Goal: Task Accomplishment & Management: Manage account settings

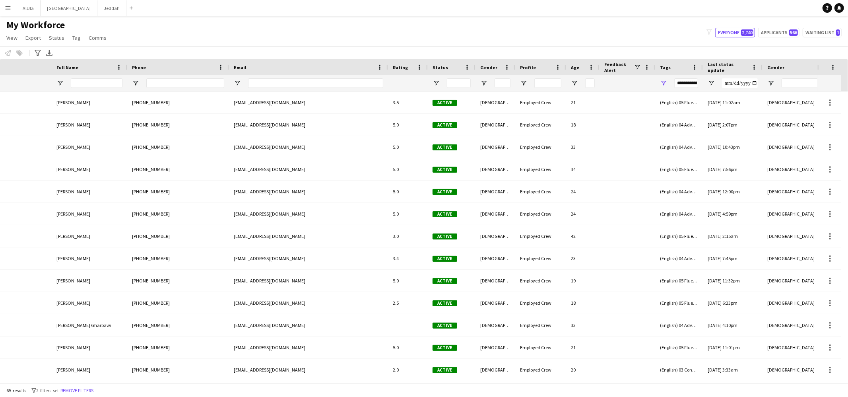
scroll to position [0, 183]
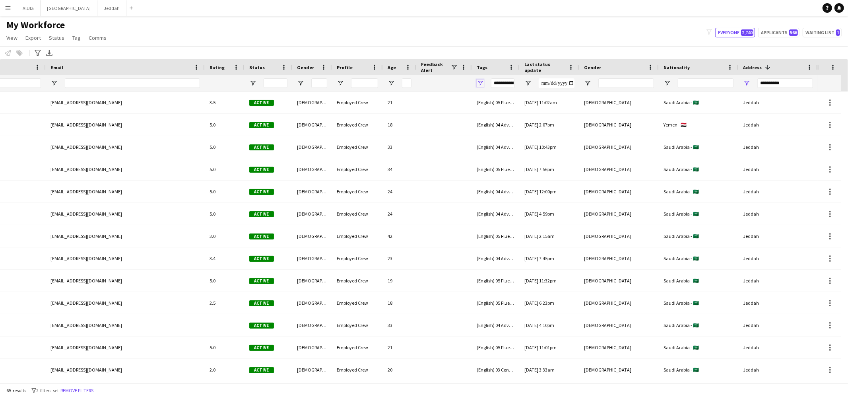
click at [480, 83] on span "Open Filter Menu" at bounding box center [479, 82] width 7 height 7
click at [537, 192] on button "Reset" at bounding box center [537, 194] width 23 height 13
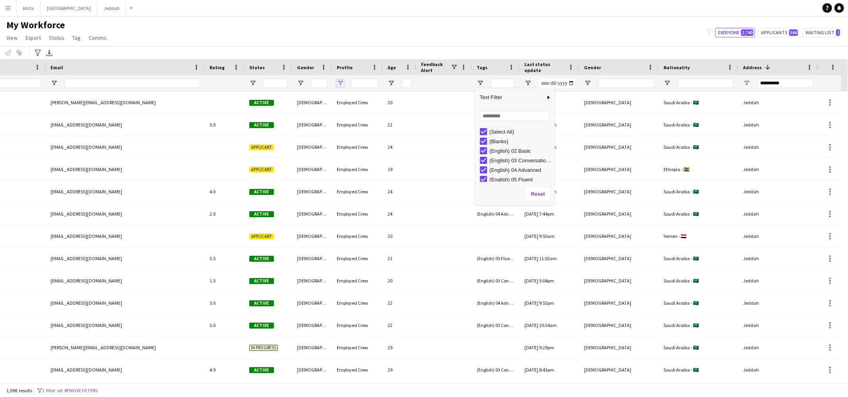
click at [341, 84] on span "Open Filter Menu" at bounding box center [340, 82] width 7 height 7
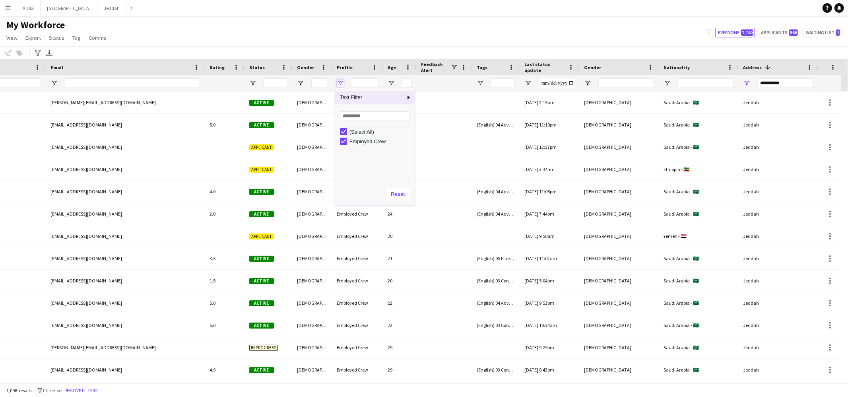
click at [341, 84] on span "Open Filter Menu" at bounding box center [340, 82] width 7 height 7
click at [480, 84] on span "Open Filter Menu" at bounding box center [479, 82] width 7 height 7
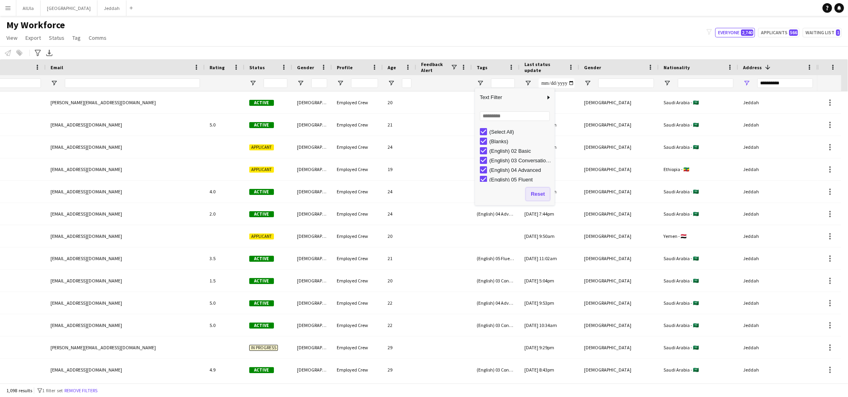
click at [538, 195] on button "Reset" at bounding box center [537, 194] width 23 height 13
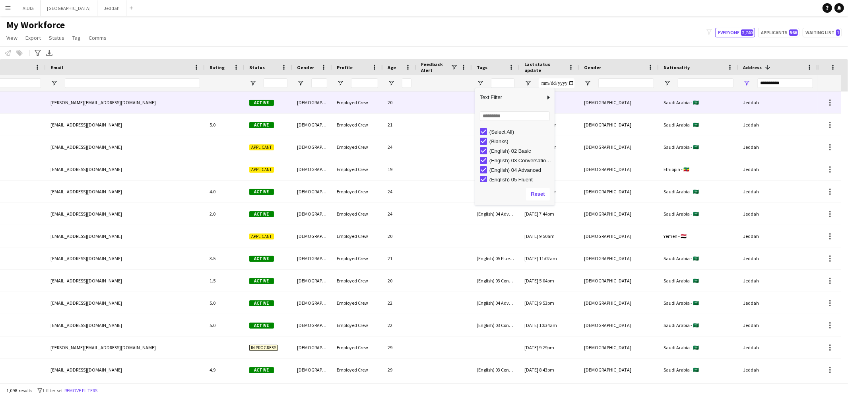
drag, startPoint x: 453, startPoint y: 81, endPoint x: 448, endPoint y: 82, distance: 4.4
click at [453, 82] on div at bounding box center [444, 83] width 46 height 16
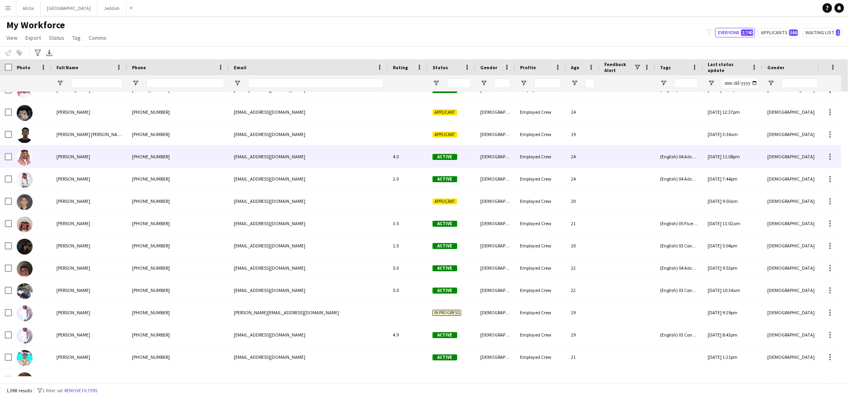
scroll to position [56, 0]
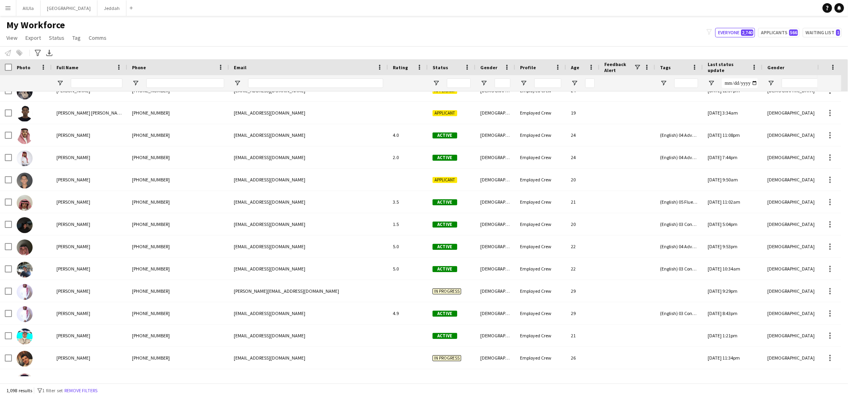
click at [701, 66] on div at bounding box center [702, 67] width 3 height 16
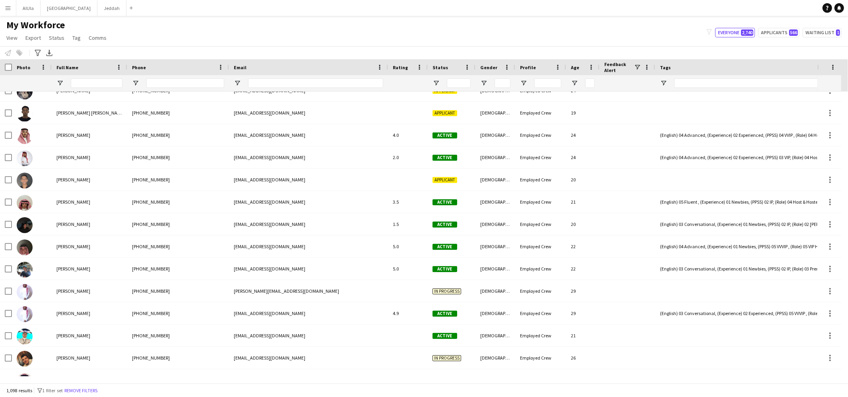
drag, startPoint x: 701, startPoint y: 66, endPoint x: 837, endPoint y: 71, distance: 136.0
click at [837, 71] on div "Workforce Details Full Name Rating Status" at bounding box center [424, 75] width 848 height 32
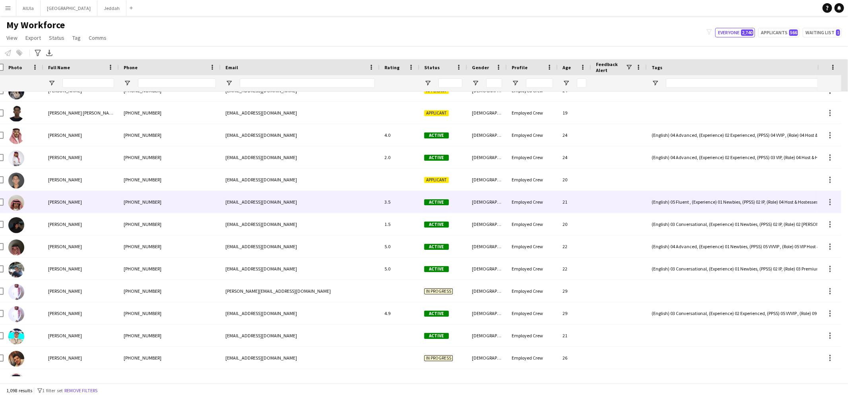
scroll to position [0, 0]
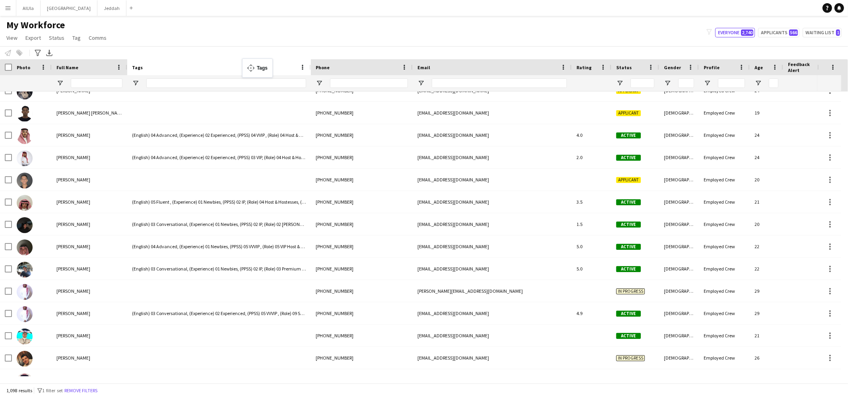
drag, startPoint x: 732, startPoint y: 64, endPoint x: 246, endPoint y: 63, distance: 486.0
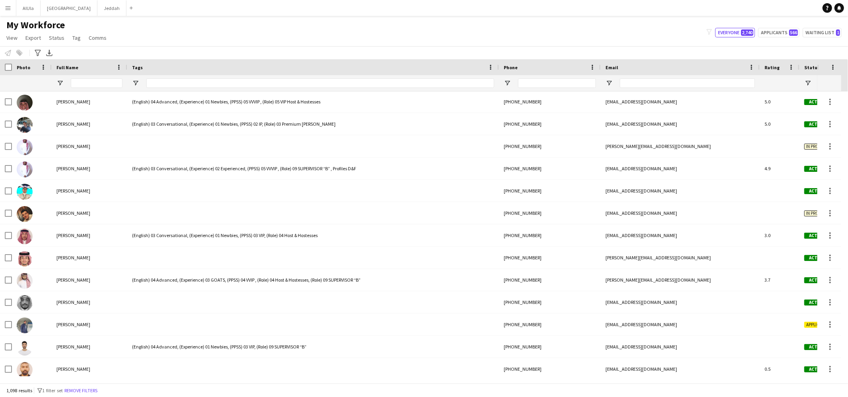
drag, startPoint x: 310, startPoint y: 65, endPoint x: 498, endPoint y: 63, distance: 188.0
click at [498, 63] on div at bounding box center [498, 67] width 3 height 16
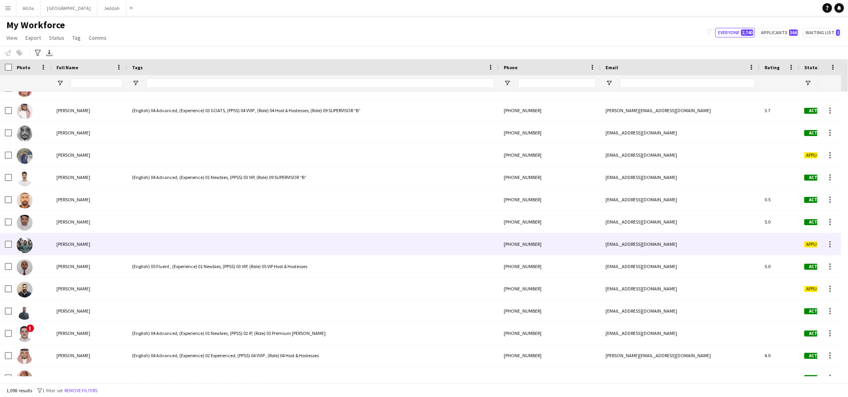
click at [29, 246] on img at bounding box center [25, 245] width 16 height 16
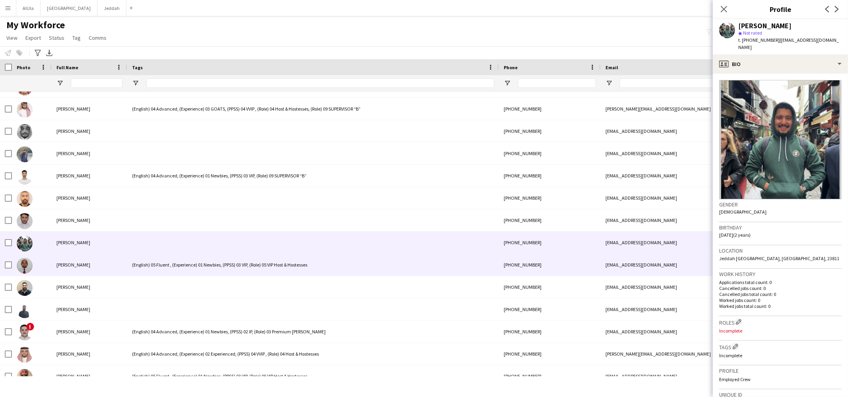
click at [204, 266] on div "(English) 05 Fluent , (Experience) 01 Newbies, (PPSS) 03 VIP, (Role) 05 VIP Hos…" at bounding box center [313, 265] width 372 height 22
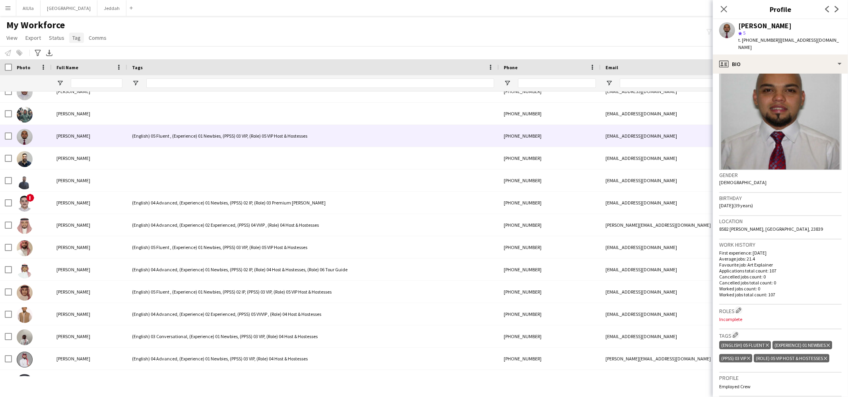
click at [69, 40] on link "Tag" at bounding box center [76, 38] width 15 height 10
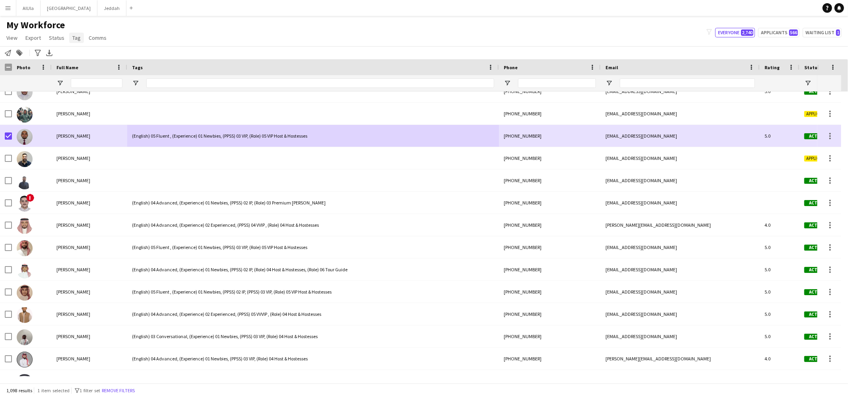
click at [76, 37] on span "Tag" at bounding box center [76, 37] width 8 height 7
click at [263, 48] on div "Notify workforce Add to tag Search tags magnifier Add tag Advanced filters Adva…" at bounding box center [424, 52] width 848 height 13
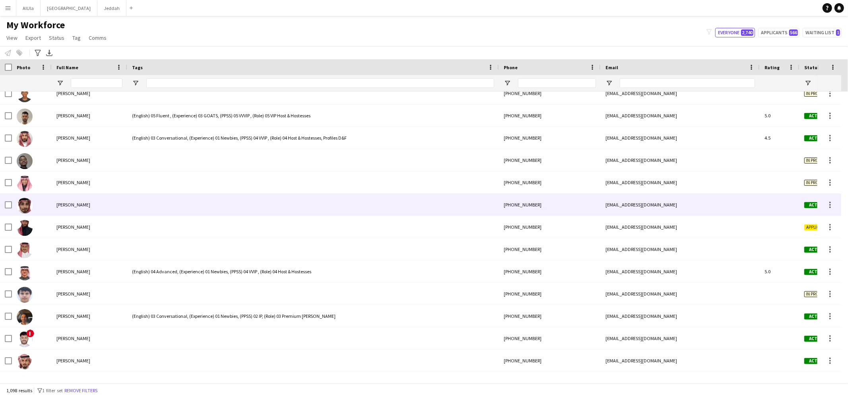
click at [85, 209] on div "[PERSON_NAME]" at bounding box center [90, 205] width 76 height 22
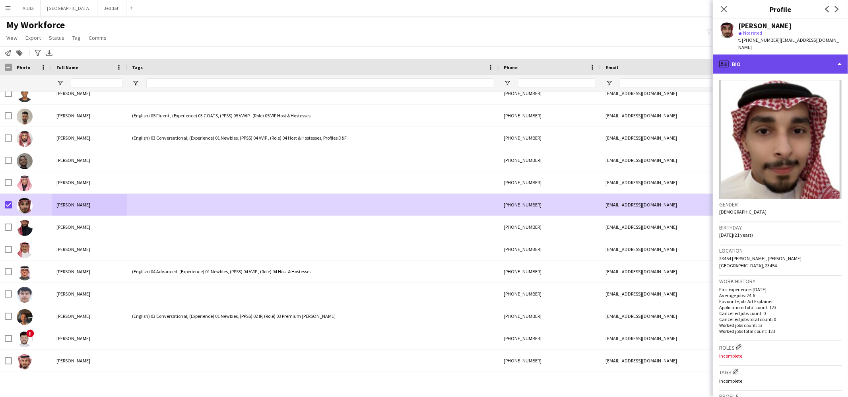
click at [748, 57] on div "profile Bio" at bounding box center [780, 63] width 135 height 19
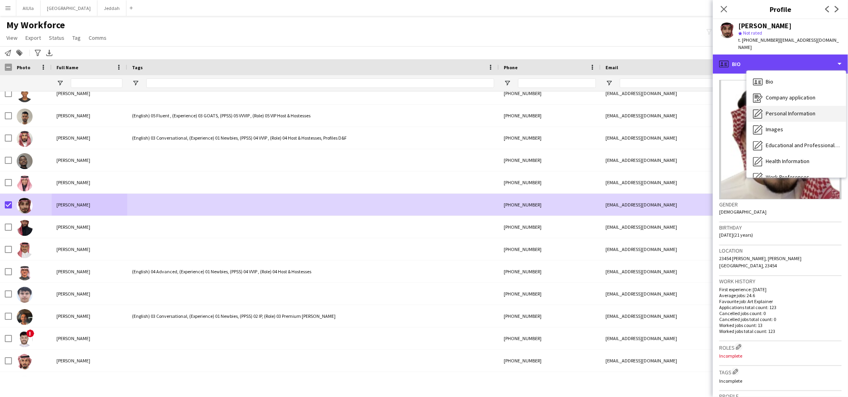
scroll to position [90, 0]
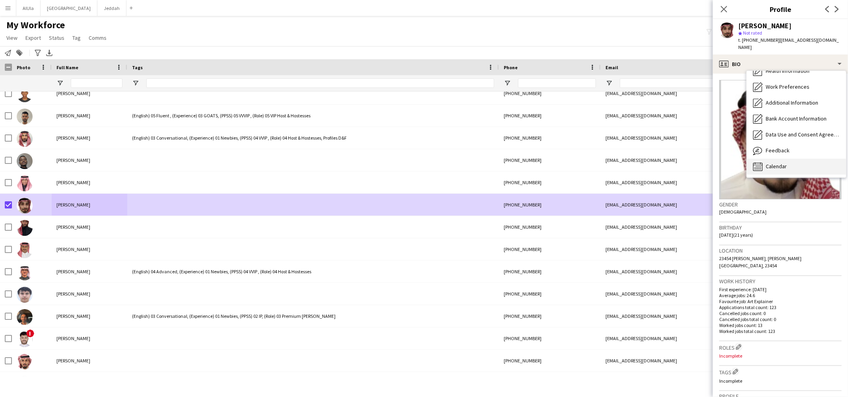
click at [777, 159] on div "Calendar Calendar" at bounding box center [795, 167] width 99 height 16
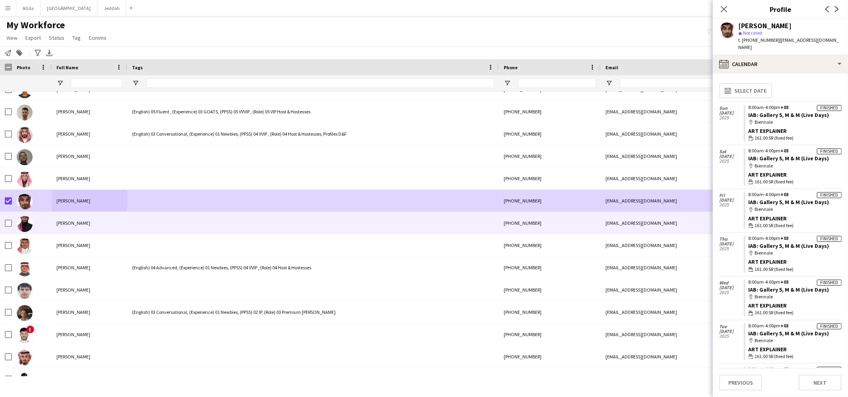
scroll to position [860, 0]
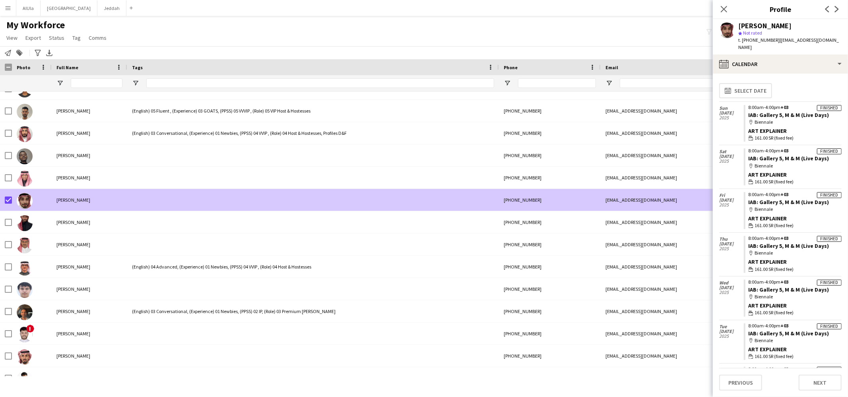
click at [68, 199] on span "[PERSON_NAME]" at bounding box center [73, 200] width 34 height 6
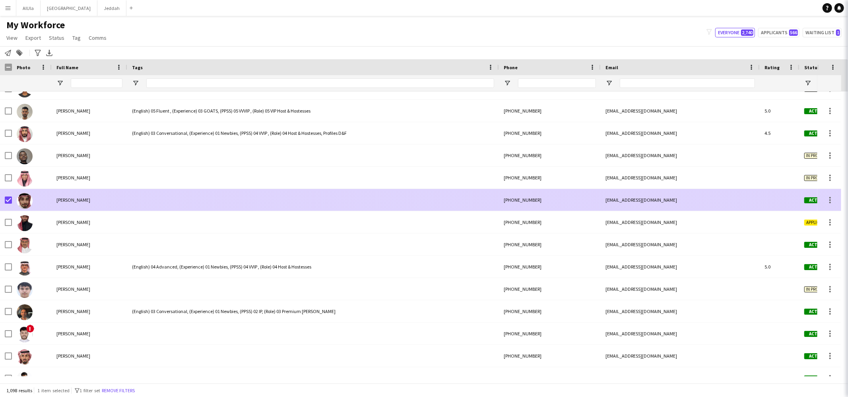
click at [68, 199] on span "[PERSON_NAME]" at bounding box center [73, 200] width 34 height 6
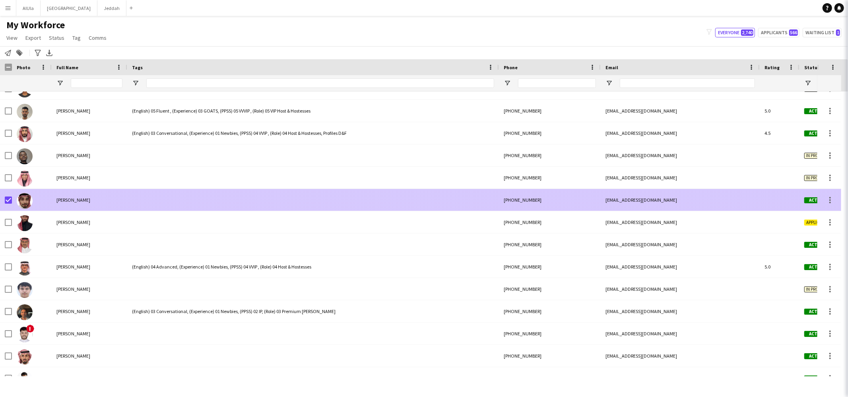
click at [68, 199] on span "[PERSON_NAME]" at bounding box center [73, 200] width 34 height 6
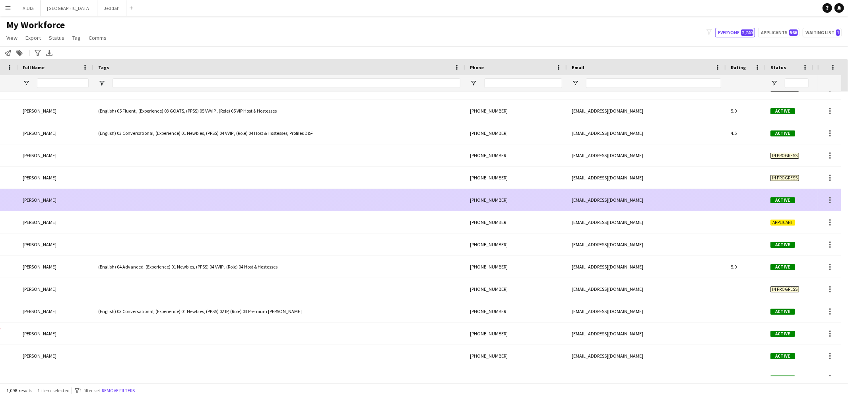
scroll to position [0, 161]
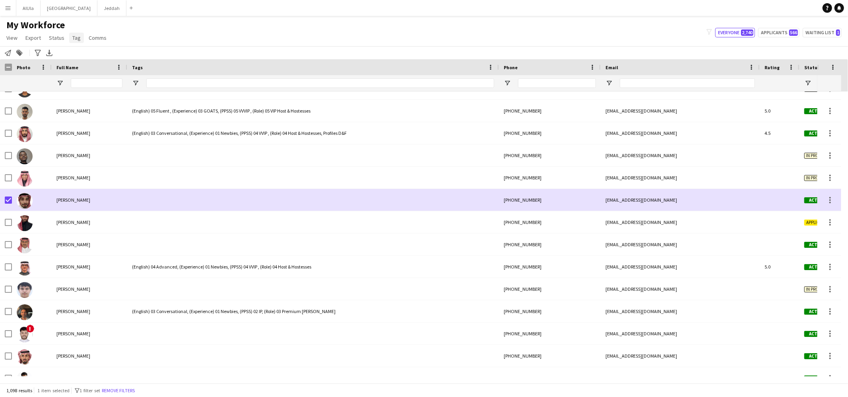
click at [76, 39] on span "Tag" at bounding box center [76, 37] width 8 height 7
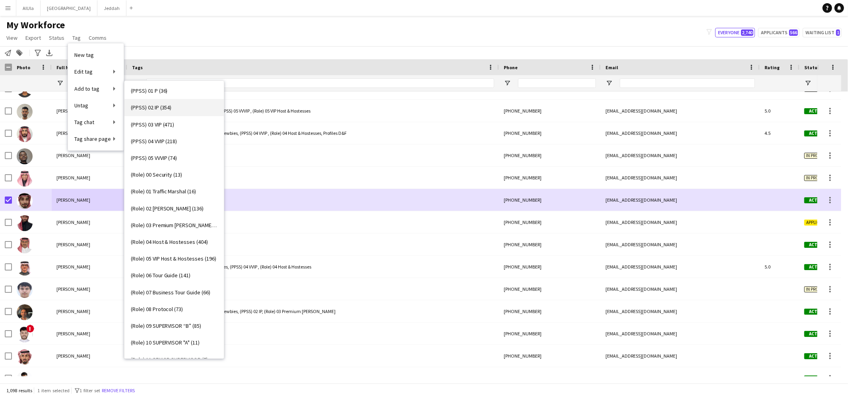
click at [156, 109] on span "(PPSS) 02 IP (354)" at bounding box center [151, 107] width 41 height 7
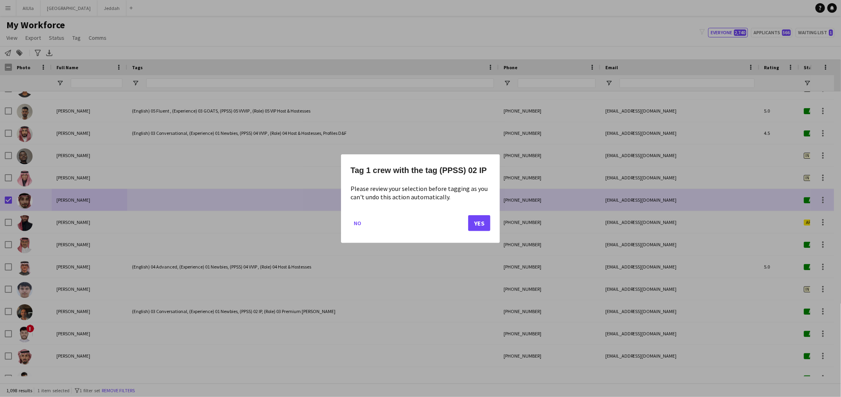
click at [465, 222] on mat-dialog-actions "No Yes" at bounding box center [421, 226] width 140 height 34
click at [476, 222] on button "Yes" at bounding box center [479, 223] width 22 height 16
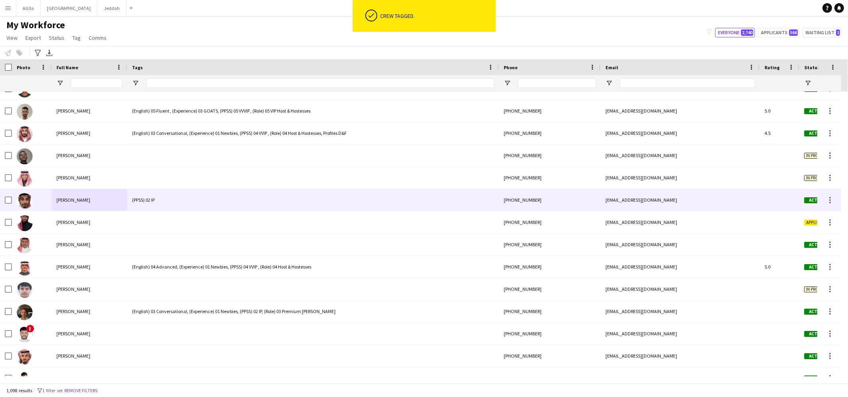
click at [56, 199] on span "[PERSON_NAME]" at bounding box center [73, 200] width 34 height 6
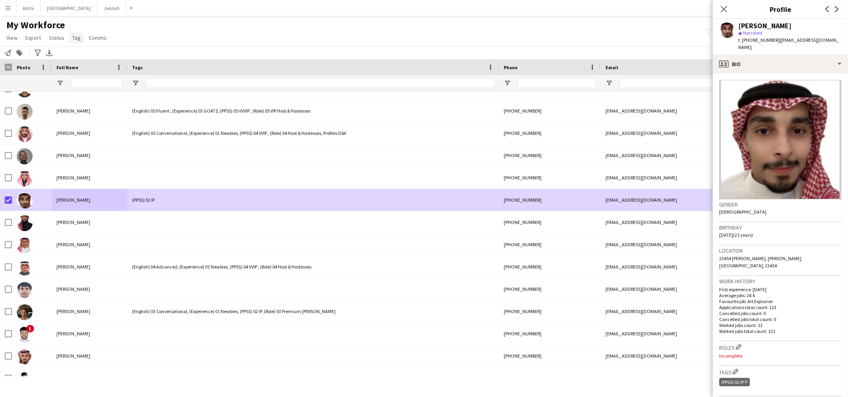
click at [75, 37] on span "Tag" at bounding box center [76, 37] width 8 height 7
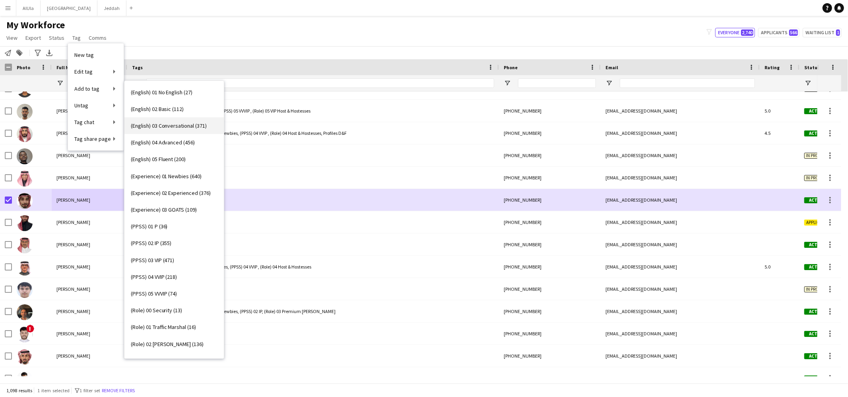
click at [152, 127] on span "(English) 03 Conversational (371)" at bounding box center [169, 125] width 76 height 7
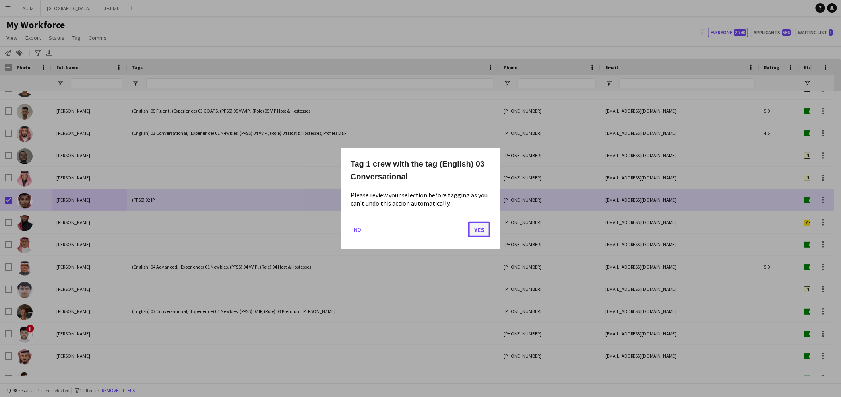
click at [473, 223] on button "Yes" at bounding box center [479, 229] width 22 height 16
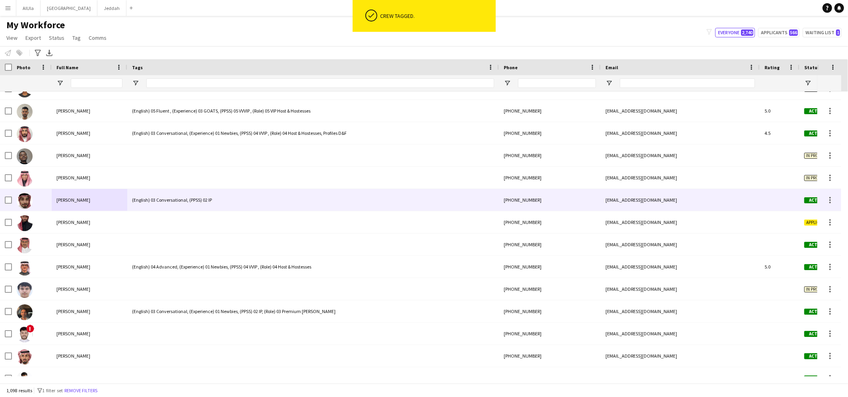
click at [4, 197] on div at bounding box center [6, 200] width 12 height 22
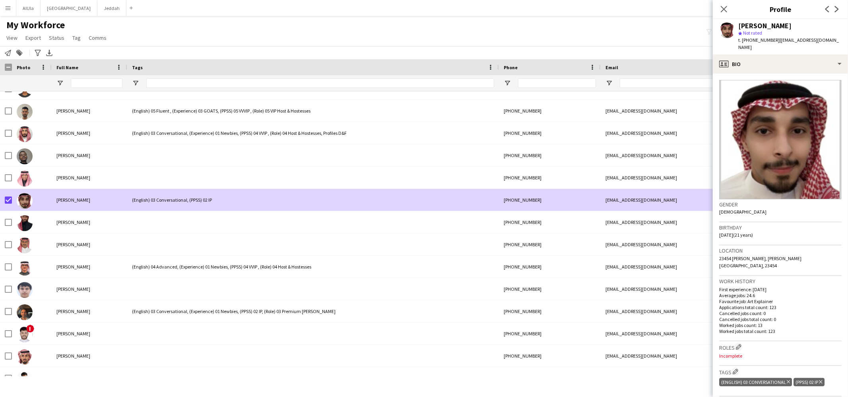
click at [77, 29] on h1 "My Workforce" at bounding box center [57, 25] width 114 height 12
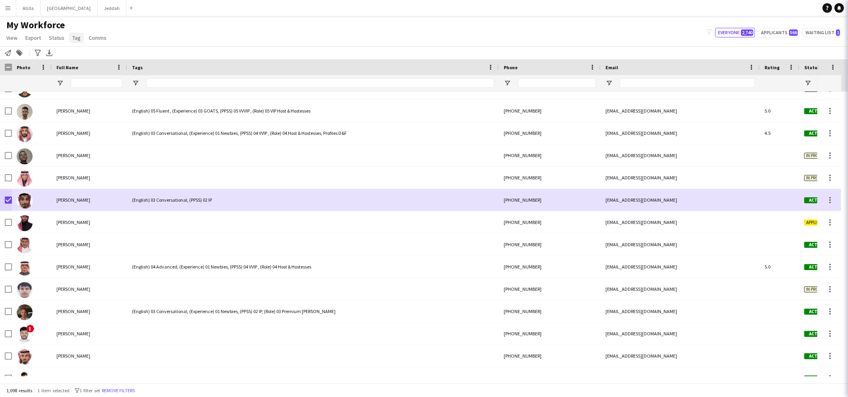
click at [74, 36] on span "Tag" at bounding box center [76, 37] width 8 height 7
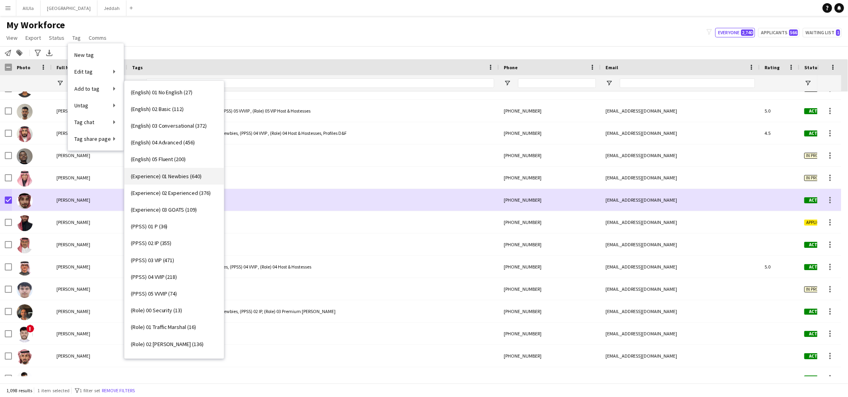
click at [168, 175] on span "(Experience) 01 Newbies (640)" at bounding box center [166, 175] width 71 height 7
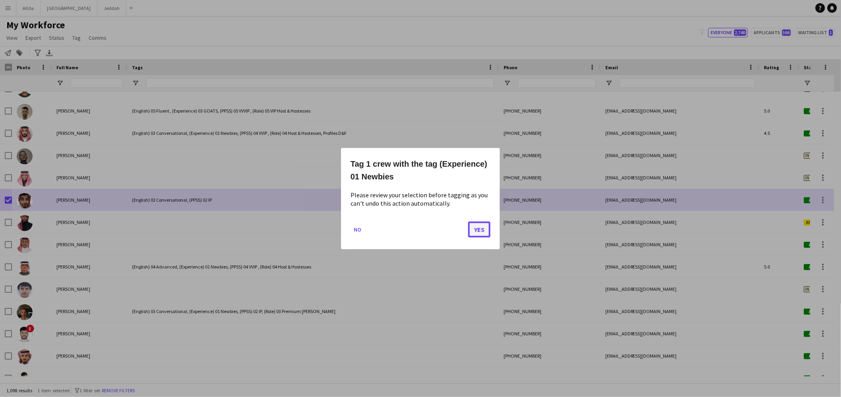
click at [485, 230] on button "Yes" at bounding box center [479, 229] width 22 height 16
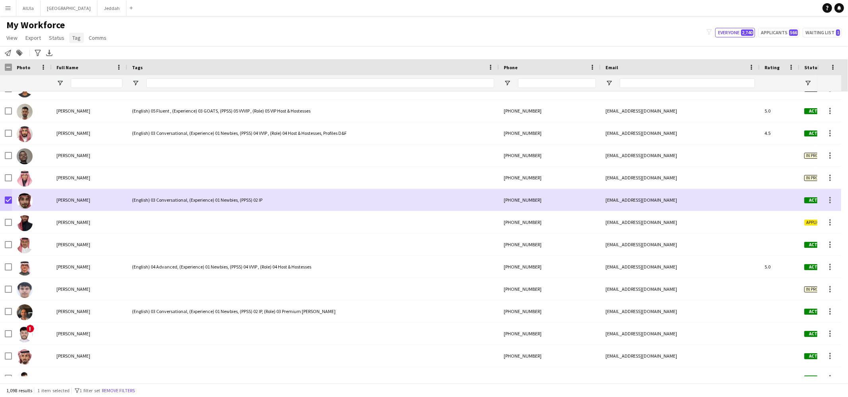
click at [73, 38] on span "Tag" at bounding box center [76, 37] width 8 height 7
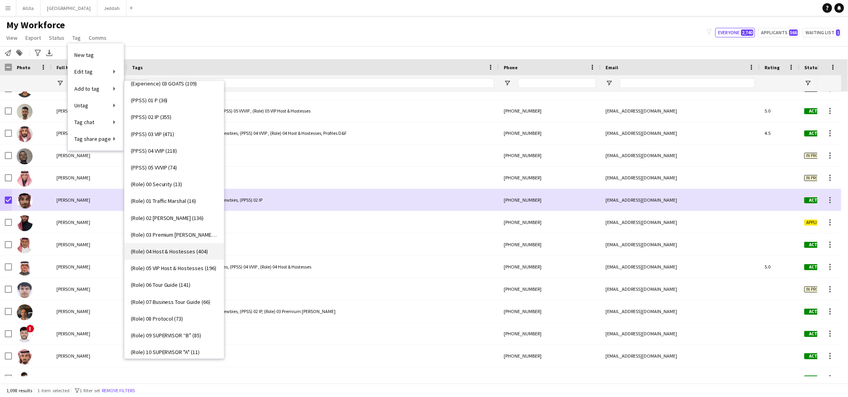
click at [174, 246] on link "(Role) 04 Host & Hostesses (404)" at bounding box center [173, 251] width 99 height 17
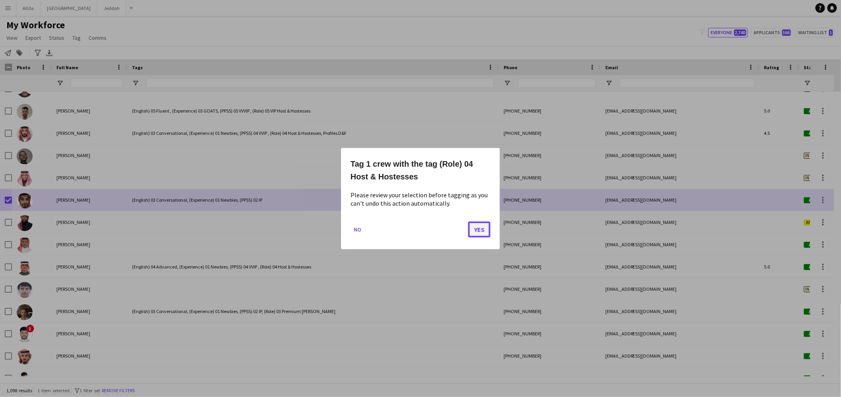
click at [474, 230] on button "Yes" at bounding box center [479, 229] width 22 height 16
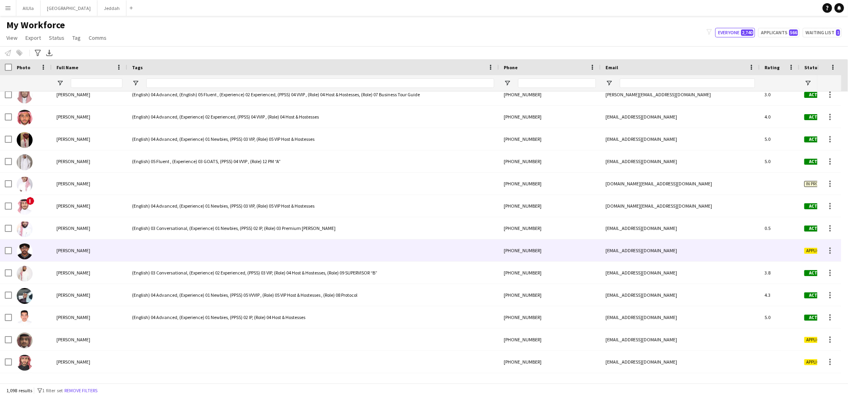
click at [65, 254] on div "[PERSON_NAME]" at bounding box center [90, 250] width 76 height 22
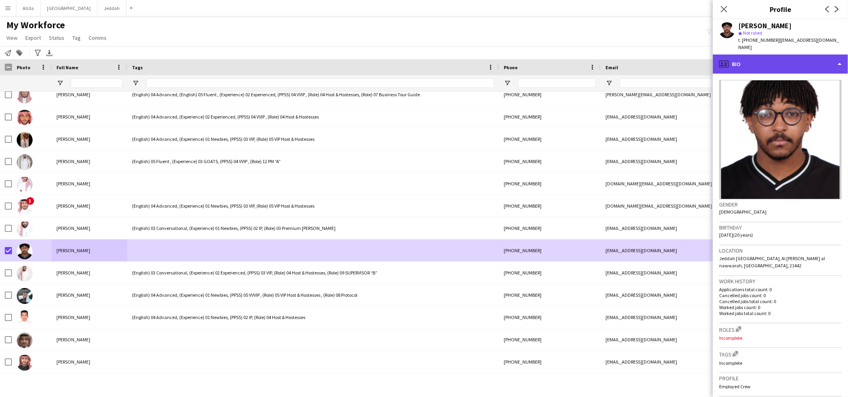
click at [759, 54] on div "profile Bio" at bounding box center [780, 63] width 135 height 19
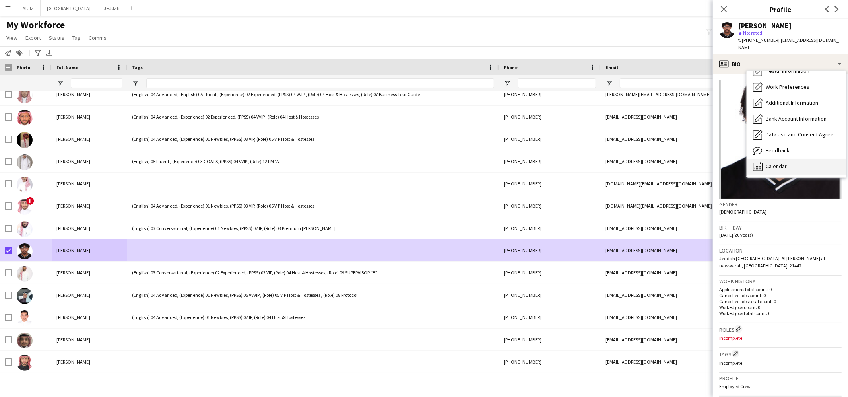
click at [769, 163] on span "Calendar" at bounding box center [775, 166] width 21 height 7
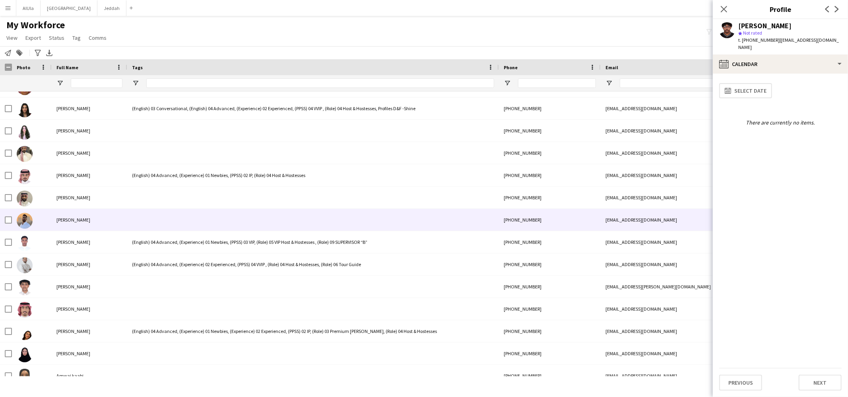
click at [67, 217] on span "[PERSON_NAME]" at bounding box center [73, 220] width 34 height 6
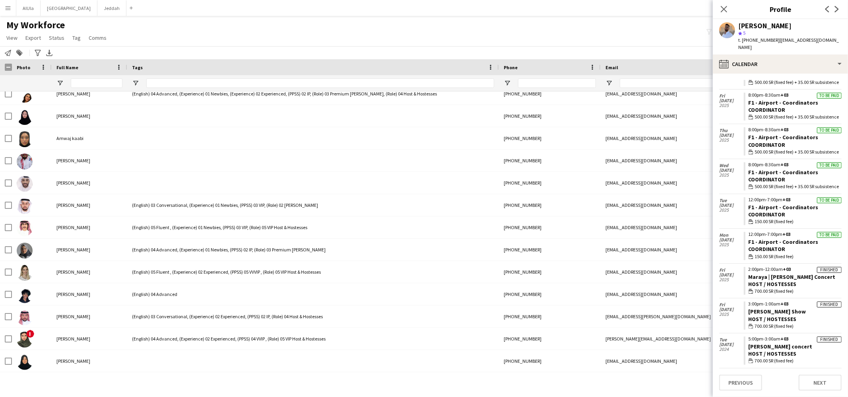
scroll to position [3904, 0]
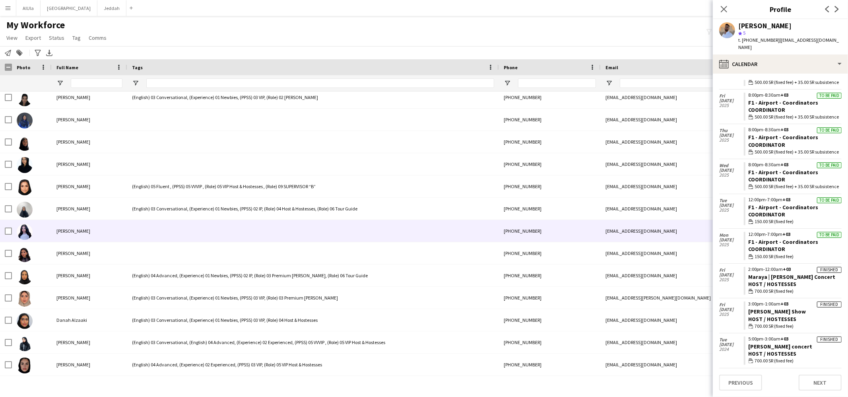
click at [63, 233] on span "[PERSON_NAME]" at bounding box center [73, 231] width 34 height 6
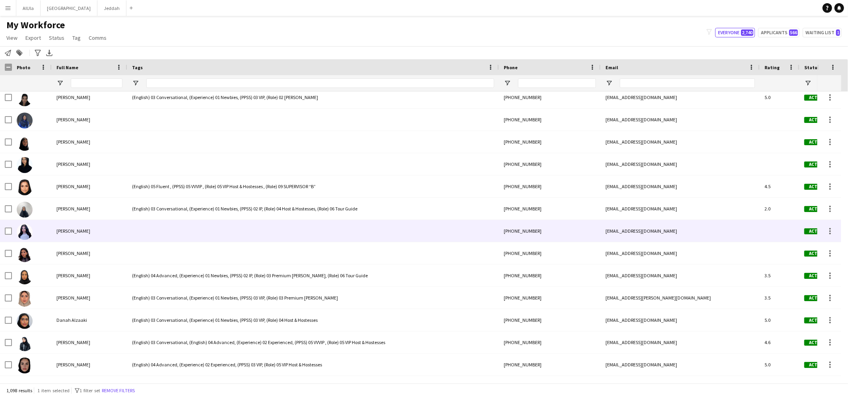
click at [85, 235] on div "[PERSON_NAME]" at bounding box center [90, 231] width 76 height 22
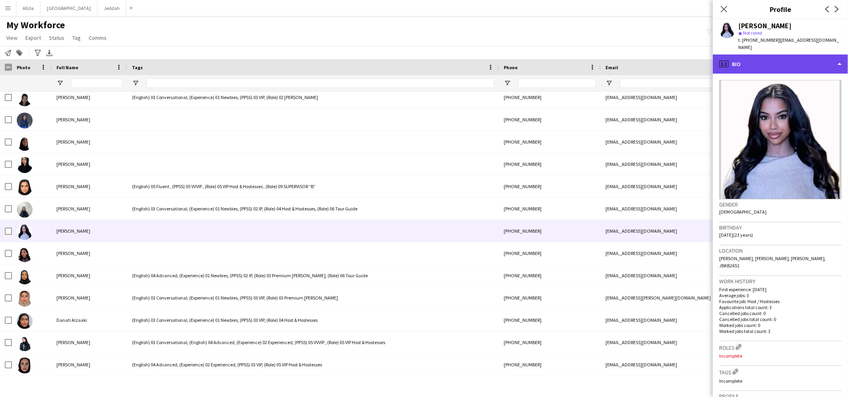
click at [770, 60] on div "profile Bio" at bounding box center [780, 63] width 135 height 19
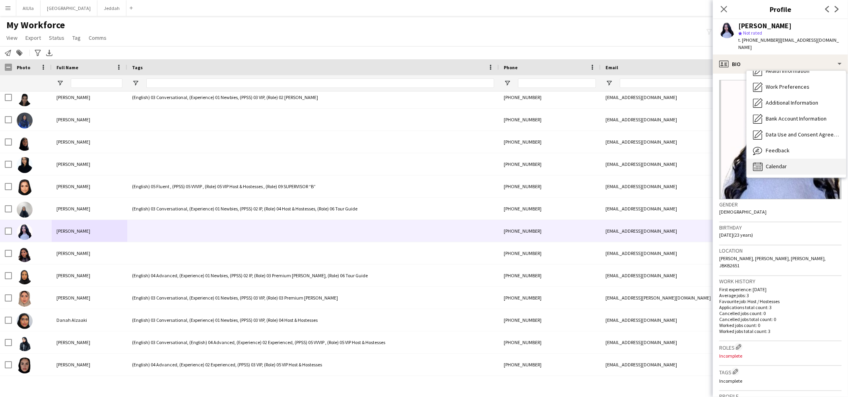
click at [782, 163] on span "Calendar" at bounding box center [775, 166] width 21 height 7
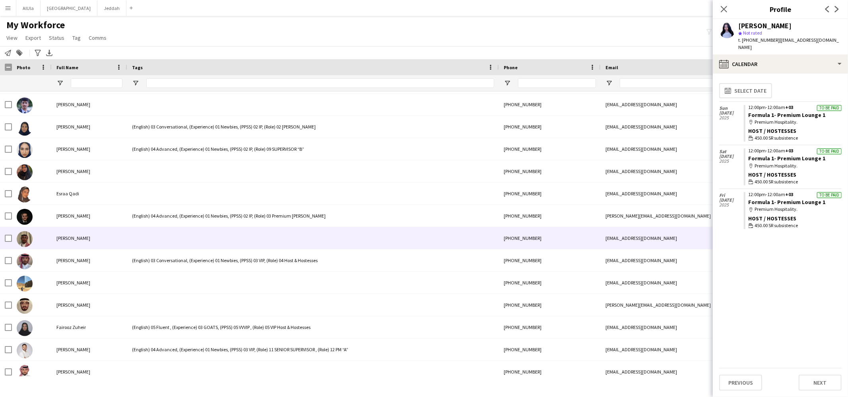
click at [91, 231] on div "[PERSON_NAME]" at bounding box center [90, 238] width 76 height 22
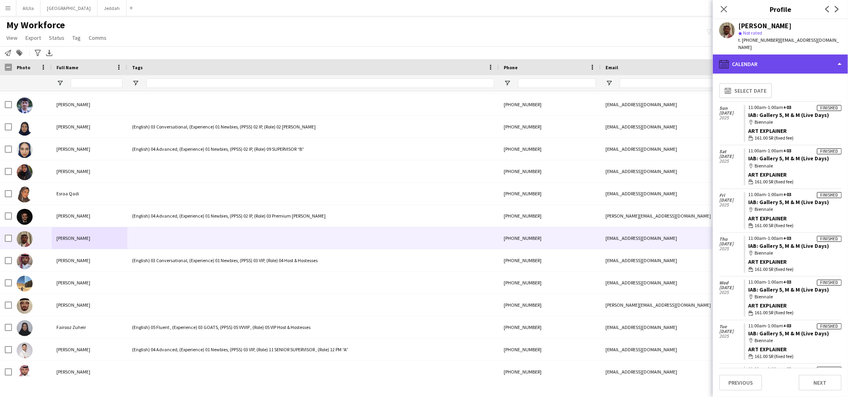
click at [770, 58] on div "calendar-full Calendar" at bounding box center [780, 63] width 135 height 19
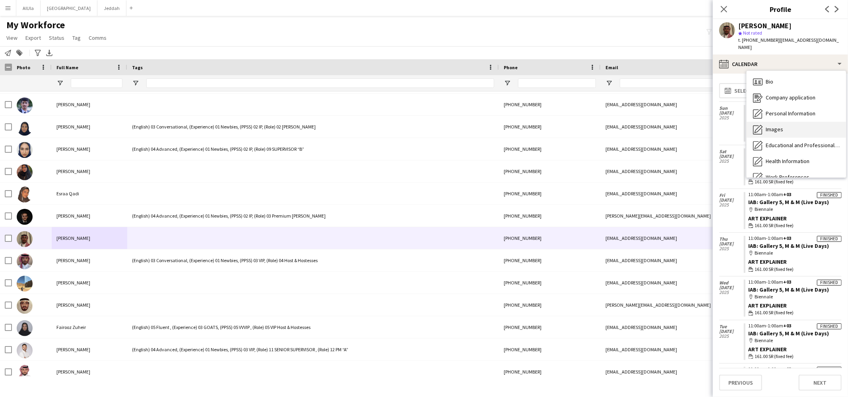
click at [781, 129] on div "Images Images" at bounding box center [795, 130] width 99 height 16
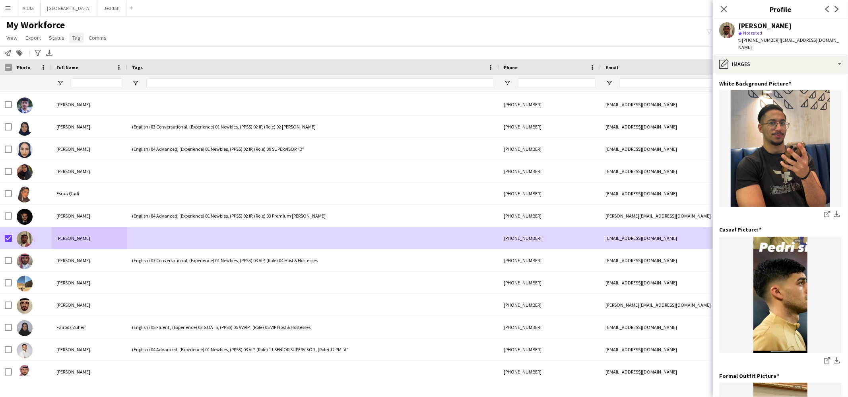
click at [77, 35] on span "Tag" at bounding box center [76, 37] width 8 height 7
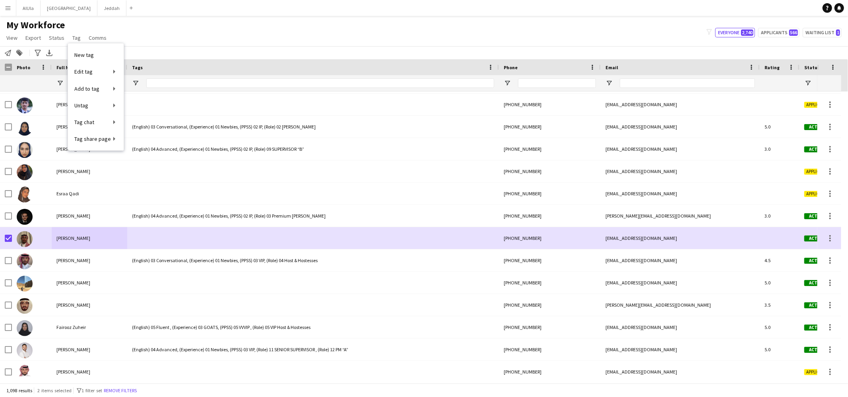
click at [83, 234] on div "[PERSON_NAME]" at bounding box center [90, 238] width 76 height 22
click at [72, 36] on span "Tag" at bounding box center [76, 37] width 8 height 7
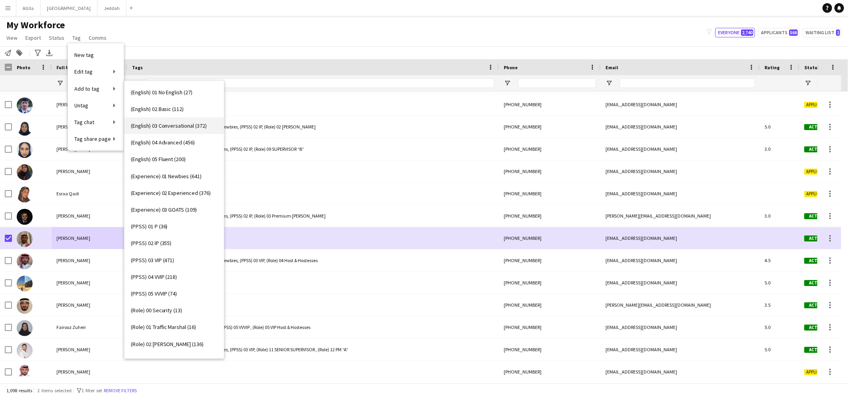
click at [169, 128] on span "(English) 03 Conversational (372)" at bounding box center [169, 125] width 76 height 7
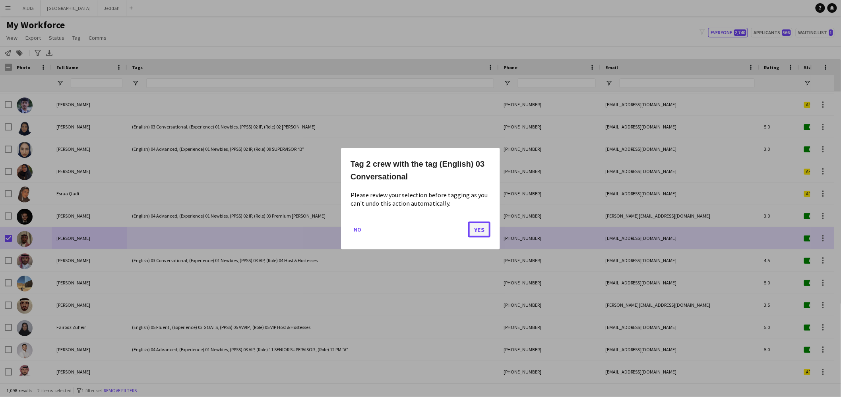
click at [488, 230] on button "Yes" at bounding box center [479, 229] width 22 height 16
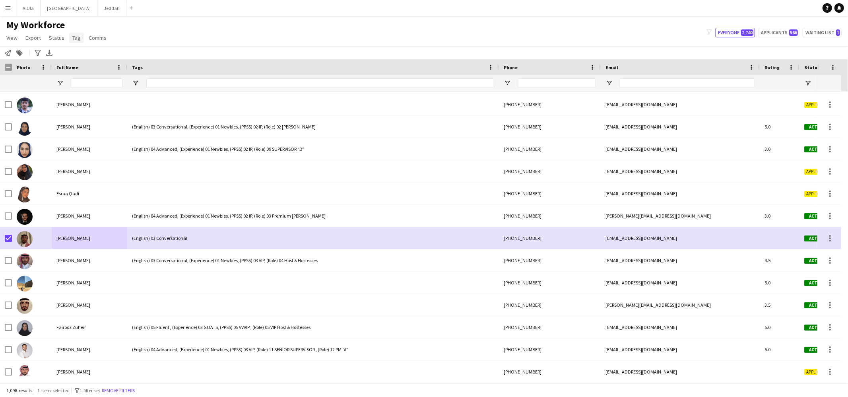
click at [80, 39] on link "Tag" at bounding box center [76, 38] width 15 height 10
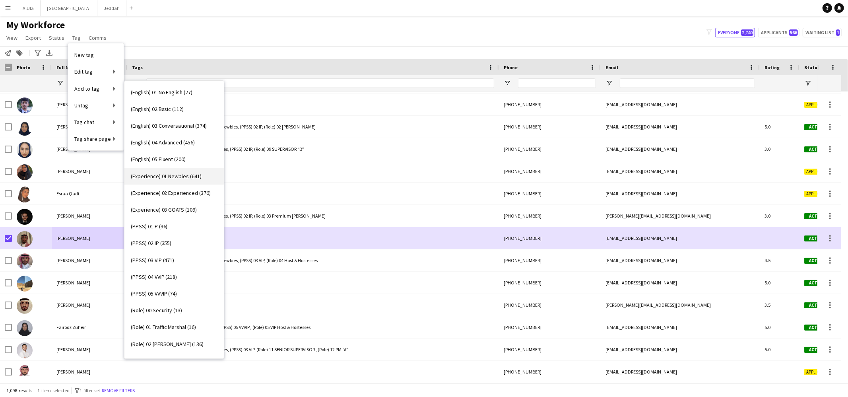
click at [163, 177] on span "(Experience) 01 Newbies (641)" at bounding box center [166, 175] width 71 height 7
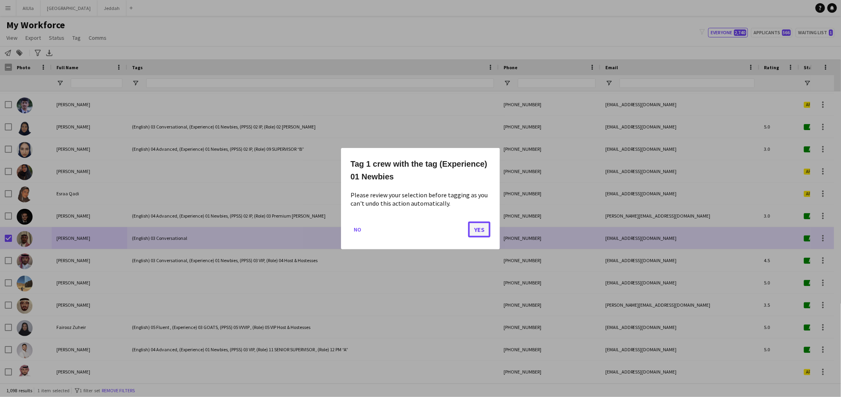
click at [484, 232] on button "Yes" at bounding box center [479, 229] width 22 height 16
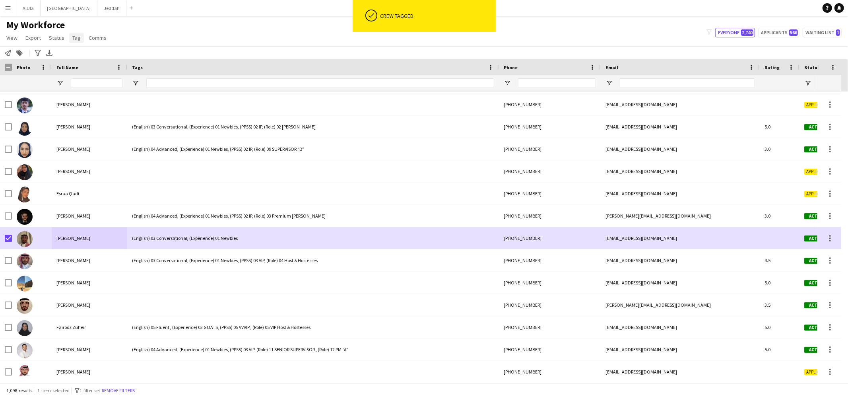
click at [76, 39] on span "Tag" at bounding box center [76, 37] width 8 height 7
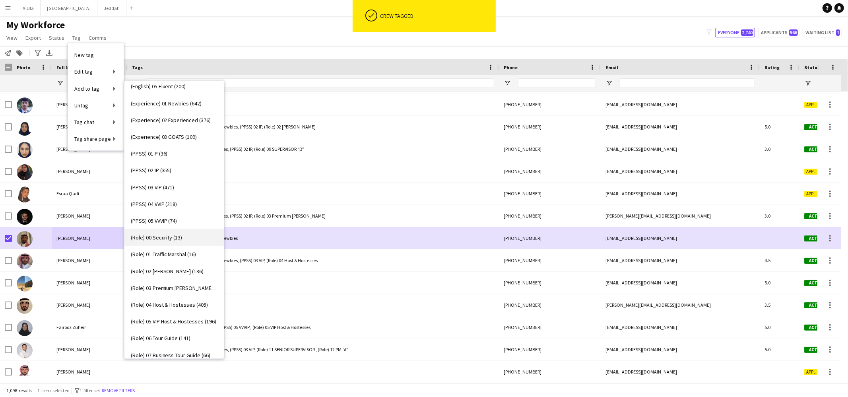
scroll to position [87, 0]
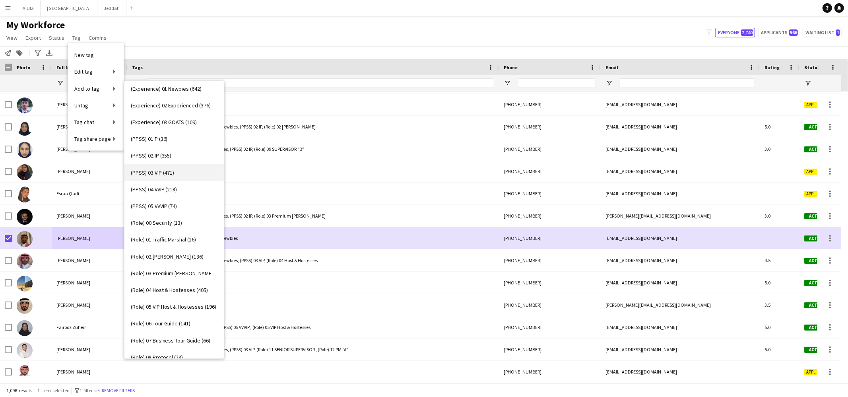
click at [183, 176] on link "(PPSS) 03 VIP (471)" at bounding box center [173, 172] width 99 height 17
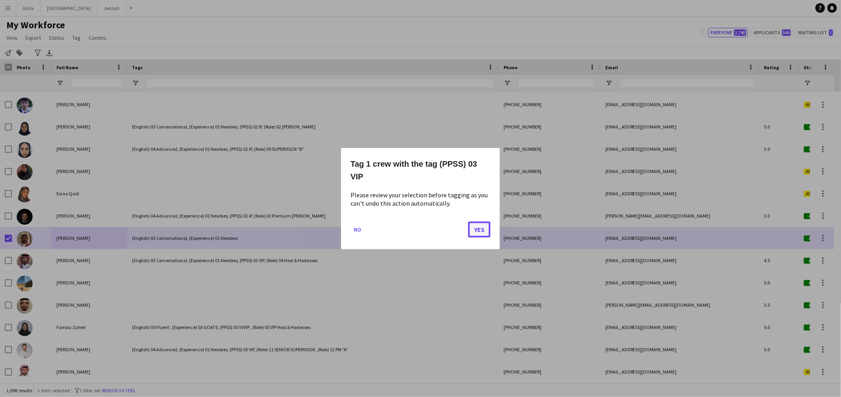
click at [485, 227] on button "Yes" at bounding box center [479, 229] width 22 height 16
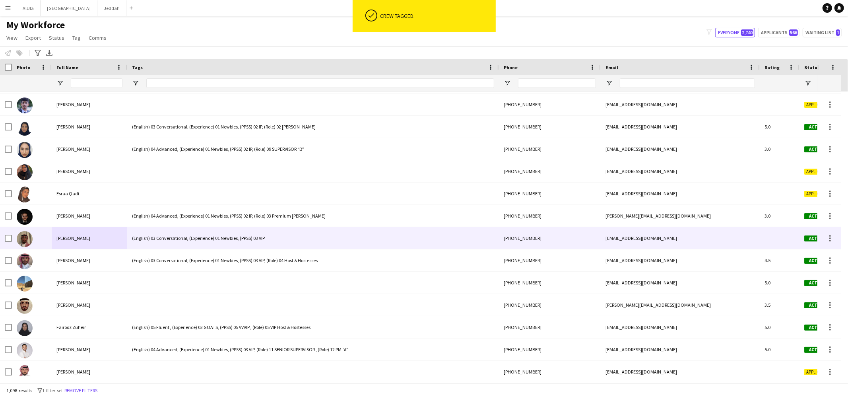
click at [12, 237] on div at bounding box center [32, 238] width 40 height 22
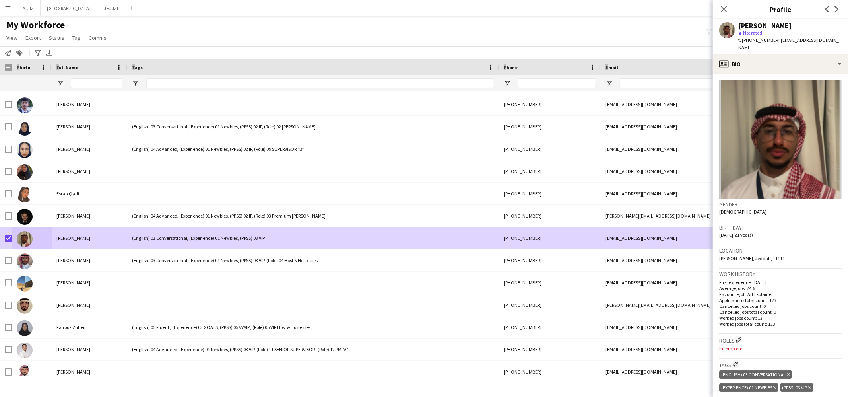
click at [68, 61] on main "My Workforce View Views Default view New view Update view Delete view Edit name…" at bounding box center [424, 201] width 848 height 370
click at [75, 38] on span "Tag" at bounding box center [76, 37] width 8 height 7
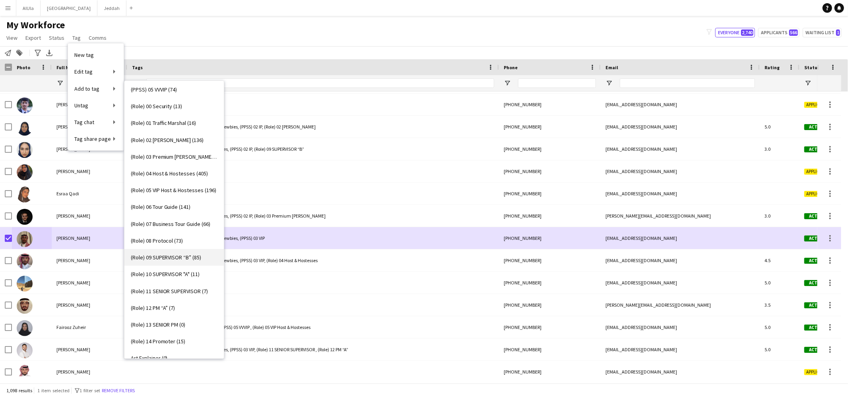
scroll to position [248, 0]
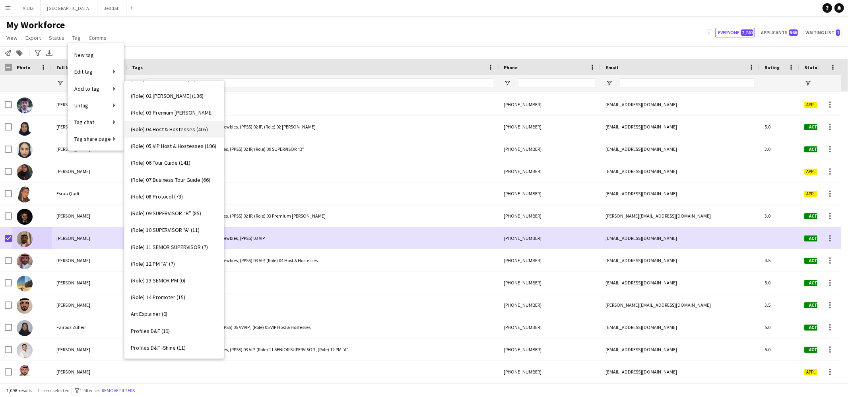
click at [167, 130] on span "(Role) 04 Host & Hostesses (405)" at bounding box center [169, 129] width 77 height 7
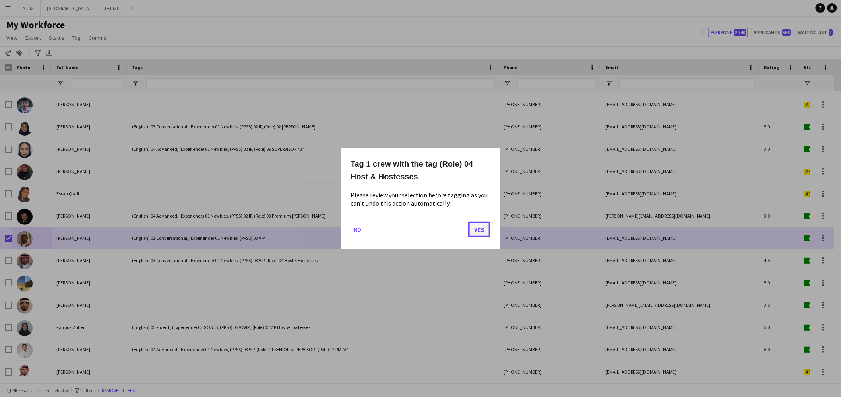
click at [479, 228] on button "Yes" at bounding box center [479, 229] width 22 height 16
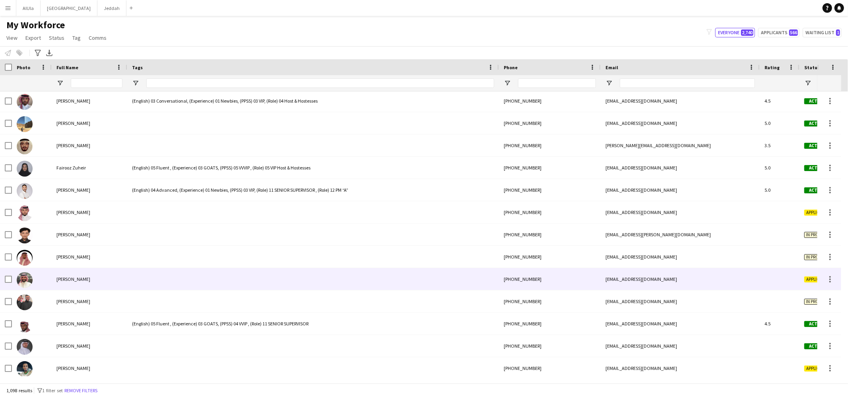
scroll to position [6523, 0]
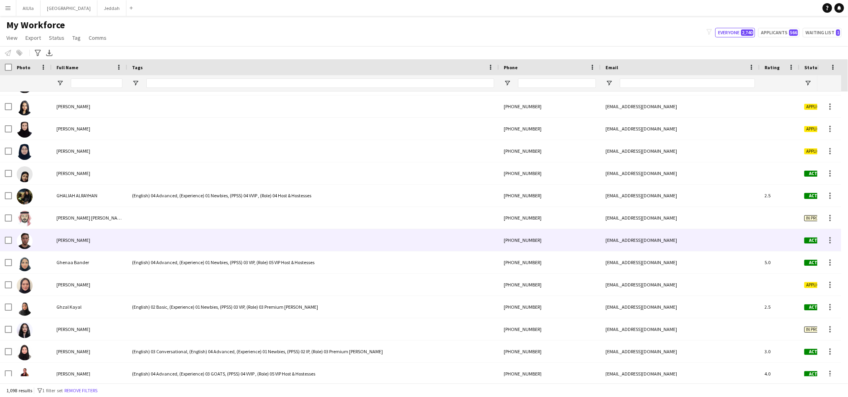
click at [76, 241] on span "[PERSON_NAME]" at bounding box center [73, 240] width 34 height 6
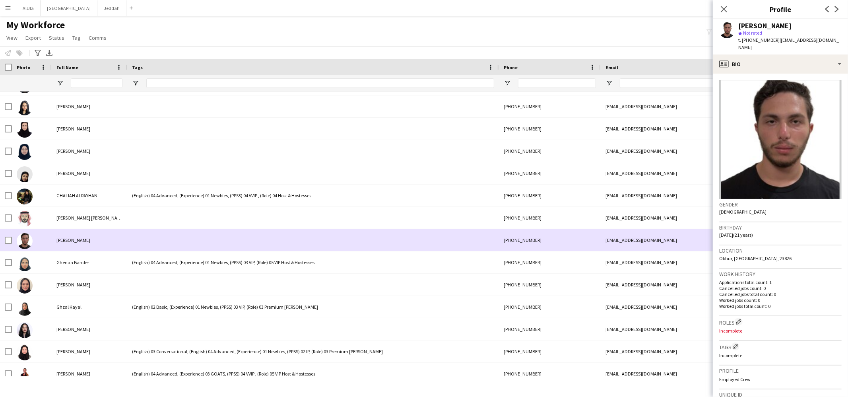
click at [6, 243] on div at bounding box center [8, 240] width 7 height 22
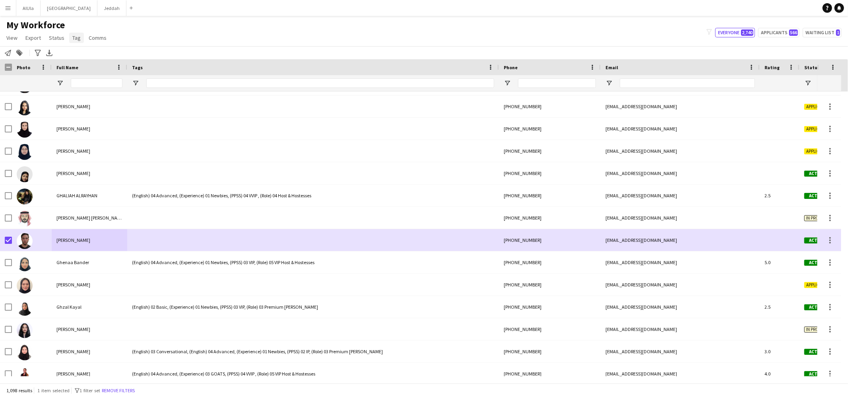
click at [75, 41] on link "Tag" at bounding box center [76, 38] width 15 height 10
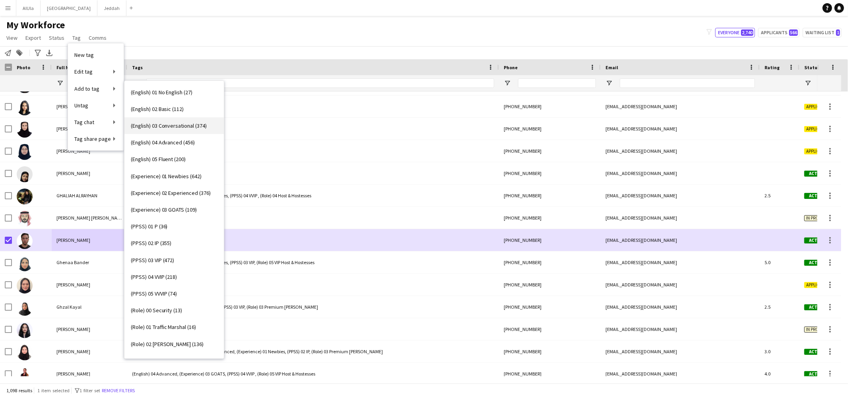
click at [181, 122] on span "(English) 03 Conversational (374)" at bounding box center [169, 125] width 76 height 7
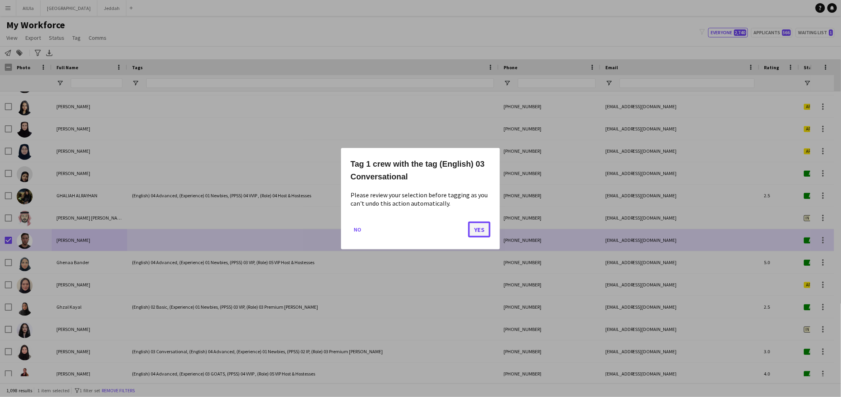
click at [479, 229] on button "Yes" at bounding box center [479, 229] width 22 height 16
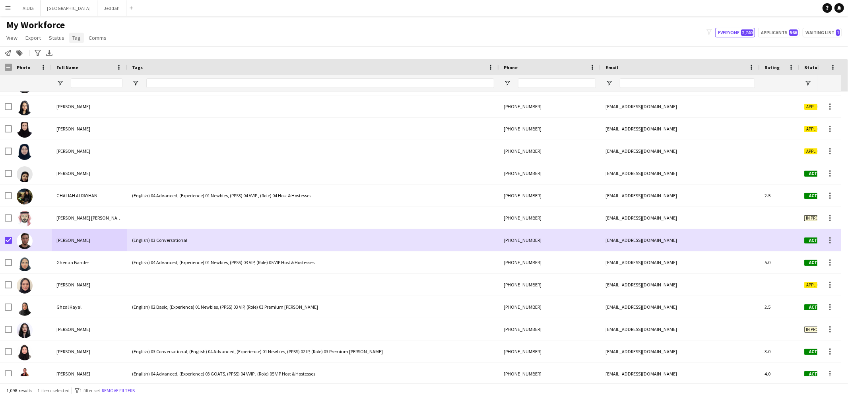
click at [77, 38] on span "Tag" at bounding box center [76, 37] width 8 height 7
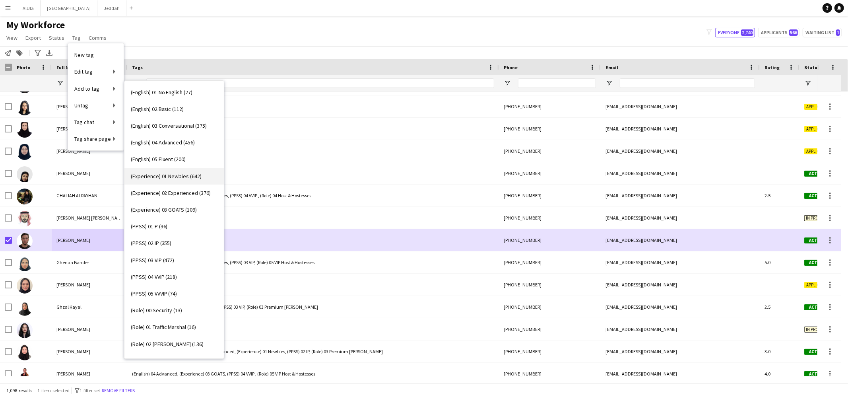
click at [173, 177] on span "(Experience) 01 Newbies (642)" at bounding box center [166, 175] width 71 height 7
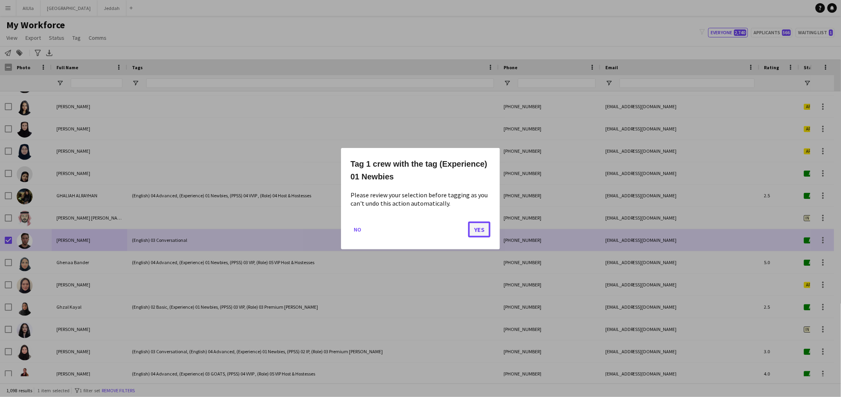
click at [474, 227] on button "Yes" at bounding box center [479, 229] width 22 height 16
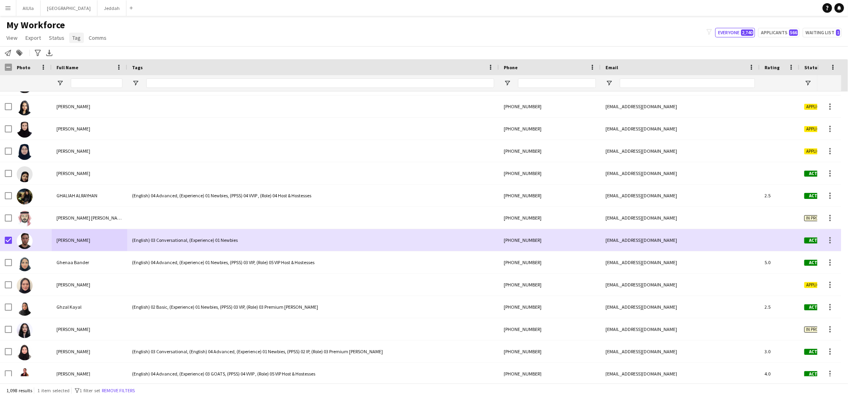
drag, startPoint x: 79, startPoint y: 35, endPoint x: 81, endPoint y: 39, distance: 4.3
click at [79, 35] on link "Tag" at bounding box center [76, 38] width 15 height 10
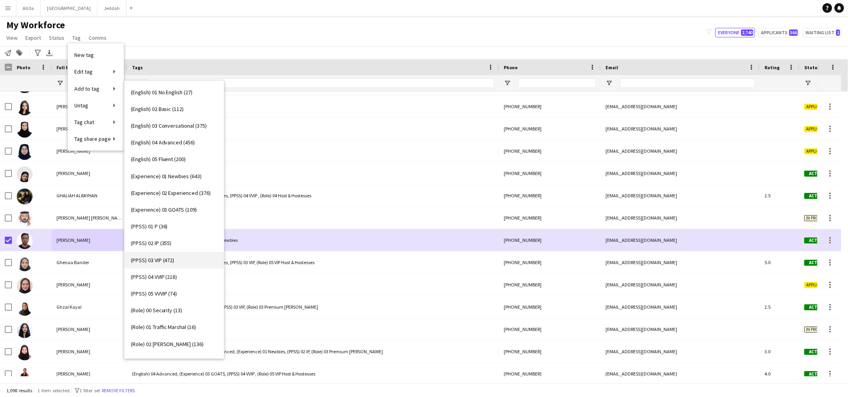
click at [167, 263] on link "(PPSS) 03 VIP (472)" at bounding box center [173, 260] width 99 height 17
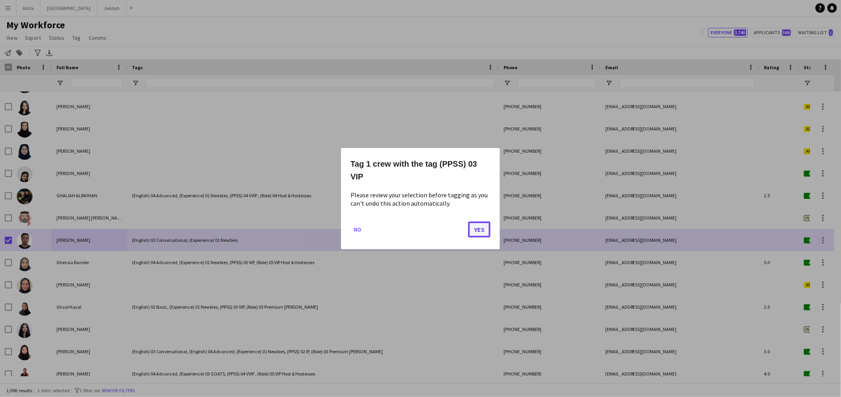
click at [487, 228] on button "Yes" at bounding box center [479, 229] width 22 height 16
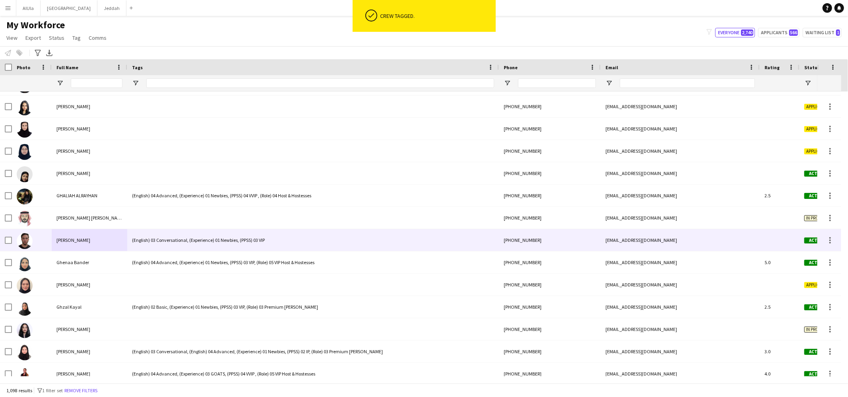
click at [12, 241] on div at bounding box center [32, 240] width 40 height 22
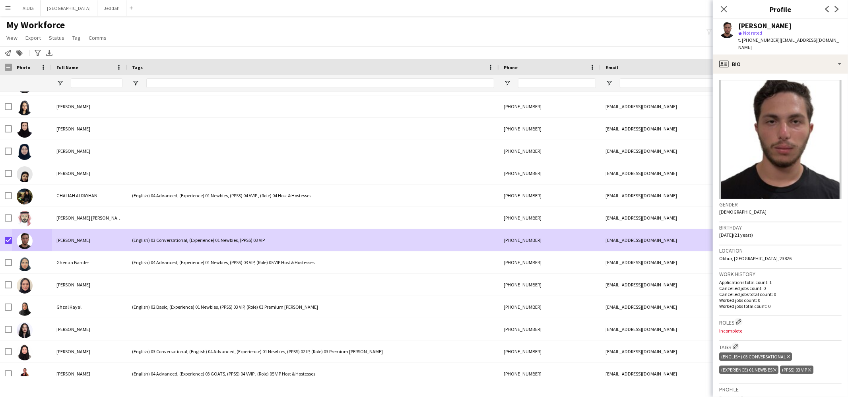
click at [77, 31] on app-page-menu "View Views Default view New view Update view Delete view Edit name Customise vi…" at bounding box center [57, 38] width 114 height 15
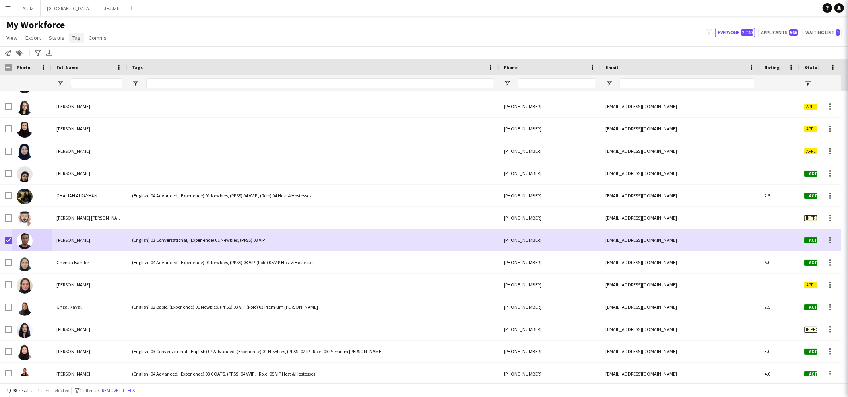
click at [76, 38] on span "Tag" at bounding box center [76, 37] width 8 height 7
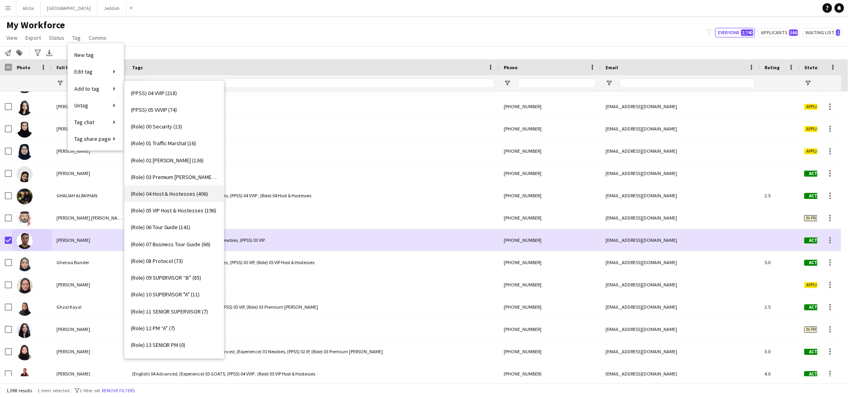
click at [172, 199] on link "(Role) 04 Host & Hostesses (406)" at bounding box center [173, 193] width 99 height 17
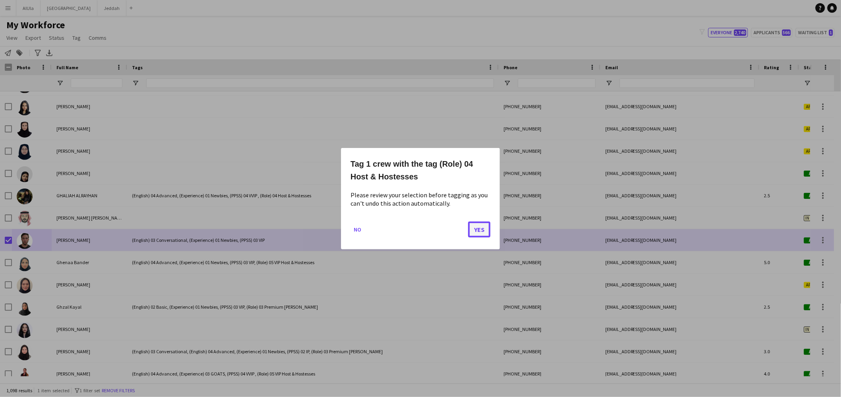
click at [476, 231] on button "Yes" at bounding box center [479, 229] width 22 height 16
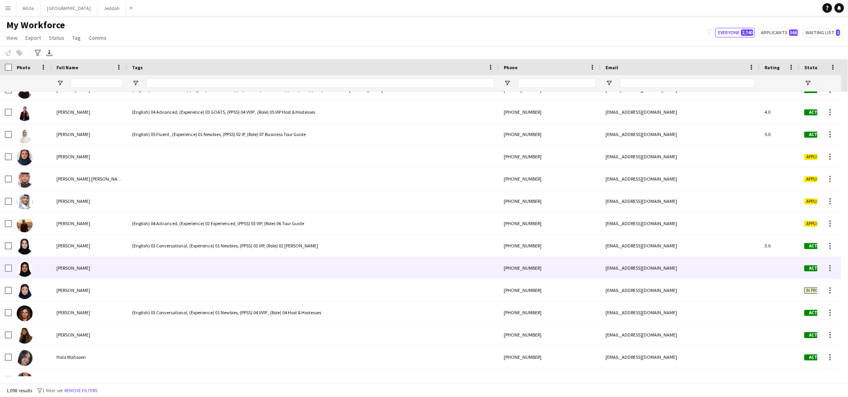
click at [87, 272] on div "[PERSON_NAME]" at bounding box center [90, 268] width 76 height 22
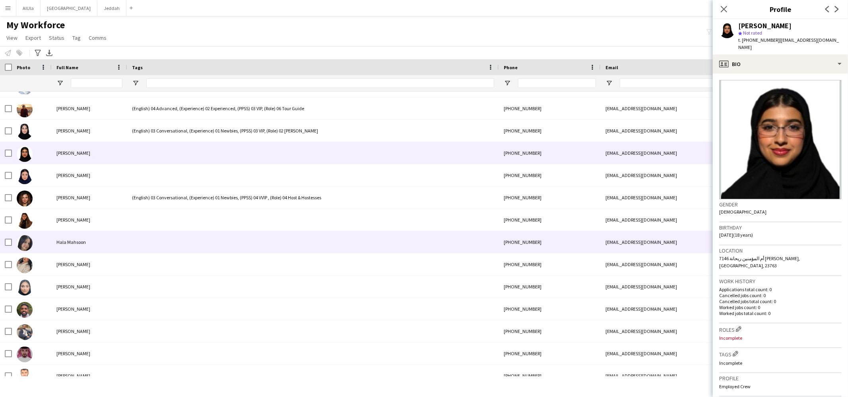
click at [79, 248] on div "Hala Mahsoon" at bounding box center [90, 242] width 76 height 22
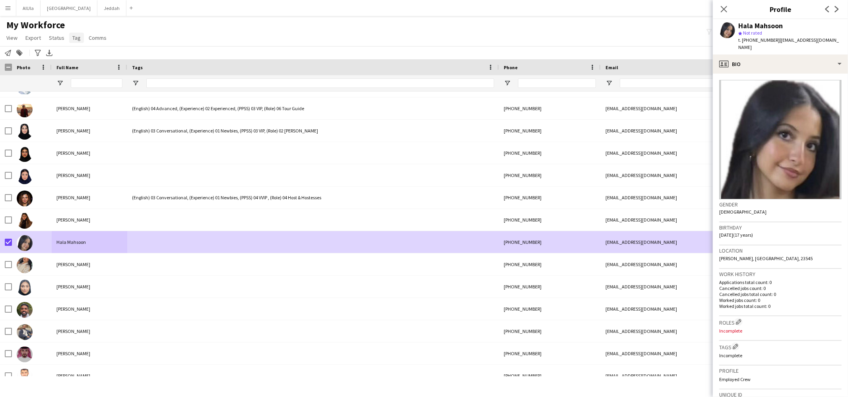
click at [70, 33] on link "Tag" at bounding box center [76, 38] width 15 height 10
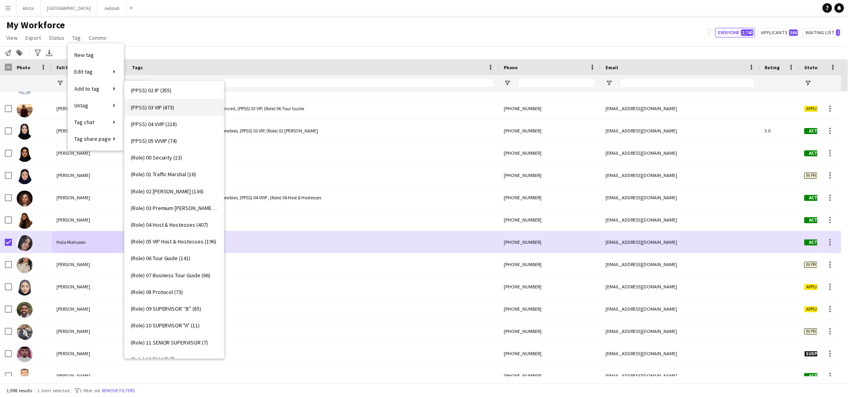
click at [170, 106] on span "(PPSS) 03 VIP (473)" at bounding box center [153, 107] width 44 height 7
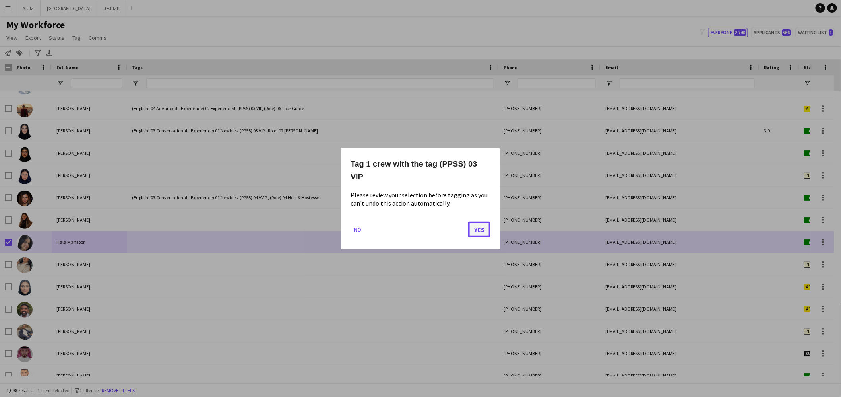
click at [485, 232] on button "Yes" at bounding box center [479, 229] width 22 height 16
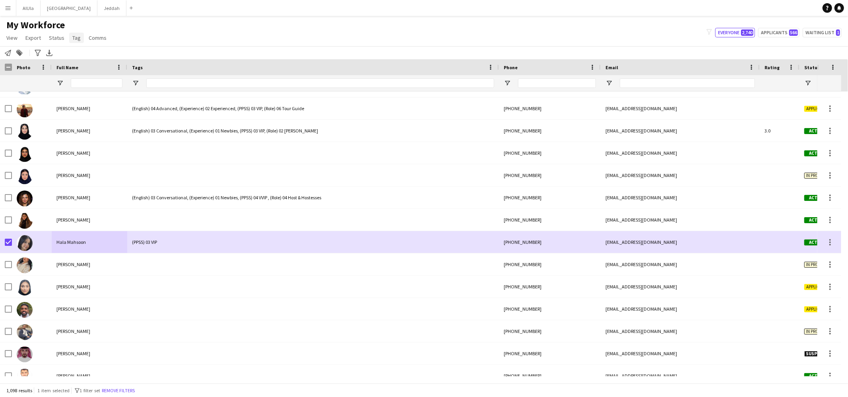
drag, startPoint x: 77, startPoint y: 34, endPoint x: 80, endPoint y: 39, distance: 5.4
click at [77, 34] on span "Tag" at bounding box center [76, 37] width 8 height 7
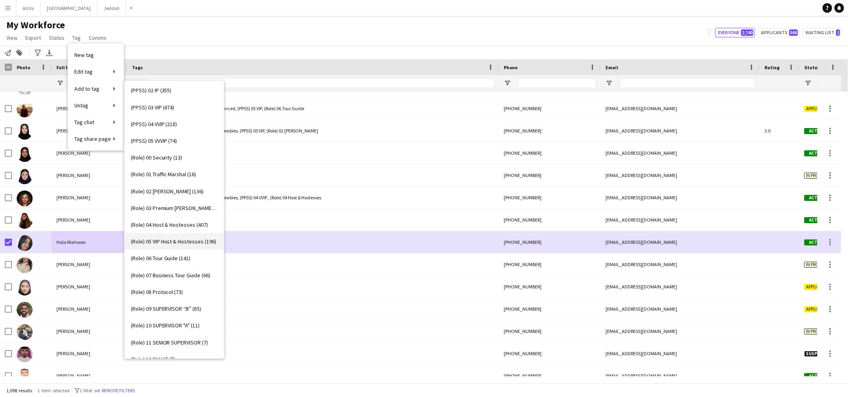
click at [165, 242] on span "(Role) 05 VIP Host & Hostesses (196)" at bounding box center [174, 241] width 86 height 7
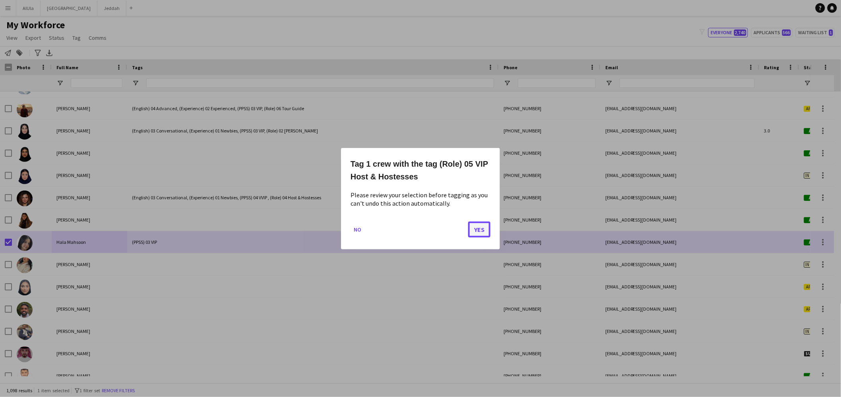
click at [490, 227] on button "Yes" at bounding box center [479, 229] width 22 height 16
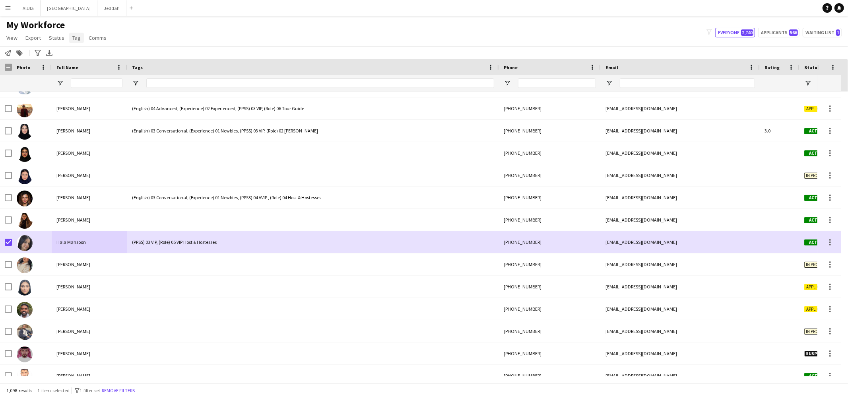
click at [77, 38] on span "Tag" at bounding box center [76, 37] width 8 height 7
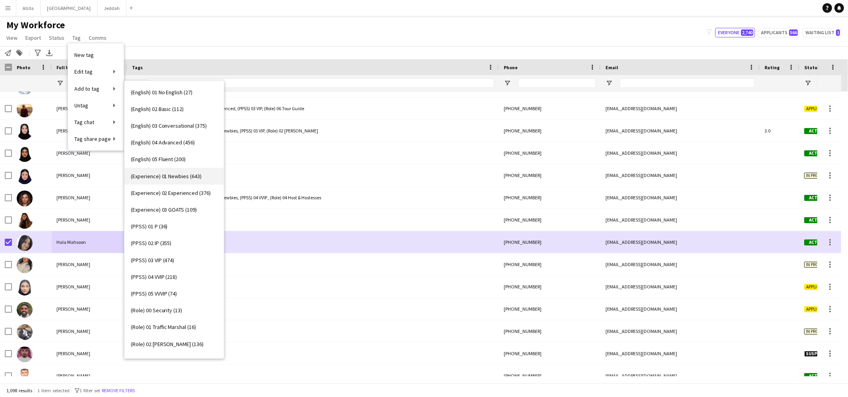
click at [180, 171] on link "(Experience) 01 Newbies (643)" at bounding box center [173, 176] width 99 height 17
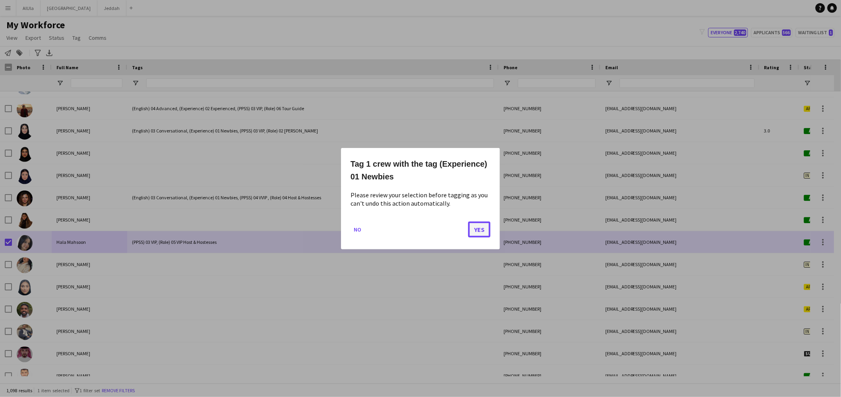
click at [483, 232] on button "Yes" at bounding box center [479, 229] width 22 height 16
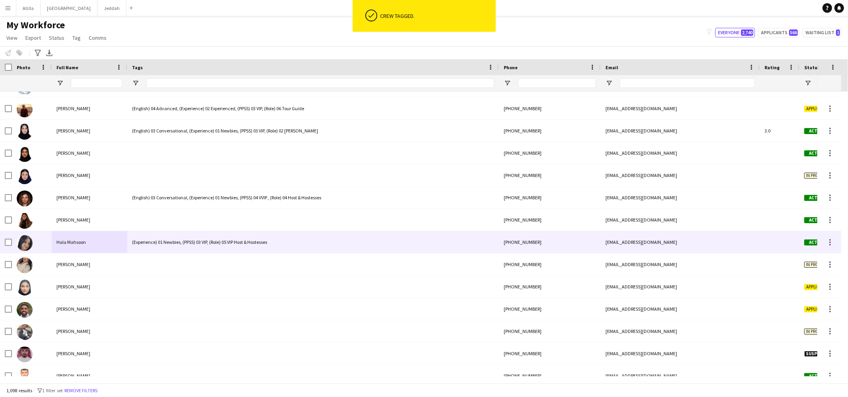
click at [12, 242] on div at bounding box center [32, 242] width 40 height 22
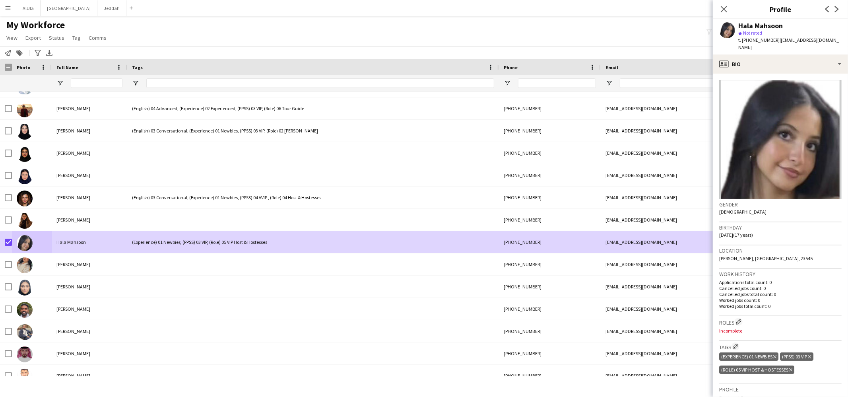
click at [67, 34] on app-page-menu "View Views Default view New view Update view Delete view Edit name Customise vi…" at bounding box center [57, 38] width 114 height 15
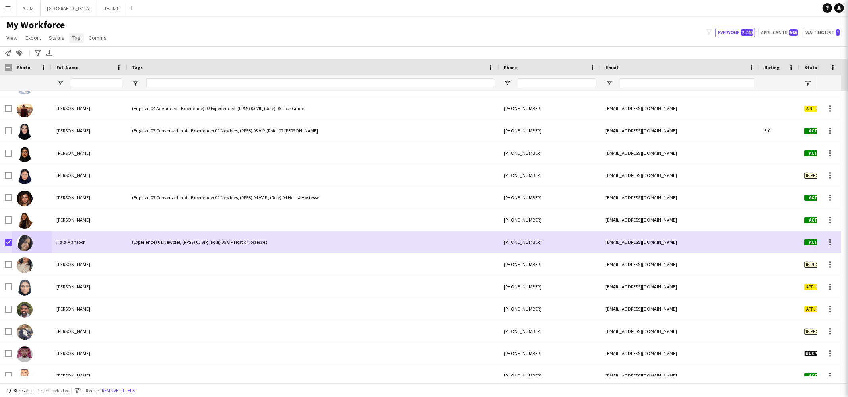
click at [75, 39] on span "Tag" at bounding box center [76, 37] width 8 height 7
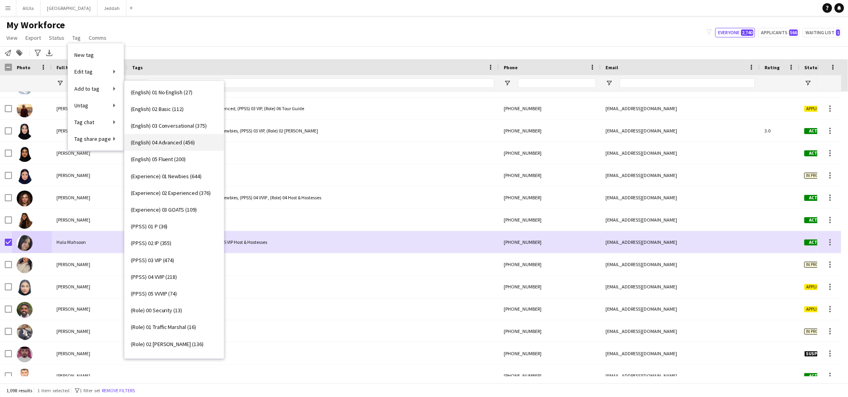
click at [163, 139] on span "(English) 04 Advanced (456)" at bounding box center [163, 142] width 64 height 7
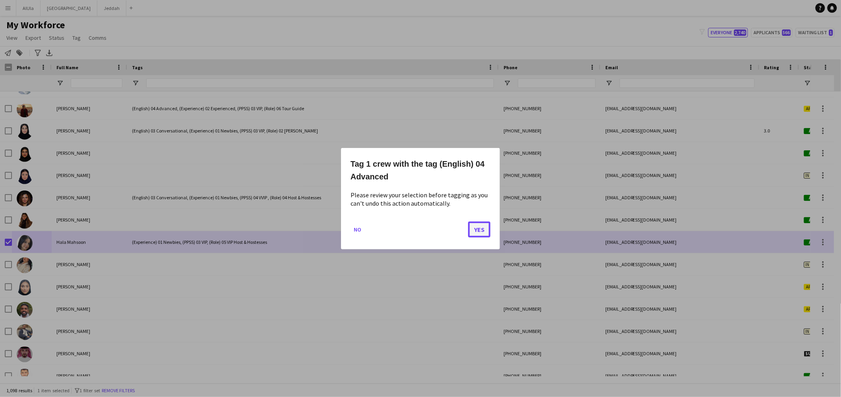
click at [478, 232] on button "Yes" at bounding box center [479, 229] width 22 height 16
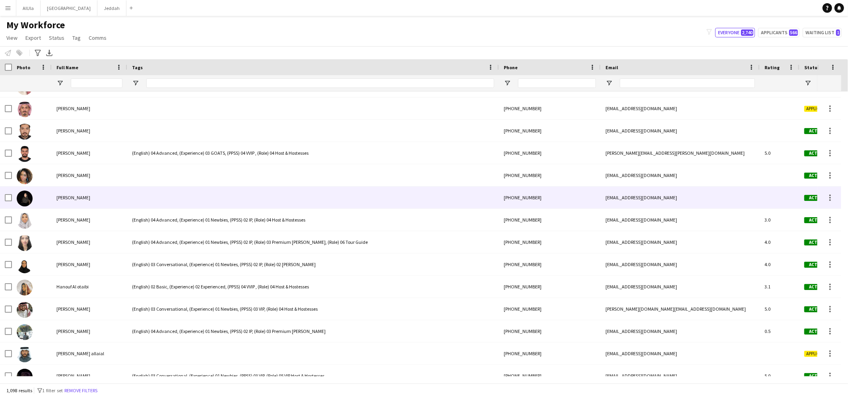
click at [111, 194] on div "[PERSON_NAME]" at bounding box center [90, 197] width 76 height 22
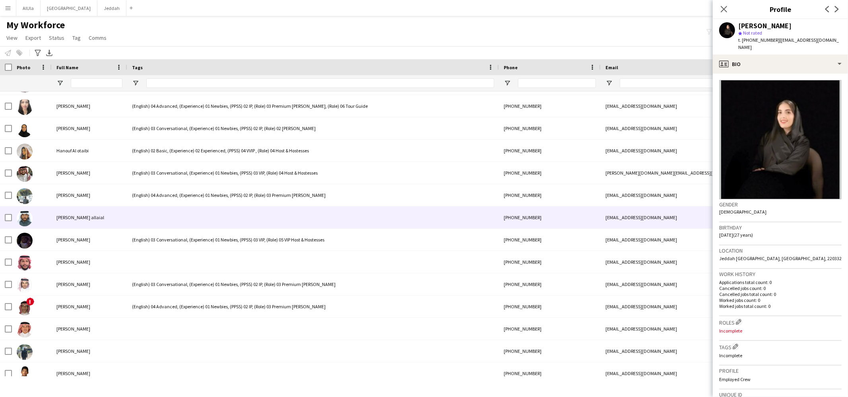
click at [112, 220] on div "[PERSON_NAME] allaial" at bounding box center [90, 217] width 76 height 22
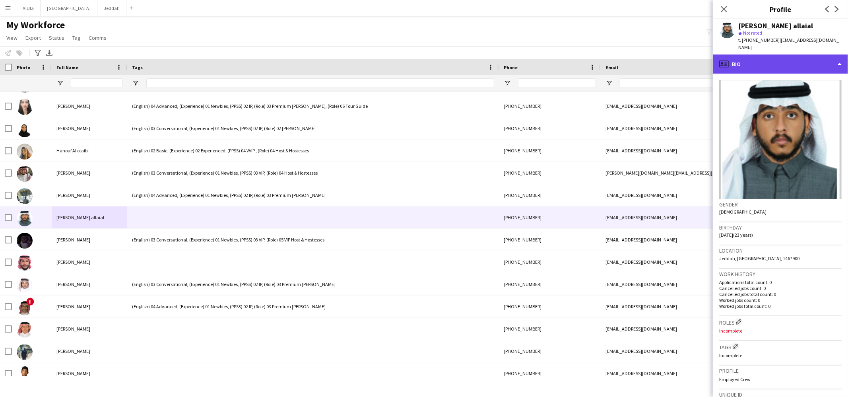
click at [765, 60] on div "profile Bio" at bounding box center [780, 63] width 135 height 19
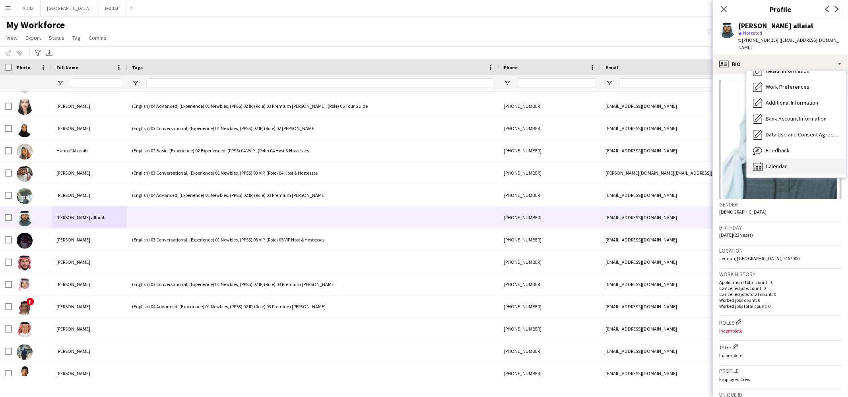
click at [782, 163] on span "Calendar" at bounding box center [775, 166] width 21 height 7
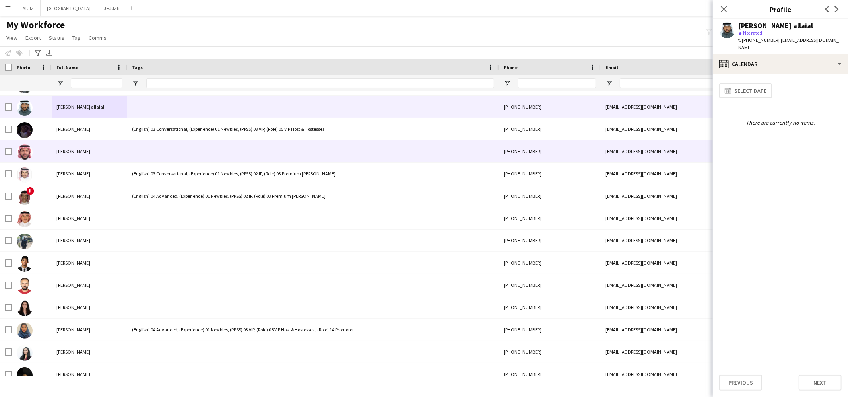
click at [86, 154] on span "[PERSON_NAME]" at bounding box center [73, 151] width 34 height 6
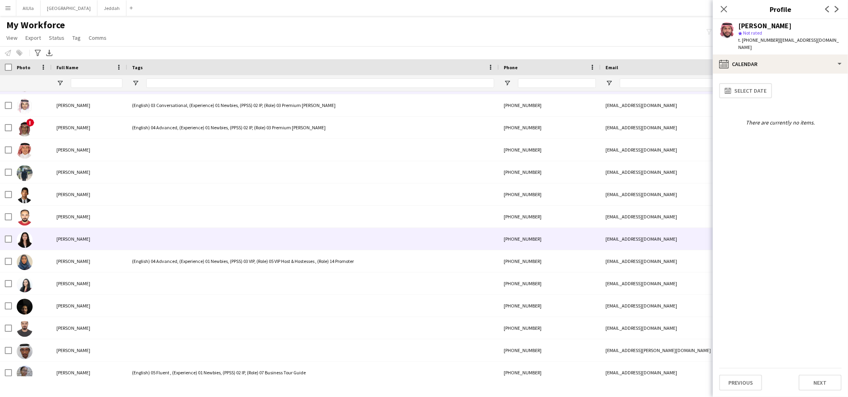
click at [65, 239] on span "[PERSON_NAME]" at bounding box center [73, 239] width 34 height 6
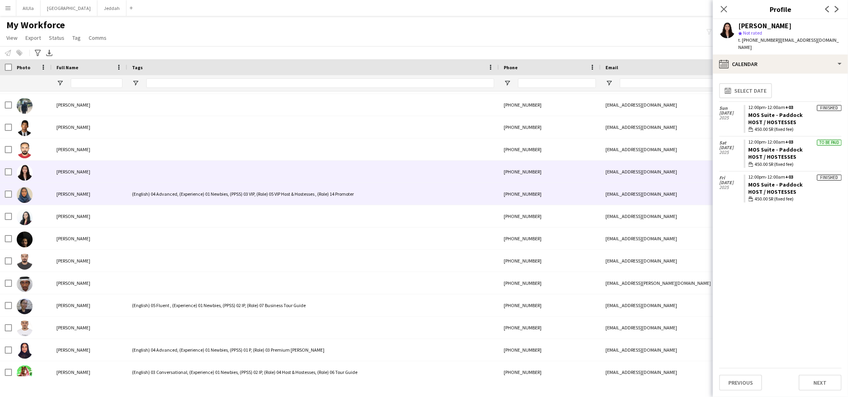
click at [12, 191] on div at bounding box center [32, 194] width 40 height 22
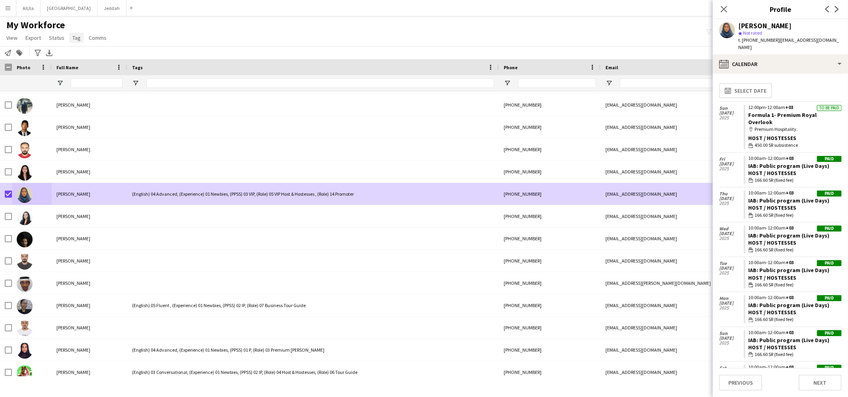
click at [79, 37] on link "Tag" at bounding box center [76, 38] width 15 height 10
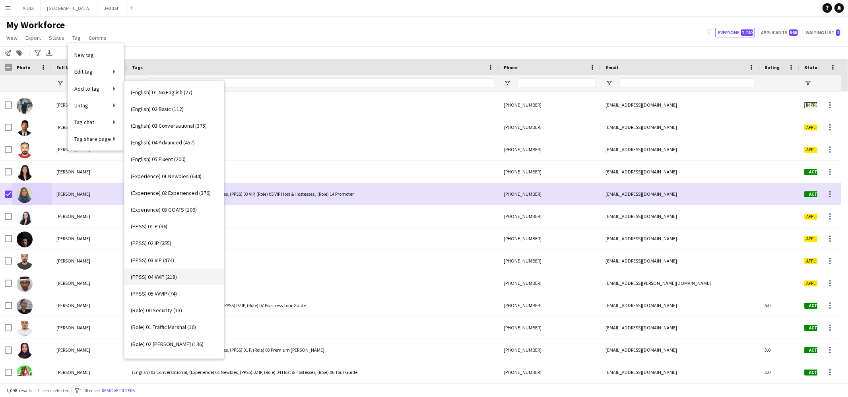
click at [157, 280] on span "(PPSS) 04 VVIP (218)" at bounding box center [154, 276] width 46 height 7
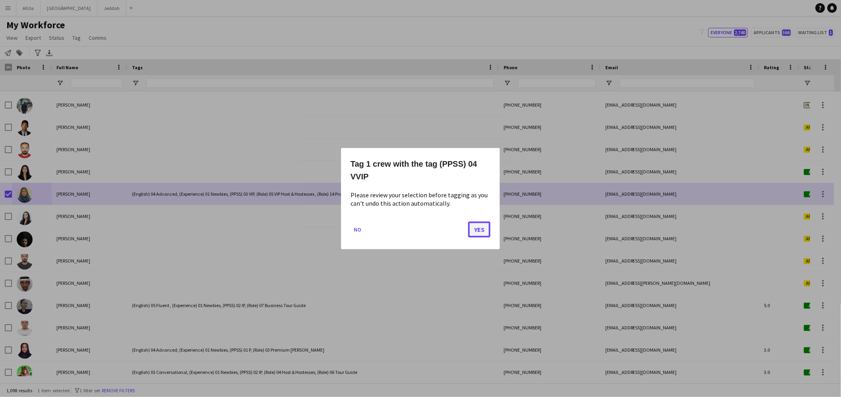
click at [486, 230] on button "Yes" at bounding box center [479, 229] width 22 height 16
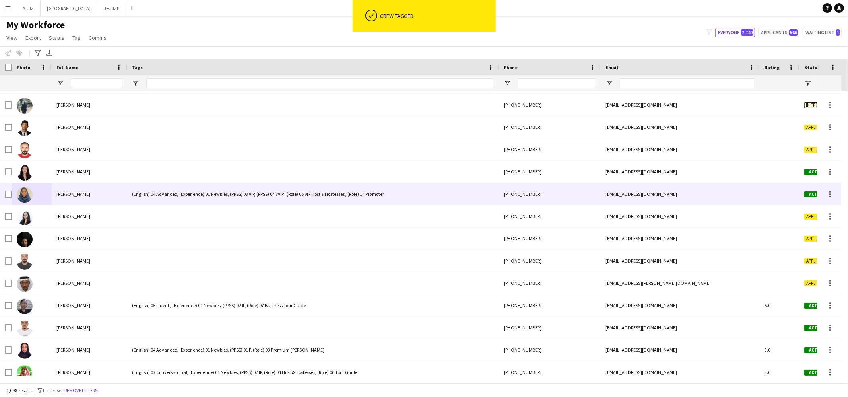
click at [161, 198] on div "(English) 04 Advanced, (Experience) 01 Newbies, (PPSS) 03 VIP, (PPSS) 04 VVIP ,…" at bounding box center [313, 194] width 372 height 22
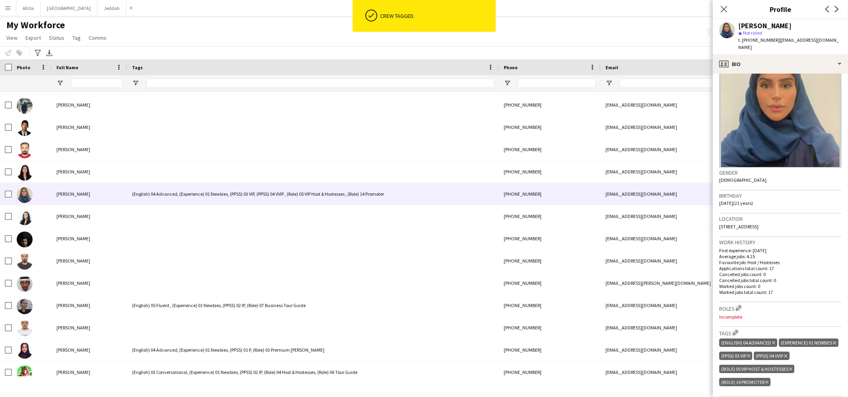
click at [750, 353] on icon "Delete tag" at bounding box center [748, 355] width 3 height 5
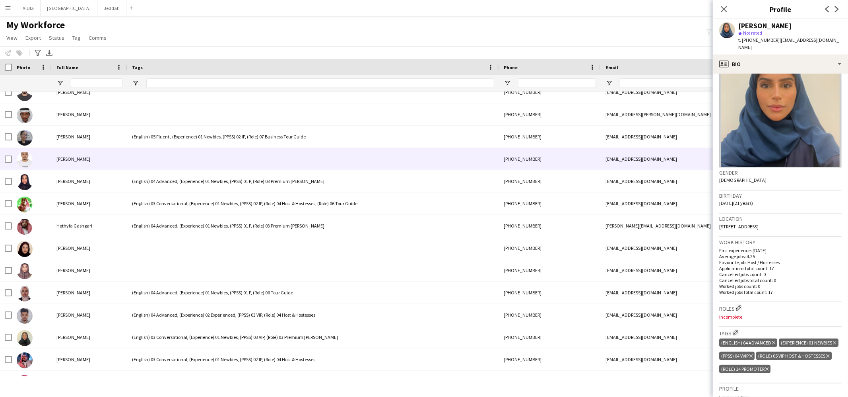
click at [83, 157] on span "[PERSON_NAME]" at bounding box center [73, 159] width 34 height 6
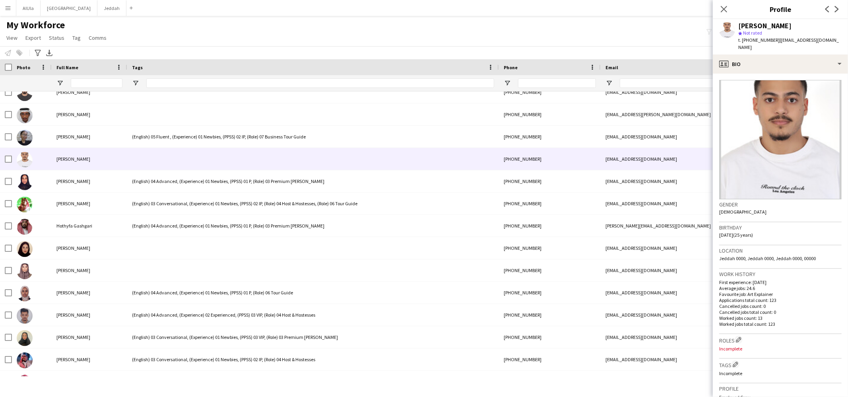
click at [763, 74] on app-crew-profile-bio "Gender [DEMOGRAPHIC_DATA] Birthday [DEMOGRAPHIC_DATA] (25 years) Location [GEOG…" at bounding box center [780, 235] width 135 height 323
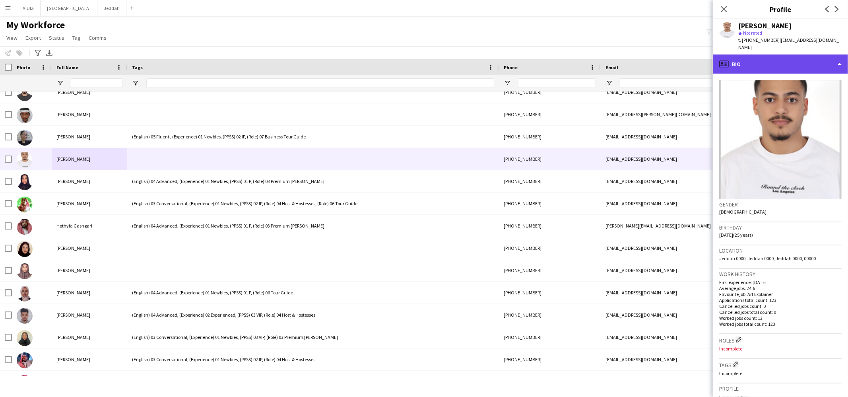
click at [759, 62] on div "profile Bio" at bounding box center [780, 63] width 135 height 19
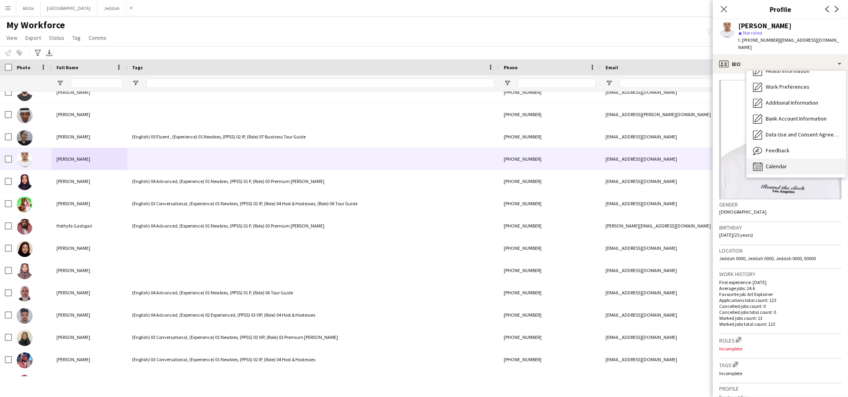
click at [788, 159] on div "Calendar Calendar" at bounding box center [795, 167] width 99 height 16
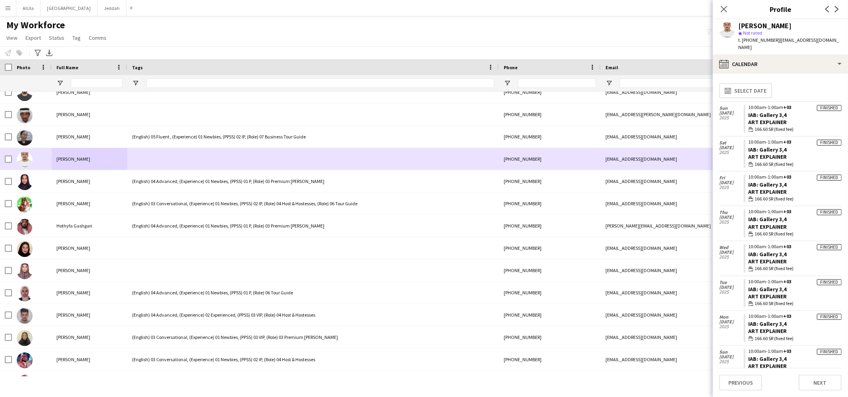
click at [69, 159] on span "[PERSON_NAME]" at bounding box center [73, 159] width 34 height 6
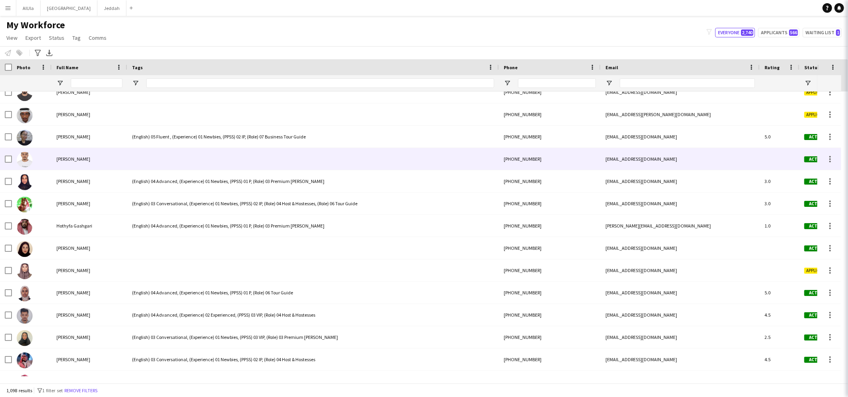
click at [70, 159] on span "[PERSON_NAME]" at bounding box center [73, 159] width 34 height 6
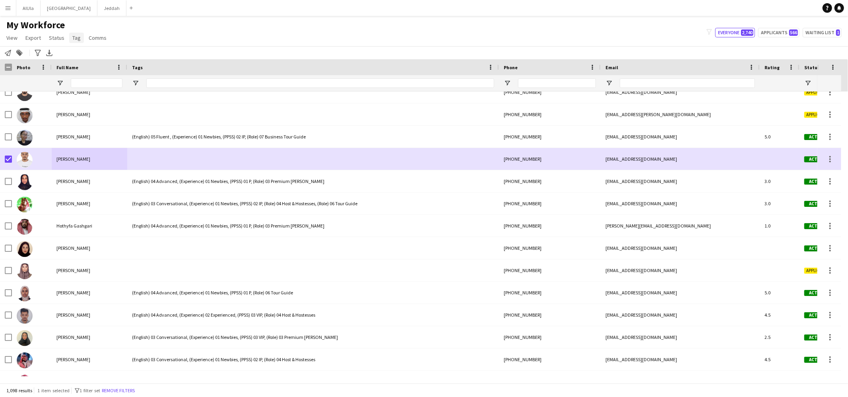
click at [81, 39] on link "Tag" at bounding box center [76, 38] width 15 height 10
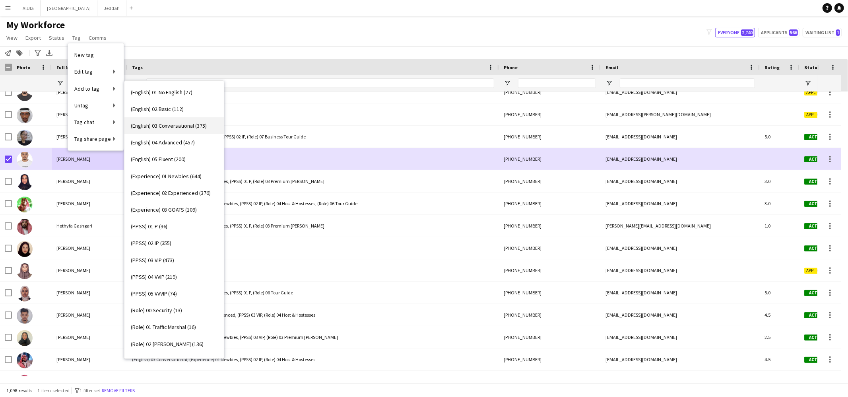
click at [165, 129] on span "(English) 03 Conversational (375)" at bounding box center [169, 125] width 76 height 7
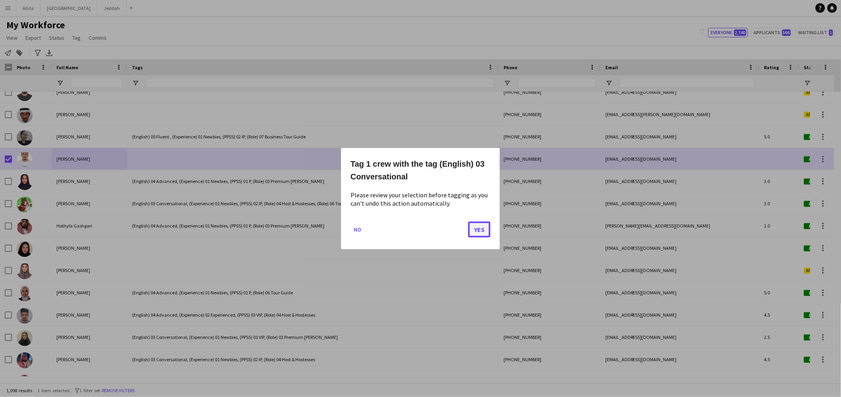
drag, startPoint x: 482, startPoint y: 230, endPoint x: 477, endPoint y: 229, distance: 4.7
click at [482, 230] on button "Yes" at bounding box center [479, 229] width 22 height 16
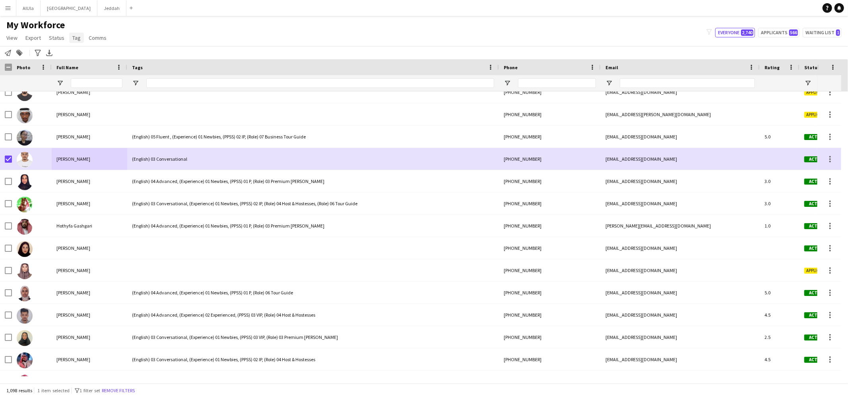
click at [72, 38] on span "Tag" at bounding box center [76, 37] width 8 height 7
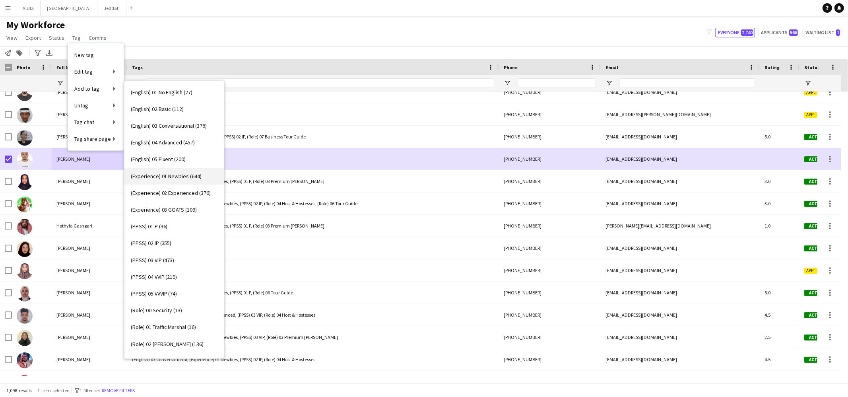
click at [173, 174] on span "(Experience) 01 Newbies (644)" at bounding box center [166, 175] width 71 height 7
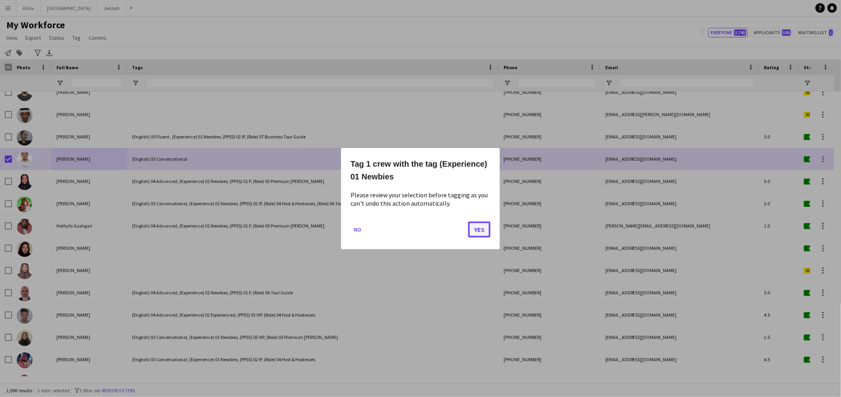
click at [485, 229] on button "Yes" at bounding box center [479, 229] width 22 height 16
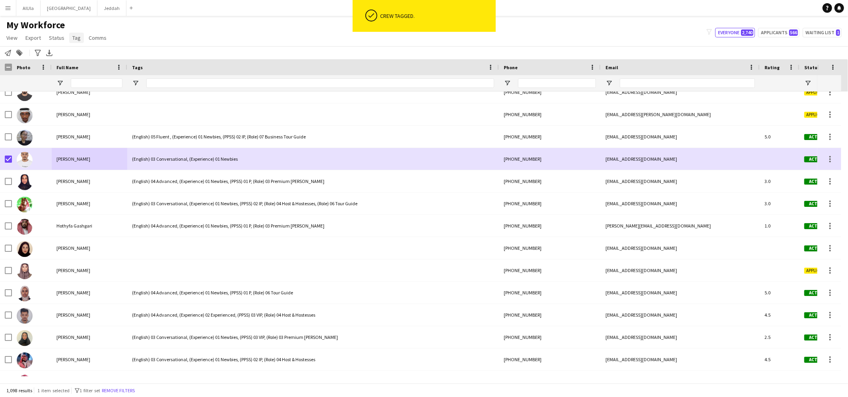
click at [79, 38] on link "Tag" at bounding box center [76, 38] width 15 height 10
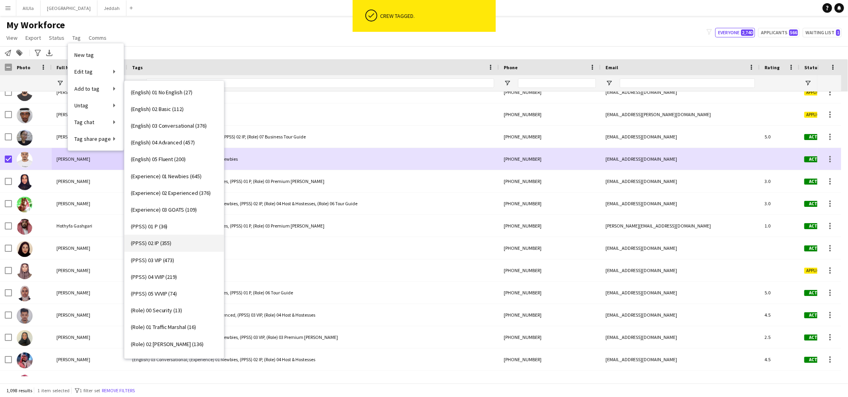
click at [176, 246] on link "(PPSS) 02 IP (355)" at bounding box center [173, 242] width 99 height 17
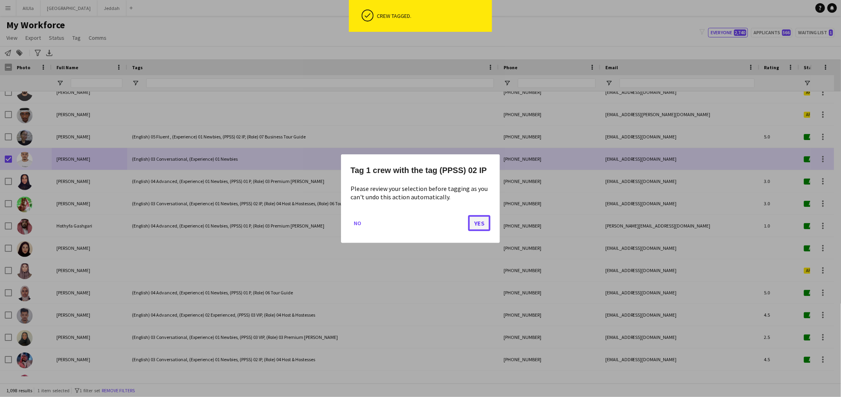
click at [471, 222] on button "Yes" at bounding box center [479, 223] width 22 height 16
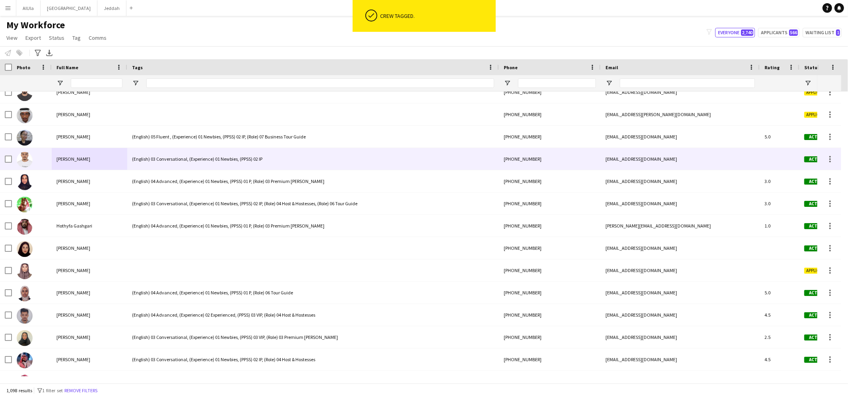
click at [27, 159] on img at bounding box center [25, 160] width 16 height 16
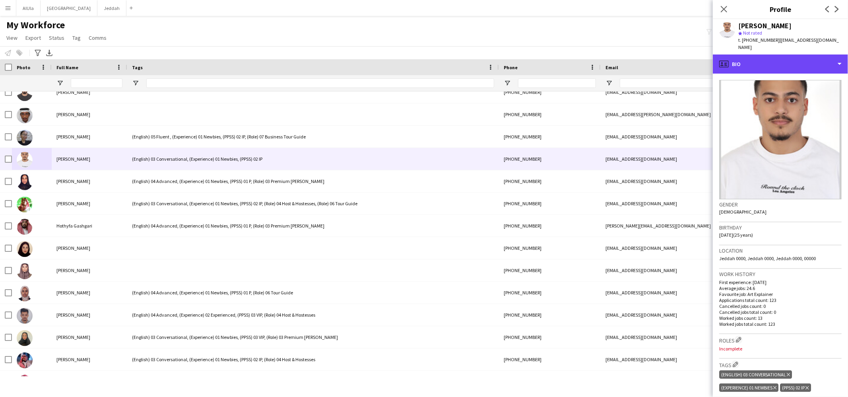
click at [744, 65] on div "profile Bio" at bounding box center [780, 63] width 135 height 19
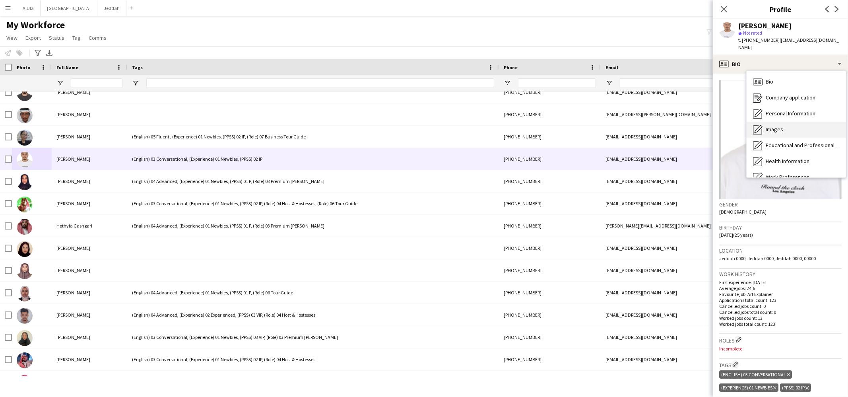
click at [762, 122] on div "Images Images" at bounding box center [795, 130] width 99 height 16
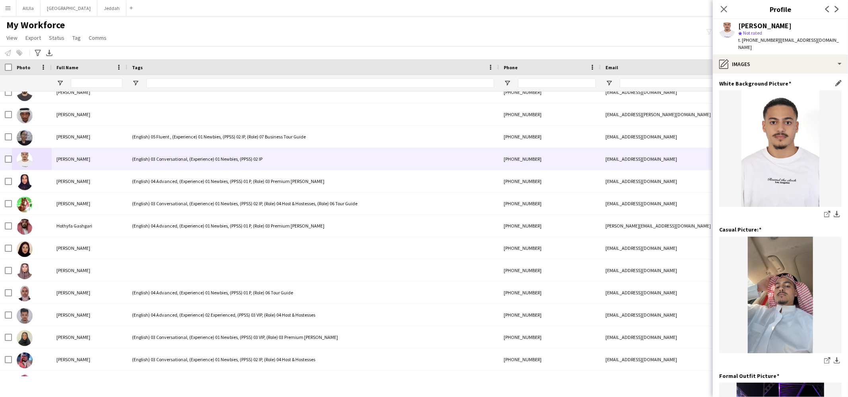
scroll to position [158, 0]
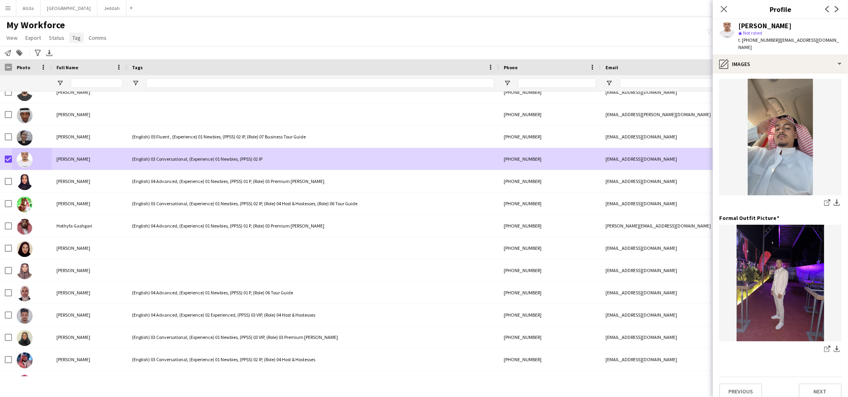
click at [75, 37] on span "Tag" at bounding box center [76, 37] width 8 height 7
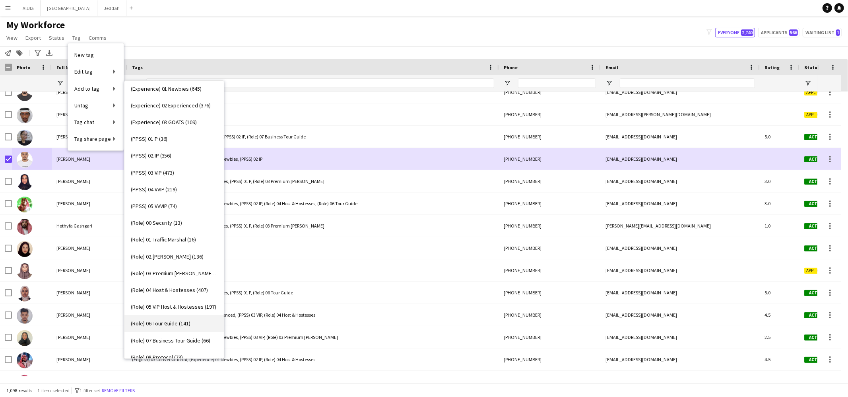
scroll to position [97, 0]
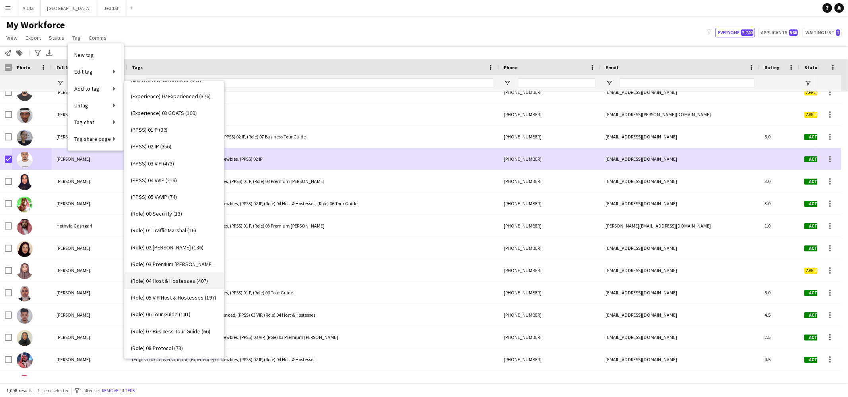
click at [168, 282] on span "(Role) 04 Host & Hostesses (407)" at bounding box center [169, 280] width 77 height 7
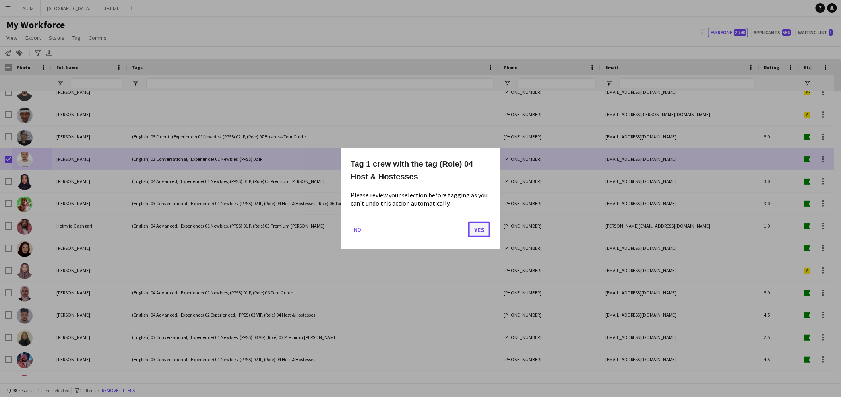
click at [481, 231] on button "Yes" at bounding box center [479, 229] width 22 height 16
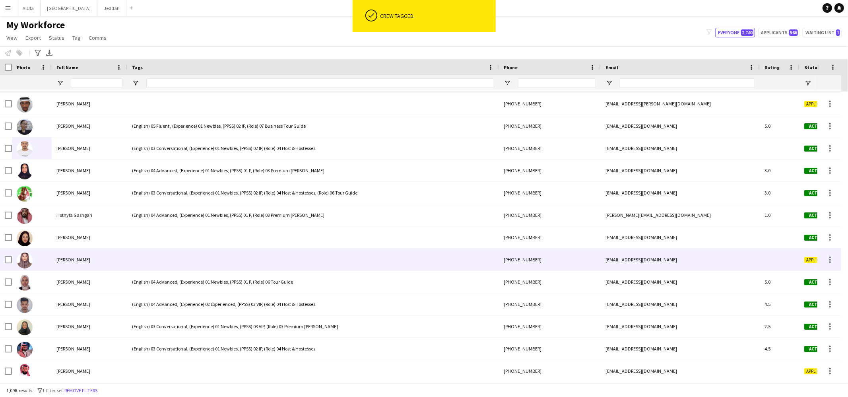
scroll to position [9056, 0]
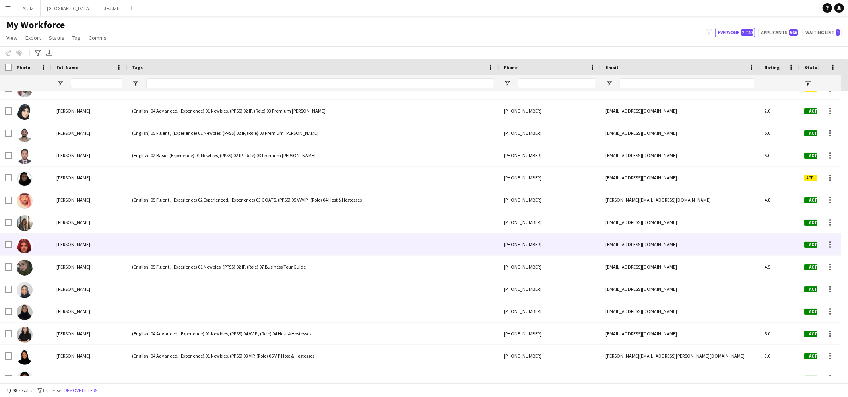
click at [90, 250] on div "[PERSON_NAME]" at bounding box center [90, 244] width 76 height 22
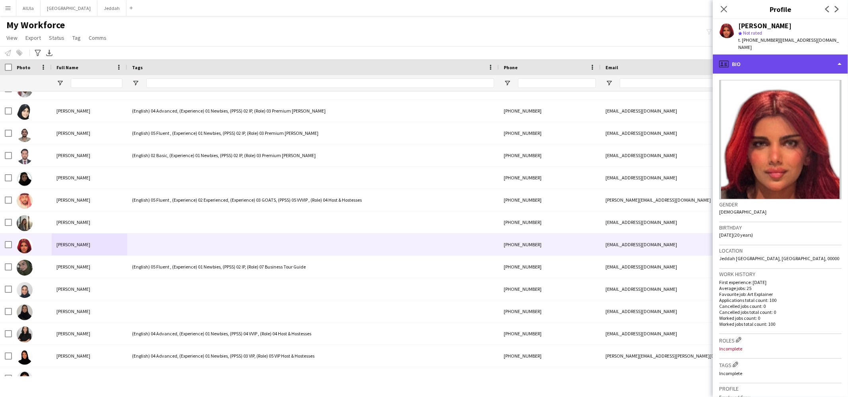
drag, startPoint x: 779, startPoint y: 53, endPoint x: 781, endPoint y: 66, distance: 13.3
click at [779, 54] on div "profile Bio" at bounding box center [780, 63] width 135 height 19
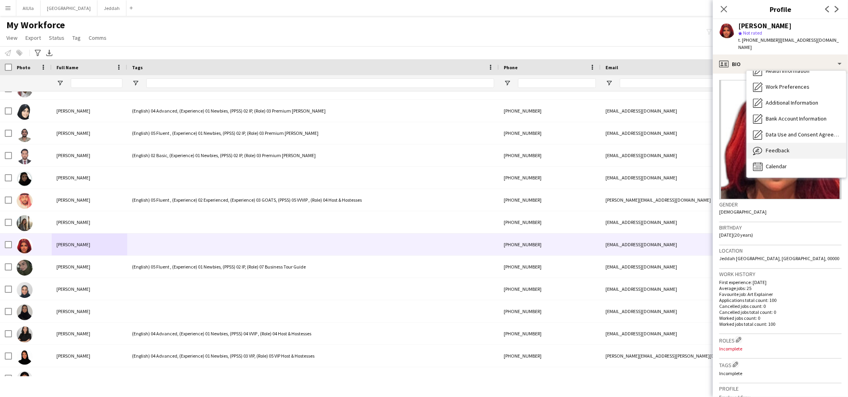
click at [785, 147] on span "Feedback" at bounding box center [777, 150] width 24 height 7
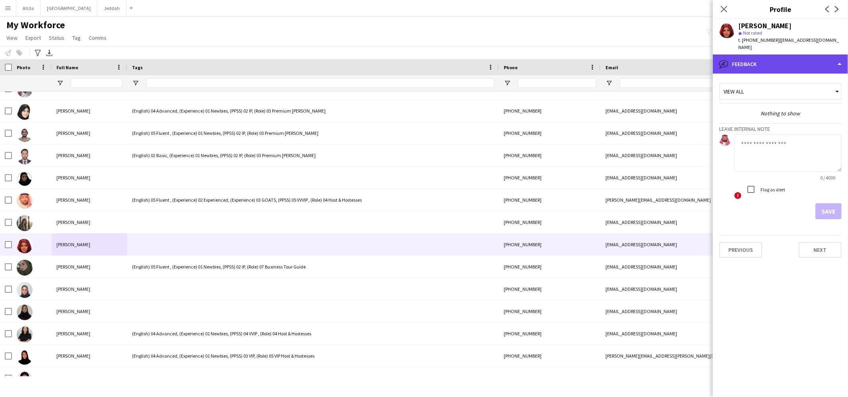
click at [778, 54] on div "bubble-pencil Feedback" at bounding box center [780, 63] width 135 height 19
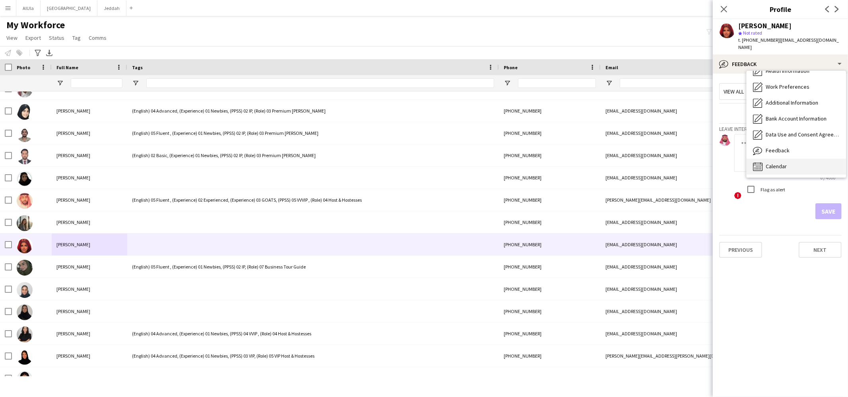
click at [786, 163] on span "Calendar" at bounding box center [775, 166] width 21 height 7
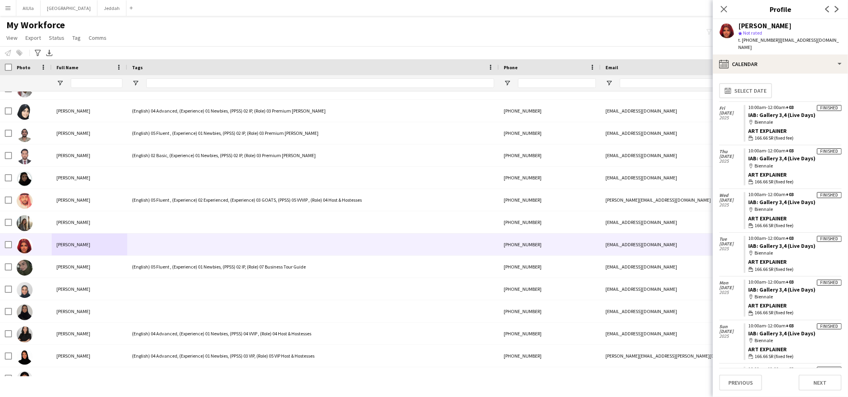
click at [750, 27] on div "[PERSON_NAME]" at bounding box center [764, 25] width 53 height 7
copy div "[PERSON_NAME]"
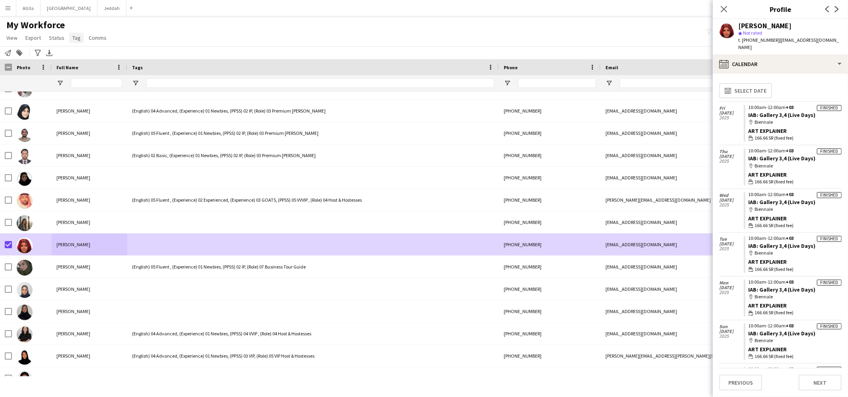
click at [77, 34] on span "Tag" at bounding box center [76, 37] width 8 height 7
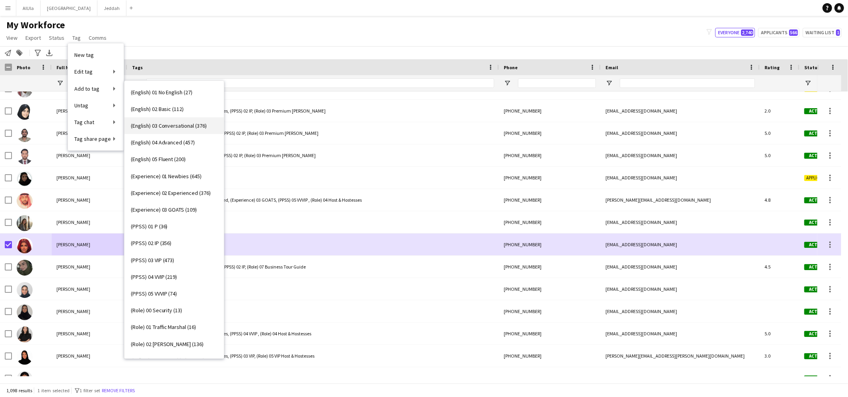
click at [170, 126] on span "(English) 03 Conversational (376)" at bounding box center [169, 125] width 76 height 7
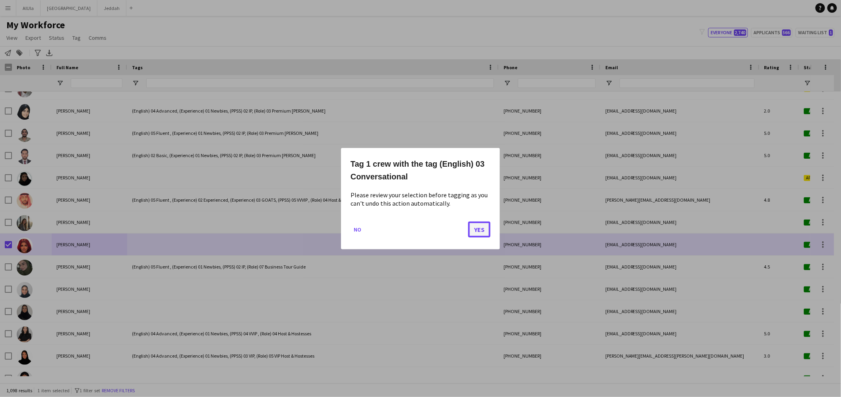
click at [474, 227] on button "Yes" at bounding box center [479, 229] width 22 height 16
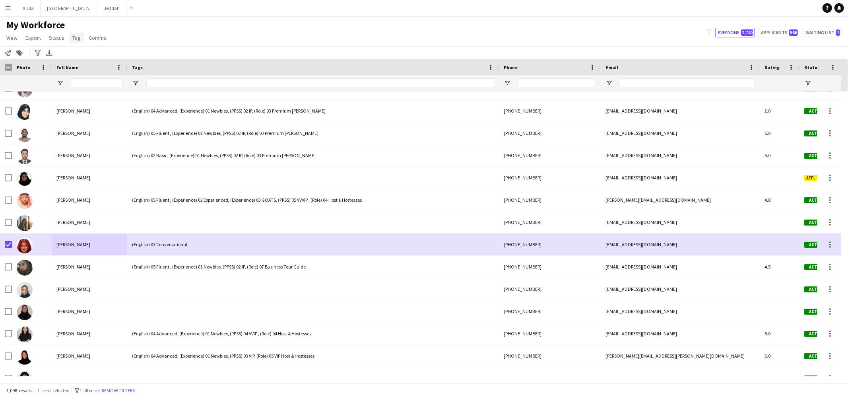
click at [80, 36] on link "Tag" at bounding box center [76, 38] width 15 height 10
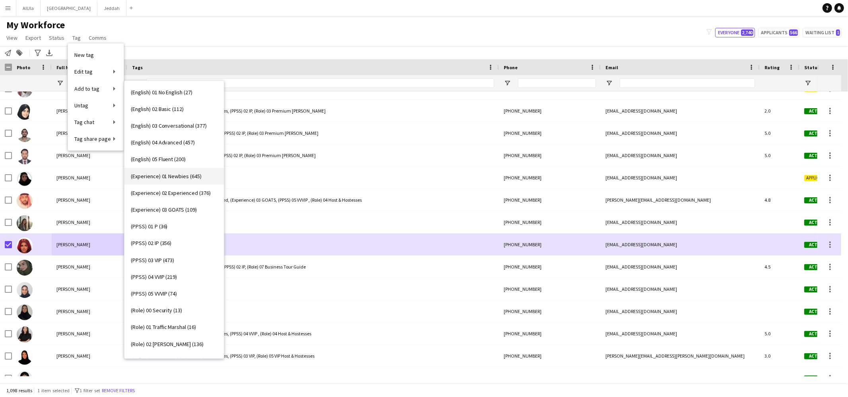
click at [170, 176] on span "(Experience) 01 Newbies (645)" at bounding box center [166, 175] width 71 height 7
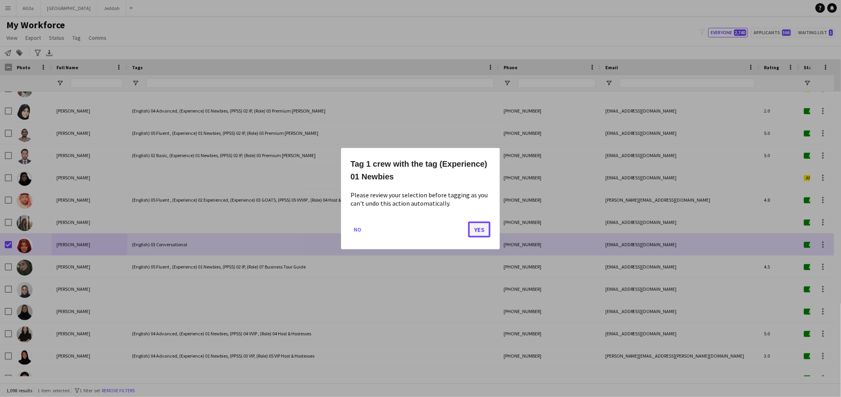
click at [473, 227] on button "Yes" at bounding box center [479, 229] width 22 height 16
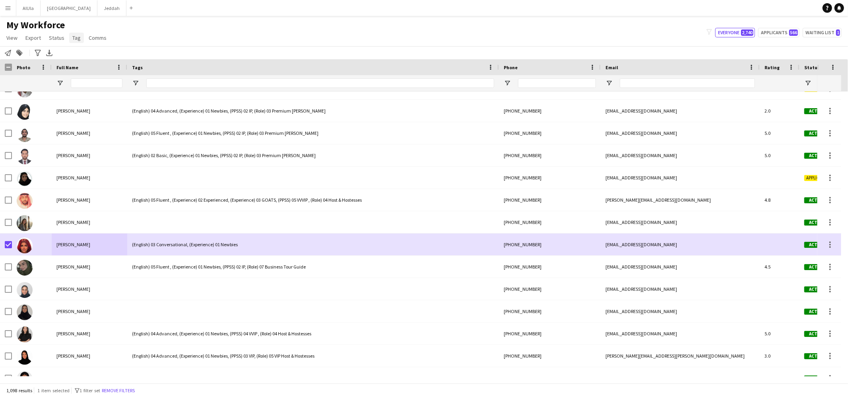
click at [74, 40] on span "Tag" at bounding box center [76, 37] width 8 height 7
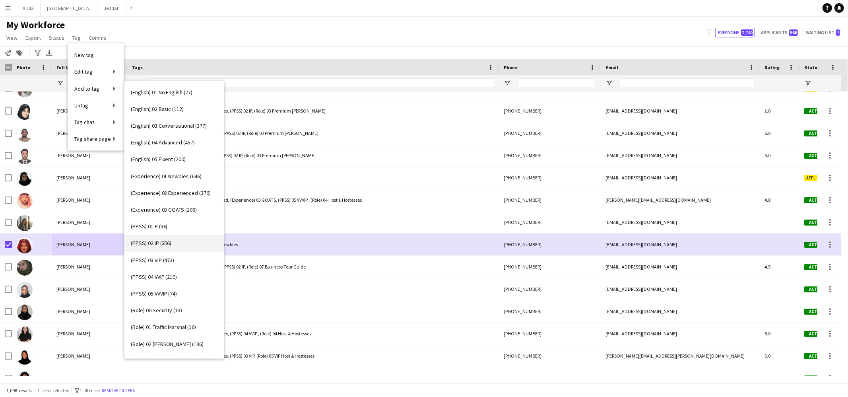
click at [170, 247] on link "(PPSS) 02 IP (356)" at bounding box center [173, 242] width 99 height 17
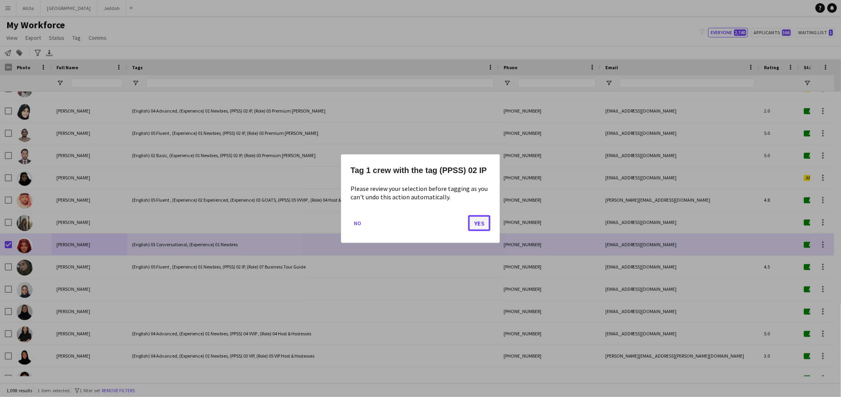
click at [474, 222] on button "Yes" at bounding box center [479, 223] width 22 height 16
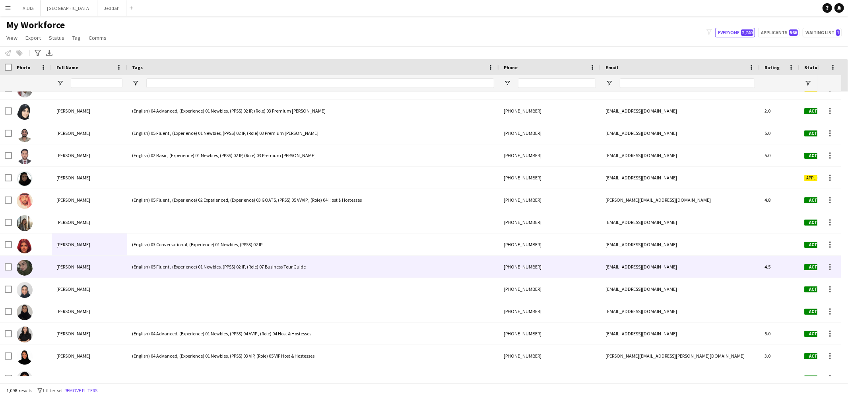
click at [67, 247] on span "[PERSON_NAME]" at bounding box center [73, 244] width 34 height 6
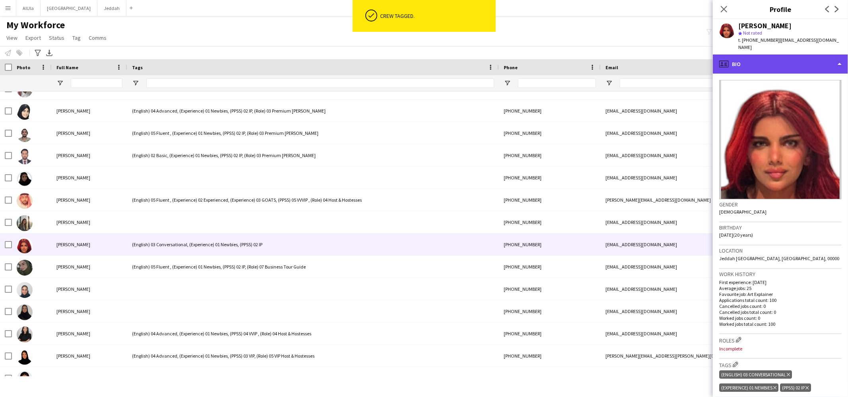
click at [753, 62] on div "profile Bio" at bounding box center [780, 63] width 135 height 19
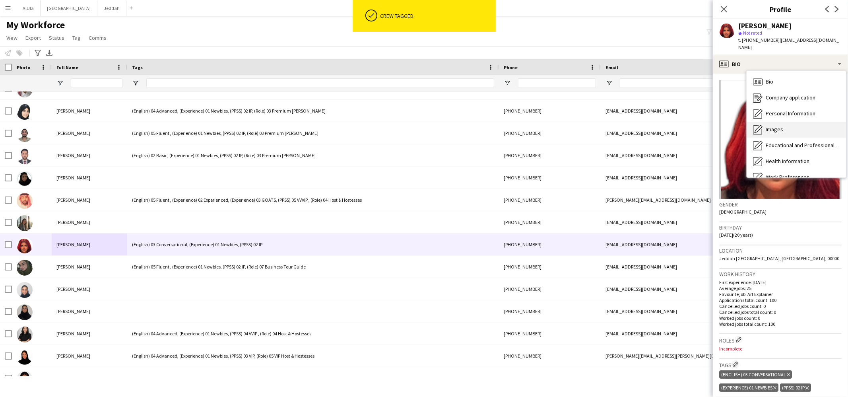
click at [789, 124] on div "Images Images" at bounding box center [795, 130] width 99 height 16
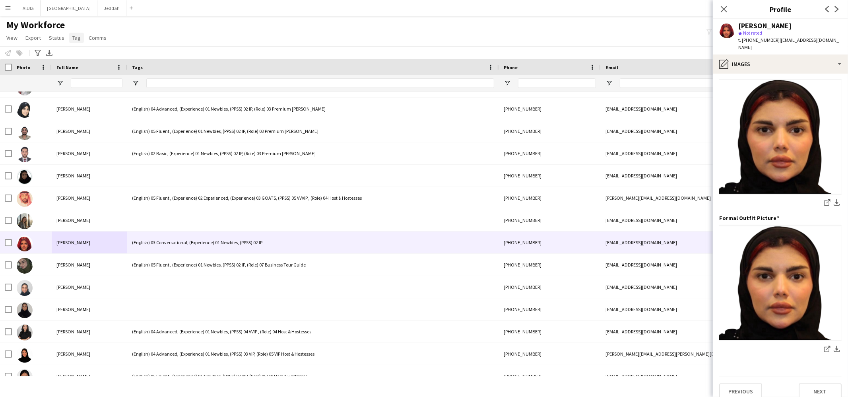
click at [73, 34] on span "Tag" at bounding box center [76, 37] width 8 height 7
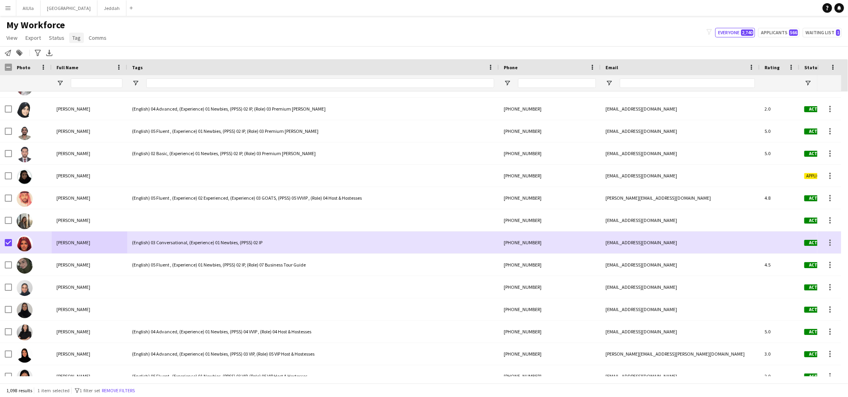
click at [81, 41] on link "Tag" at bounding box center [76, 38] width 15 height 10
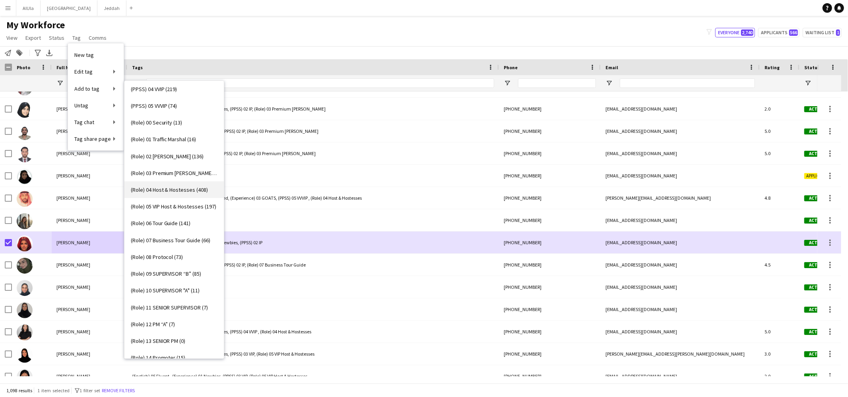
click at [169, 192] on span "(Role) 04 Host & Hostesses (408)" at bounding box center [169, 189] width 77 height 7
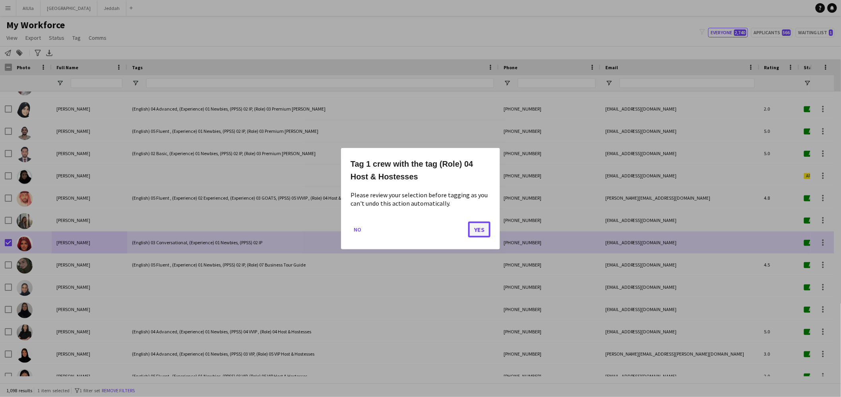
click at [480, 227] on button "Yes" at bounding box center [479, 229] width 22 height 16
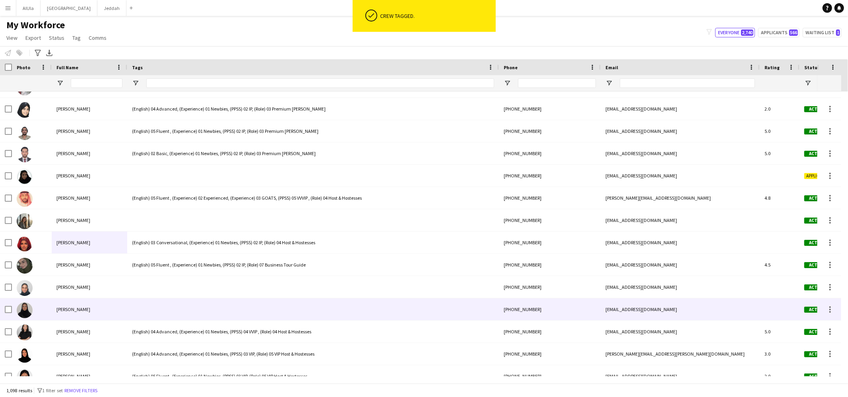
click at [133, 315] on div at bounding box center [313, 309] width 372 height 22
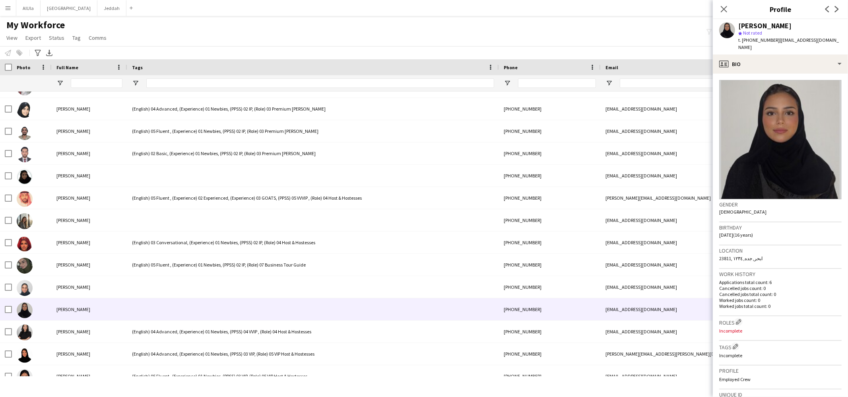
click at [760, 74] on app-crew-profile-bio "Gender [DEMOGRAPHIC_DATA] Birthday [DEMOGRAPHIC_DATA] (16 years) Location 23811…" at bounding box center [780, 235] width 135 height 323
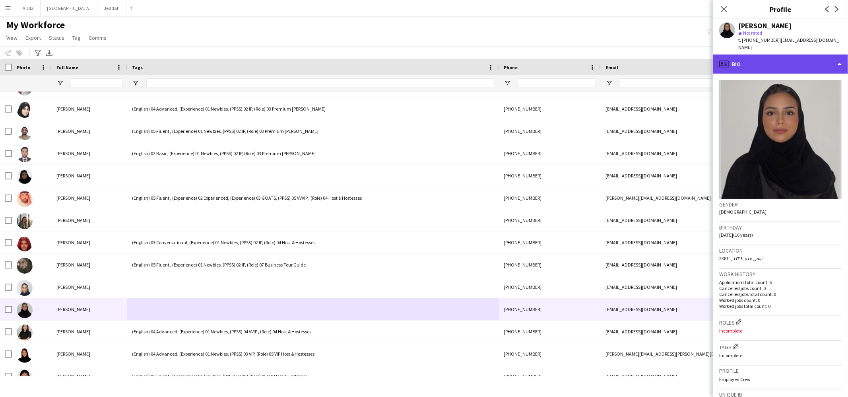
click at [758, 64] on div "profile Bio" at bounding box center [780, 63] width 135 height 19
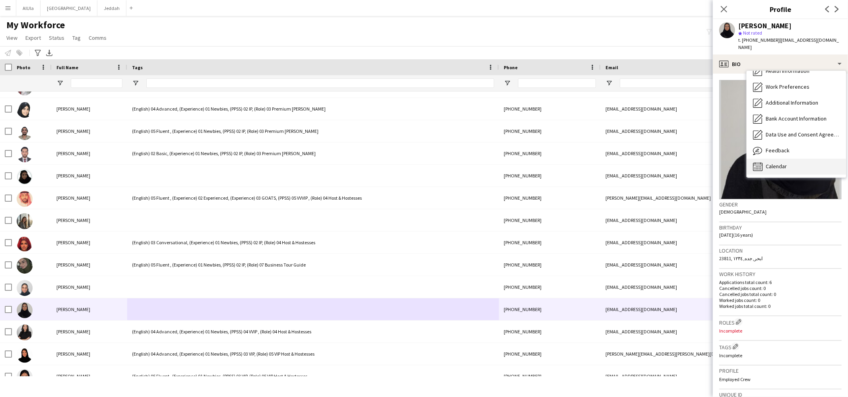
click at [772, 163] on span "Calendar" at bounding box center [775, 166] width 21 height 7
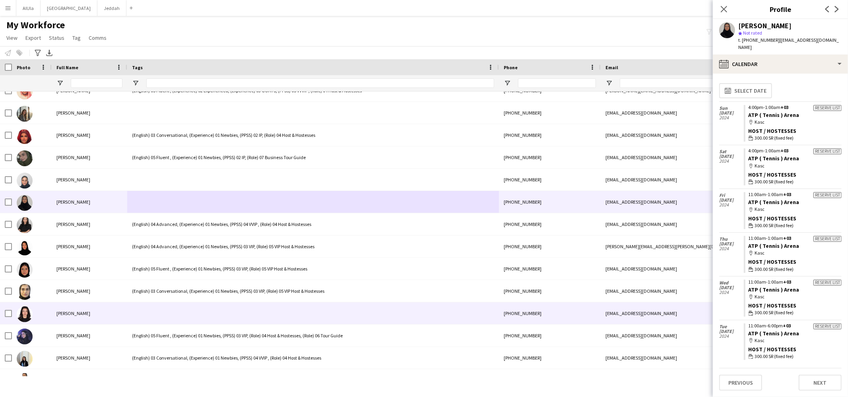
click at [68, 313] on span "[PERSON_NAME]" at bounding box center [73, 313] width 34 height 6
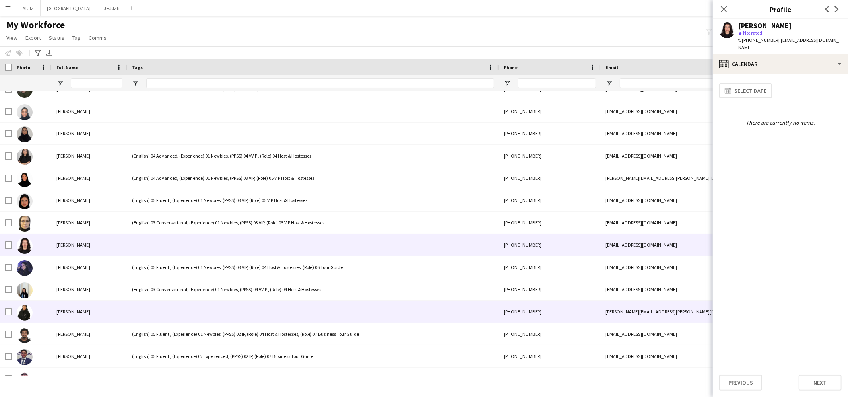
click at [69, 312] on span "[PERSON_NAME]" at bounding box center [73, 311] width 34 height 6
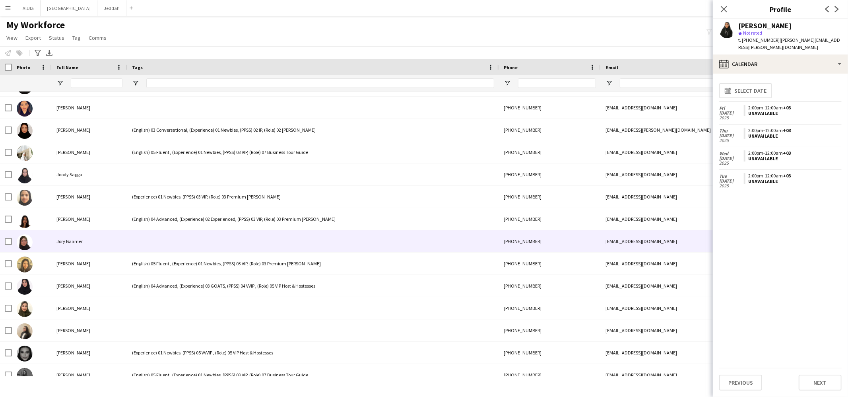
click at [80, 245] on div "Jory Baamer" at bounding box center [90, 241] width 76 height 22
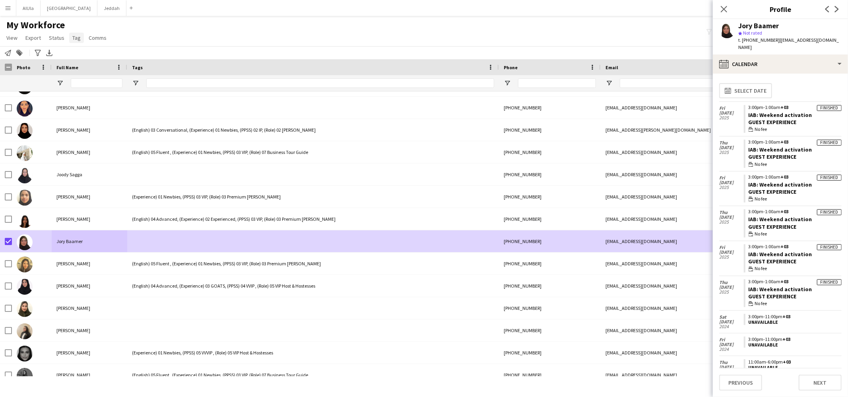
click at [75, 34] on span "Tag" at bounding box center [76, 37] width 8 height 7
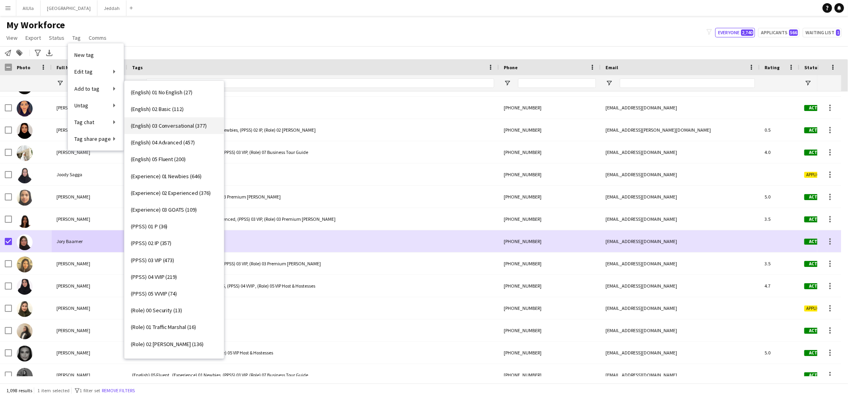
click at [176, 126] on span "(English) 03 Conversational (377)" at bounding box center [169, 125] width 76 height 7
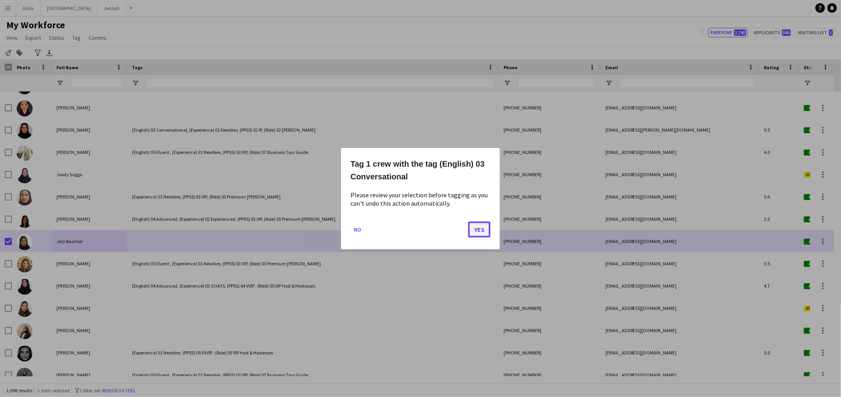
click at [474, 226] on button "Yes" at bounding box center [479, 229] width 22 height 16
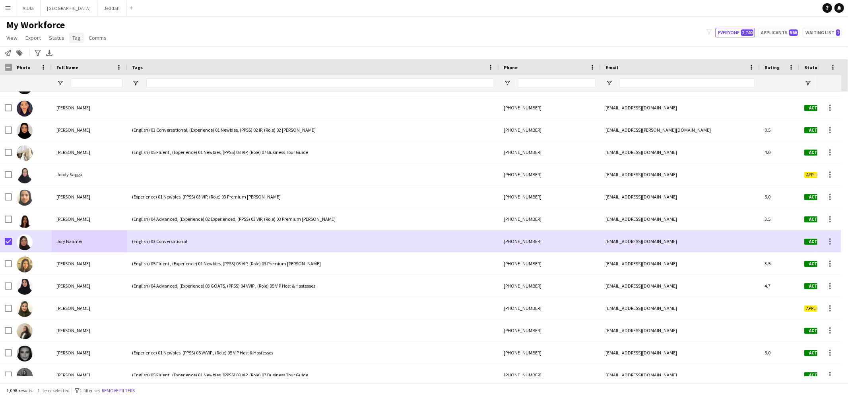
click at [76, 37] on span "Tag" at bounding box center [76, 37] width 8 height 7
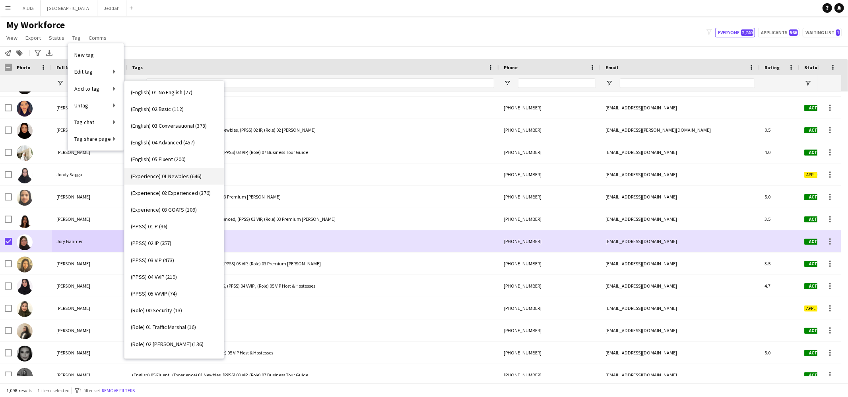
click at [164, 180] on link "(Experience) 01 Newbies (646)" at bounding box center [173, 176] width 99 height 17
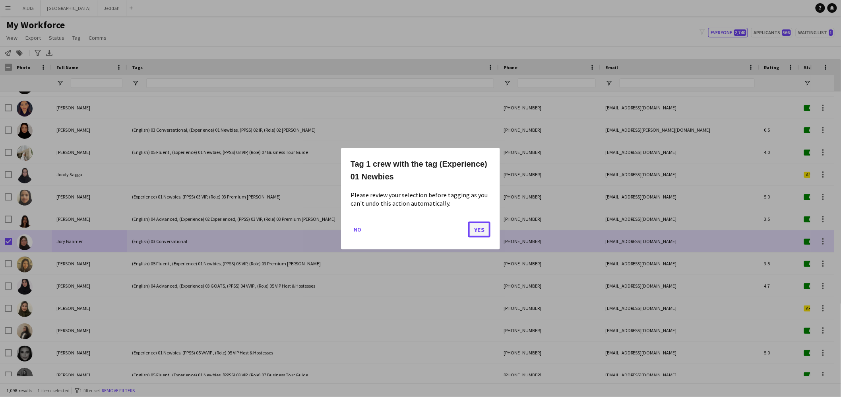
click at [481, 229] on button "Yes" at bounding box center [479, 229] width 22 height 16
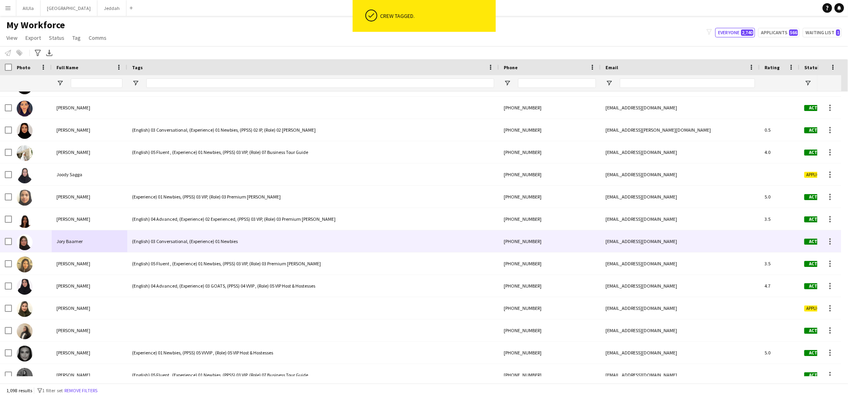
click at [12, 241] on div at bounding box center [32, 241] width 40 height 22
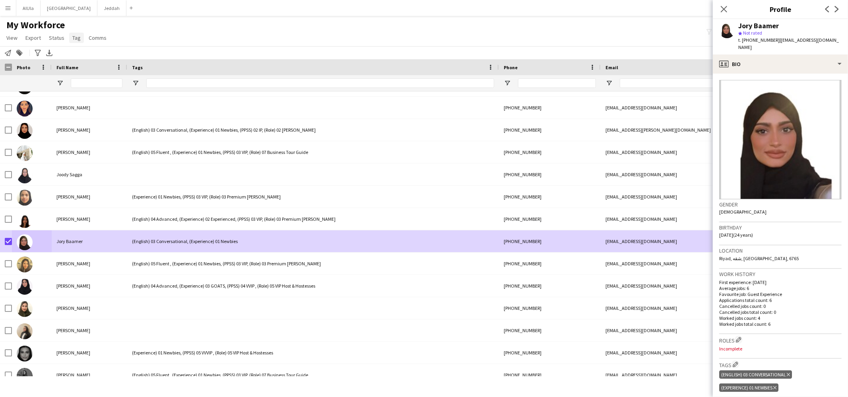
click at [77, 39] on span "Tag" at bounding box center [76, 37] width 8 height 7
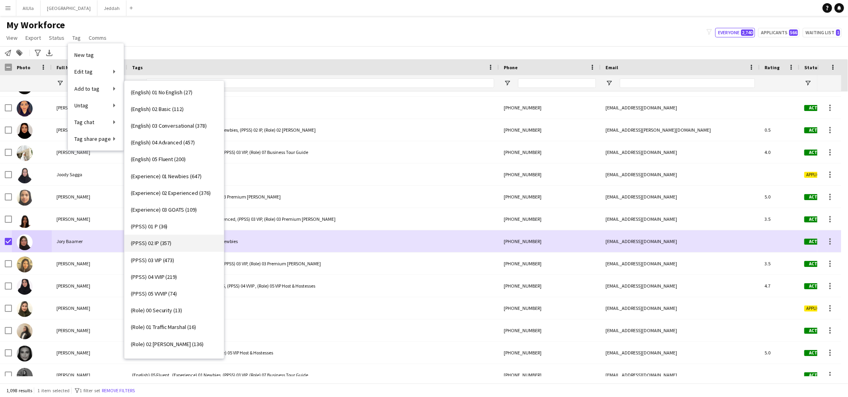
click at [184, 245] on link "(PPSS) 02 IP (357)" at bounding box center [173, 242] width 99 height 17
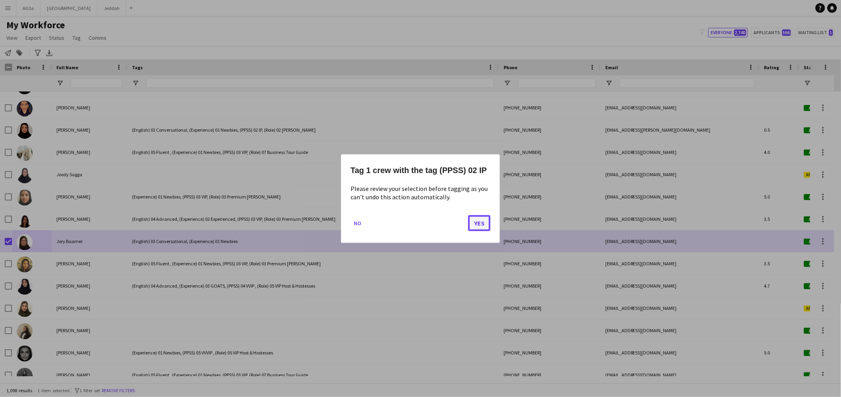
click at [481, 226] on button "Yes" at bounding box center [479, 223] width 22 height 16
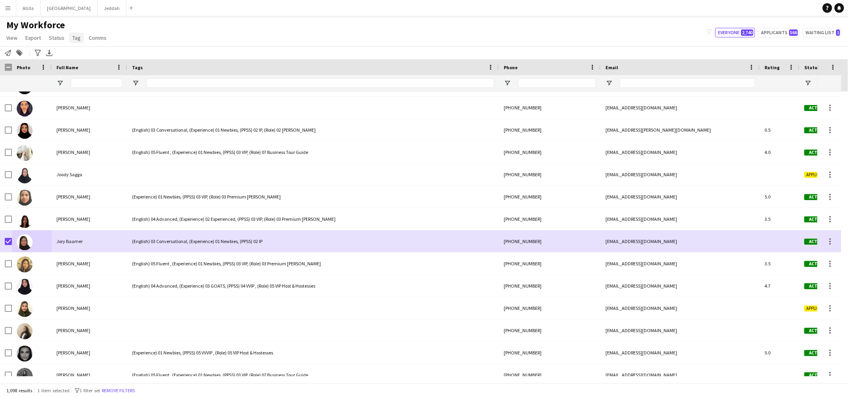
click at [74, 40] on span "Tag" at bounding box center [76, 37] width 8 height 7
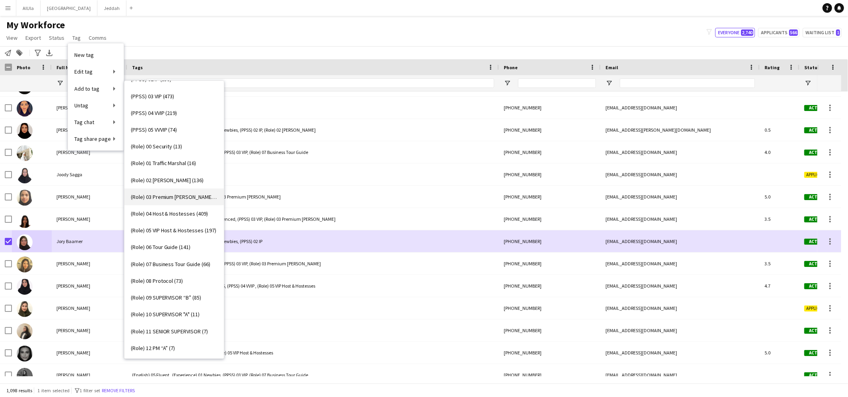
click at [179, 199] on span "(Role) 03 Premium [PERSON_NAME] (273)" at bounding box center [174, 196] width 87 height 7
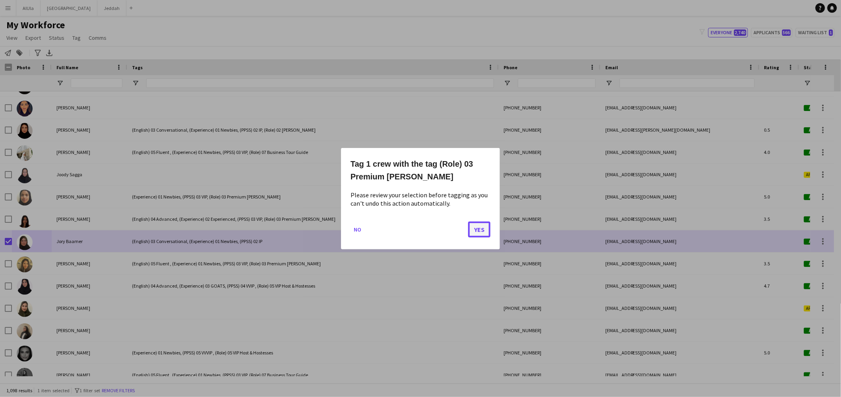
click at [474, 227] on button "Yes" at bounding box center [479, 229] width 22 height 16
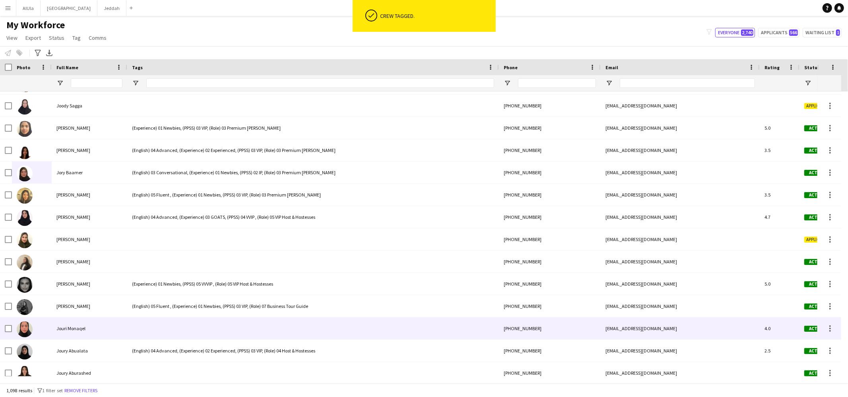
click at [113, 326] on div "Jouri Monaqel" at bounding box center [90, 328] width 76 height 22
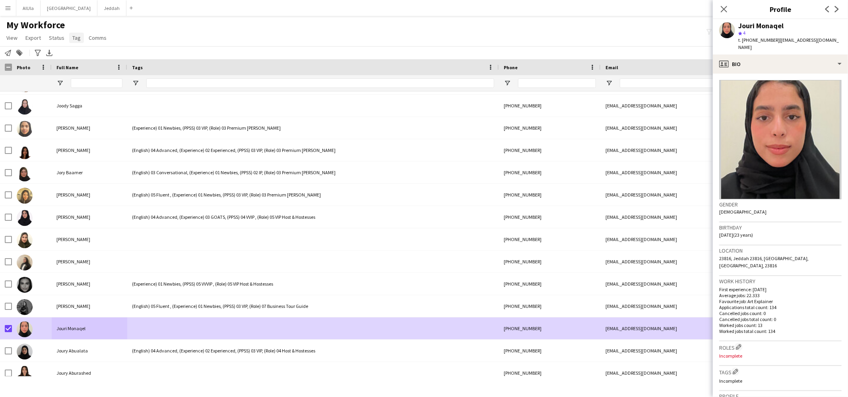
drag, startPoint x: 72, startPoint y: 31, endPoint x: 74, endPoint y: 35, distance: 4.4
click at [73, 31] on app-page-menu "View Views Default view New view Update view Delete view Edit name Customise vi…" at bounding box center [57, 38] width 114 height 15
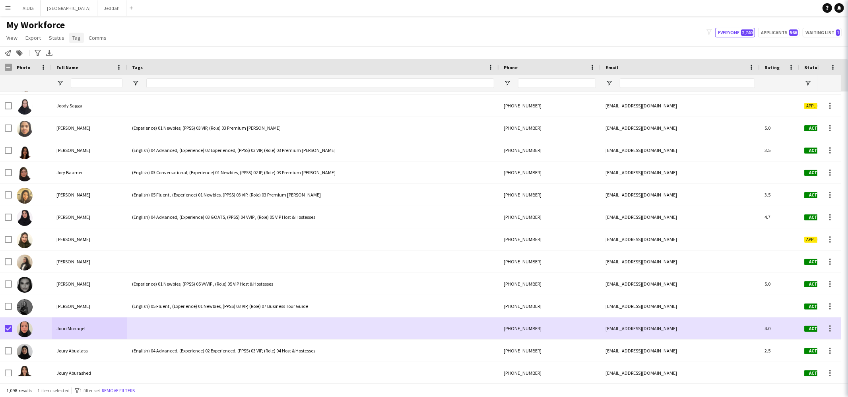
click at [75, 36] on span "Tag" at bounding box center [76, 37] width 8 height 7
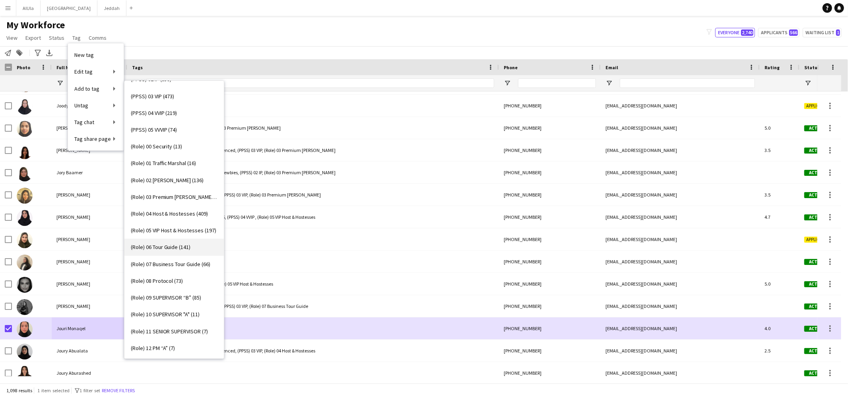
click at [168, 247] on span "(Role) 06 Tour Guide (141)" at bounding box center [161, 246] width 60 height 7
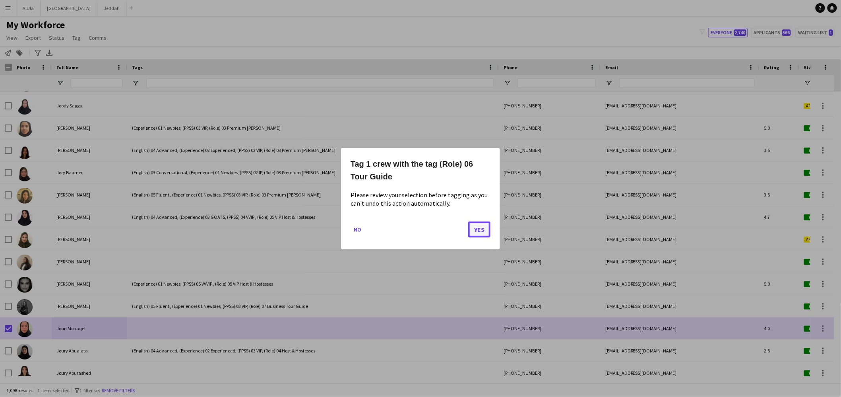
click at [480, 230] on button "Yes" at bounding box center [479, 229] width 22 height 16
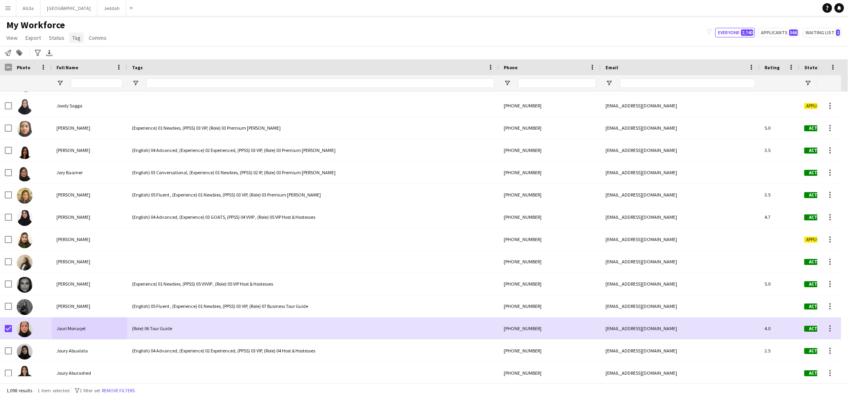
click at [72, 35] on span "Tag" at bounding box center [76, 37] width 8 height 7
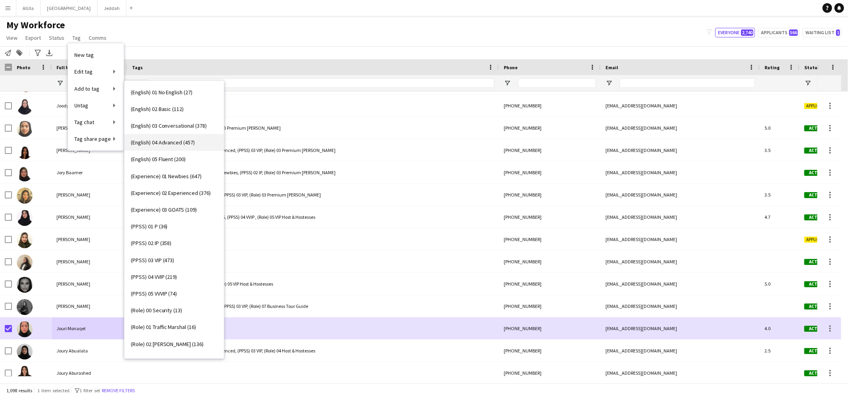
click at [167, 147] on link "(English) 04 Advanced (457)" at bounding box center [173, 142] width 99 height 17
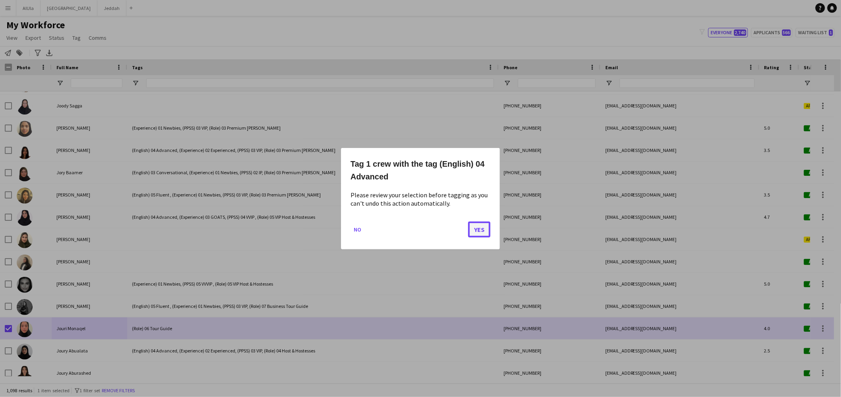
click at [475, 227] on button "Yes" at bounding box center [479, 229] width 22 height 16
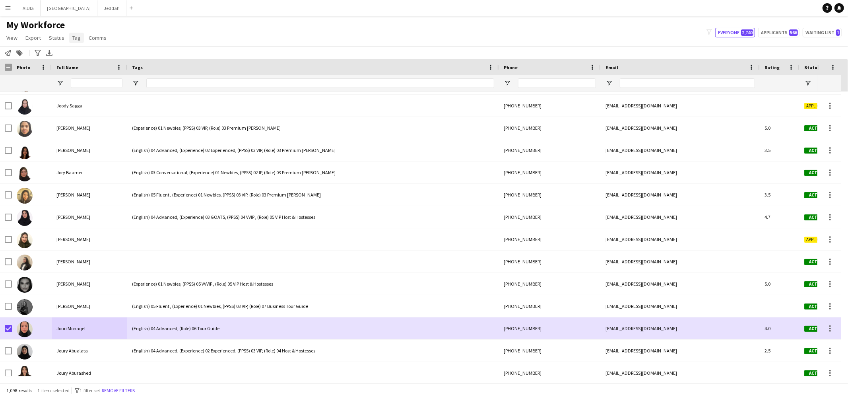
click at [79, 38] on link "Tag" at bounding box center [76, 38] width 15 height 10
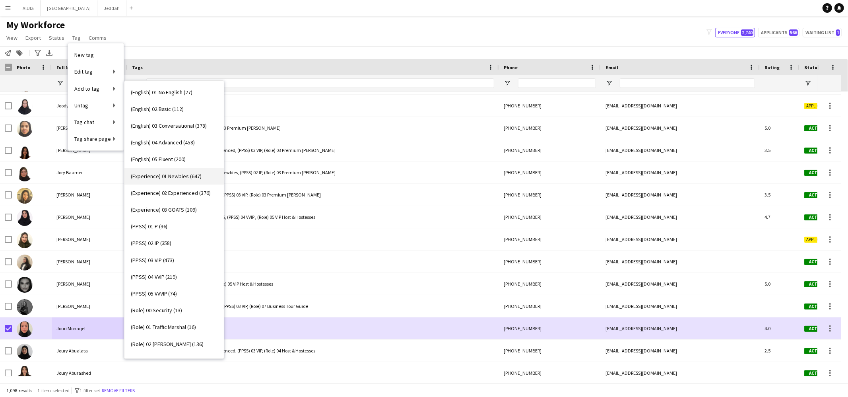
click at [163, 178] on span "(Experience) 01 Newbies (647)" at bounding box center [166, 175] width 71 height 7
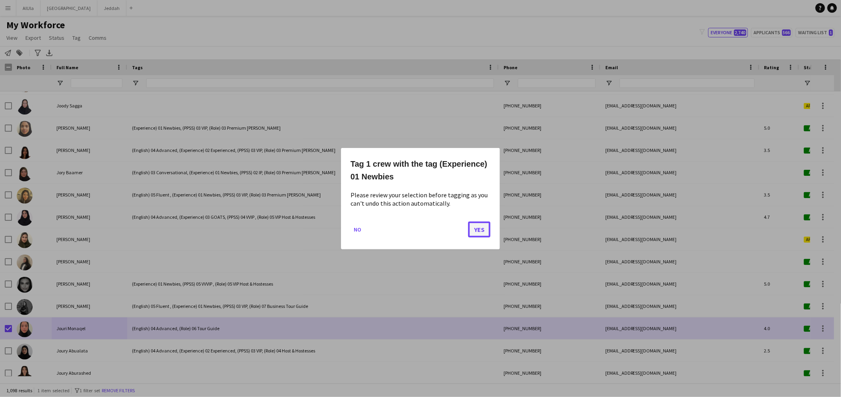
click at [477, 229] on button "Yes" at bounding box center [479, 229] width 22 height 16
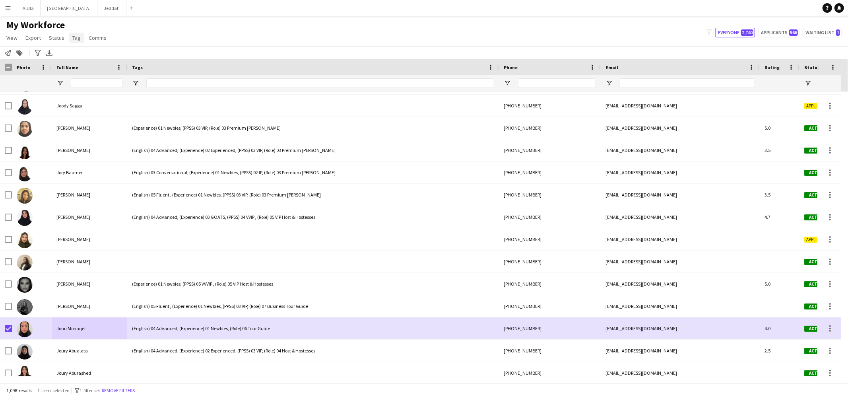
click at [77, 37] on span "Tag" at bounding box center [76, 37] width 8 height 7
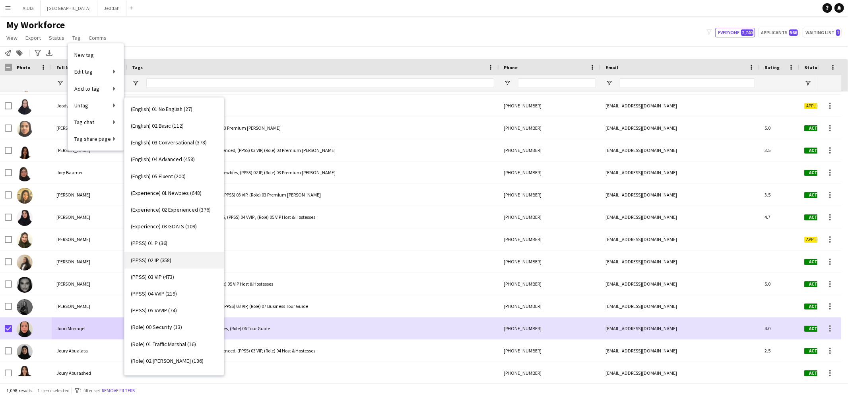
click at [169, 252] on link "(PPSS) 02 IP (358)" at bounding box center [173, 260] width 99 height 17
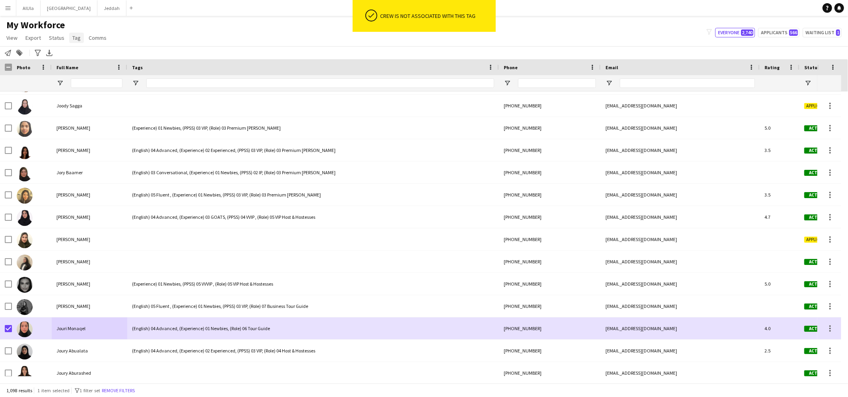
click at [75, 37] on span "Tag" at bounding box center [76, 37] width 8 height 7
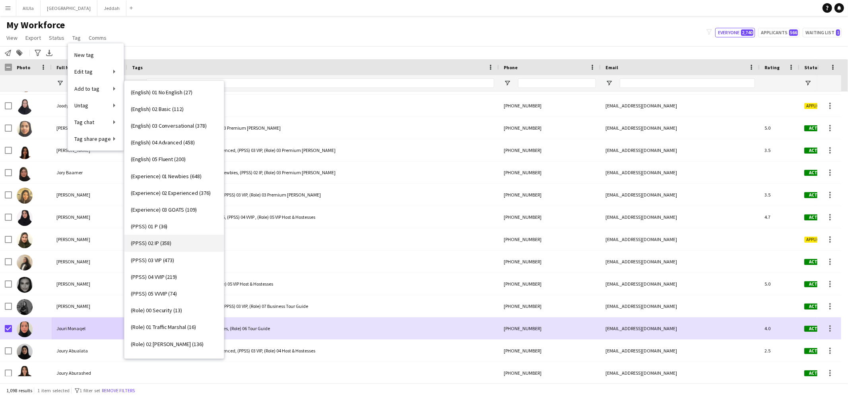
click at [153, 238] on link "(PPSS) 02 IP (358)" at bounding box center [173, 242] width 99 height 17
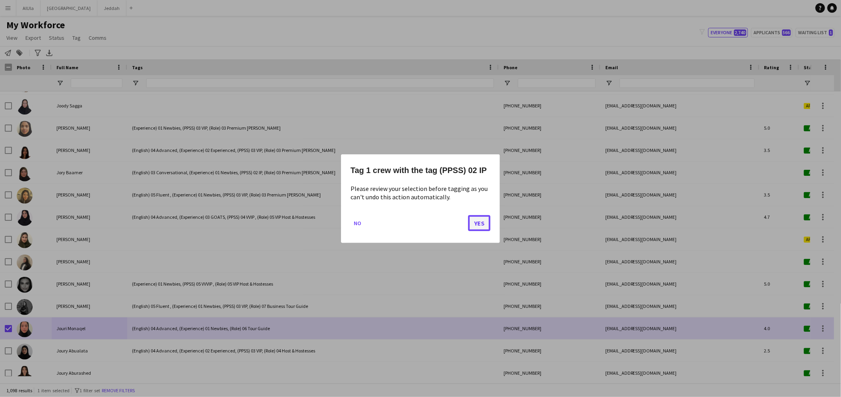
click at [481, 221] on button "Yes" at bounding box center [479, 223] width 22 height 16
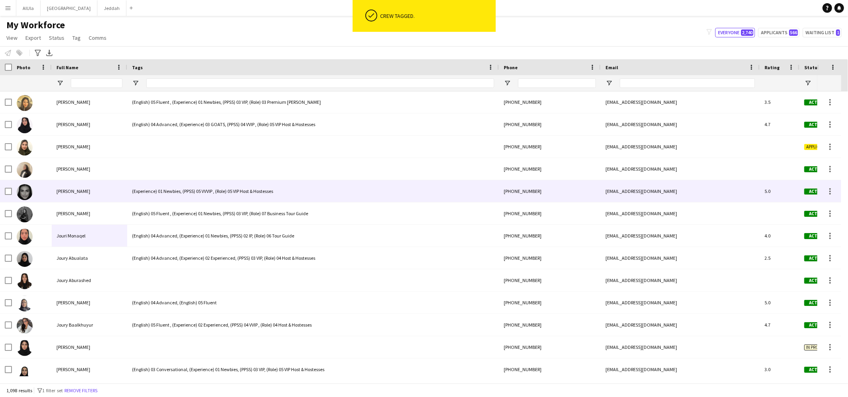
scroll to position [10148, 0]
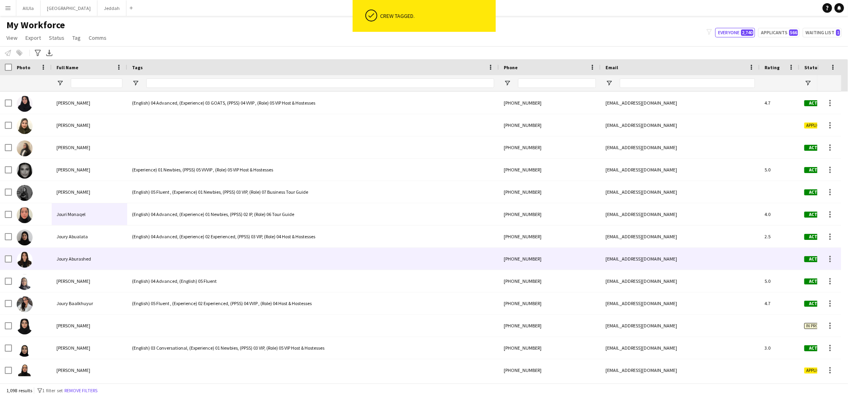
click at [68, 260] on span "Joury Aburashed" at bounding box center [73, 259] width 35 height 6
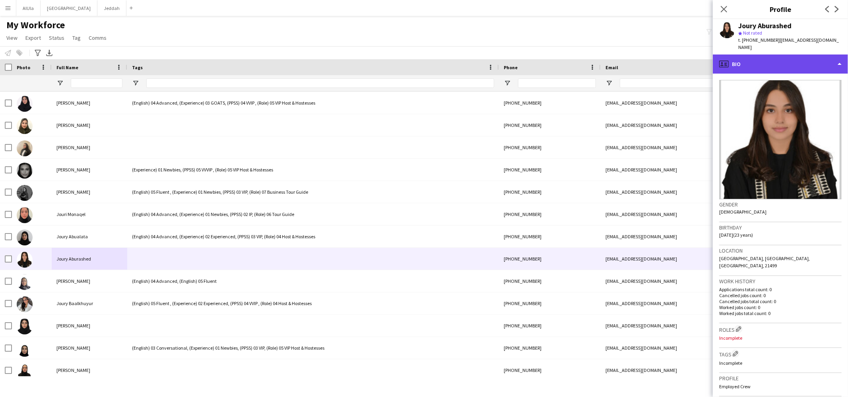
click at [730, 54] on div "profile Bio" at bounding box center [780, 63] width 135 height 19
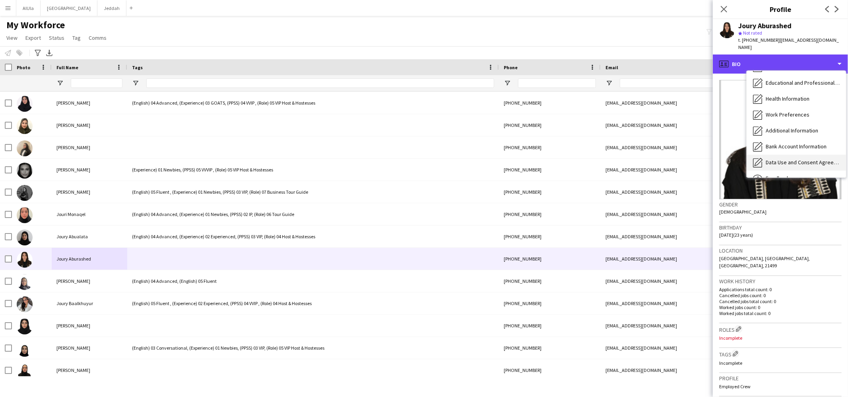
scroll to position [90, 0]
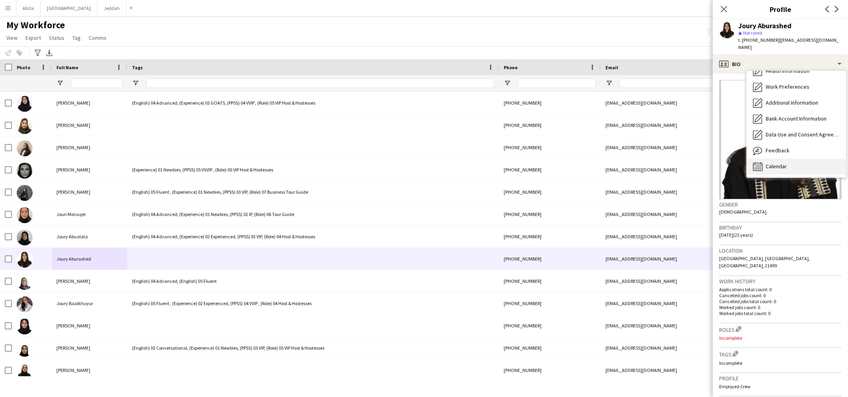
click at [779, 163] on span "Calendar" at bounding box center [775, 166] width 21 height 7
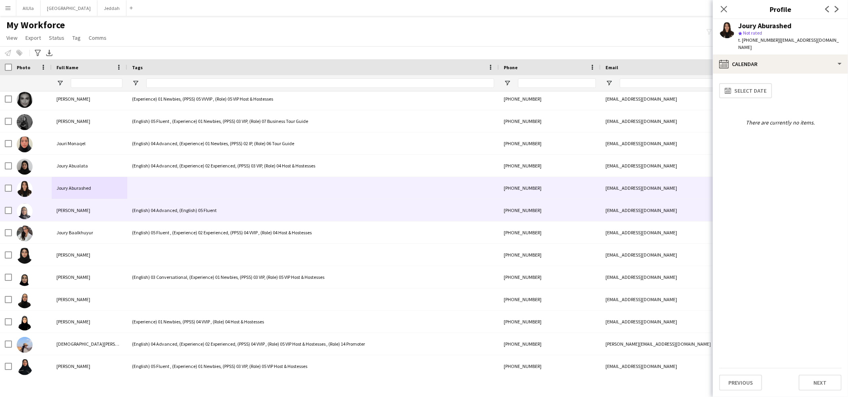
scroll to position [10218, 0]
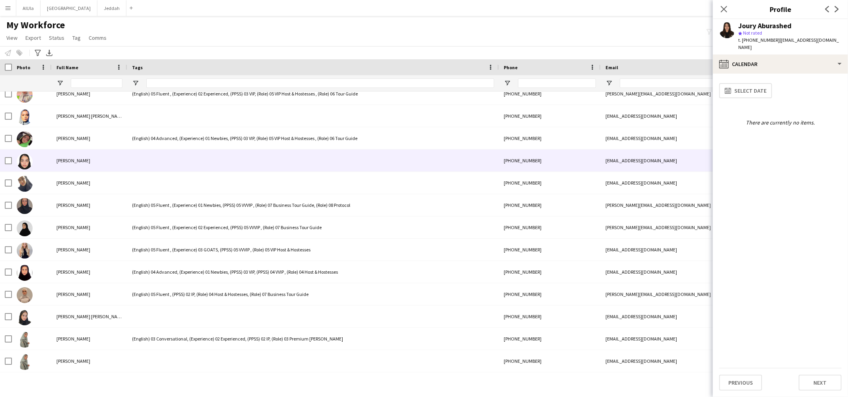
click at [90, 159] on div "[PERSON_NAME]" at bounding box center [90, 160] width 76 height 22
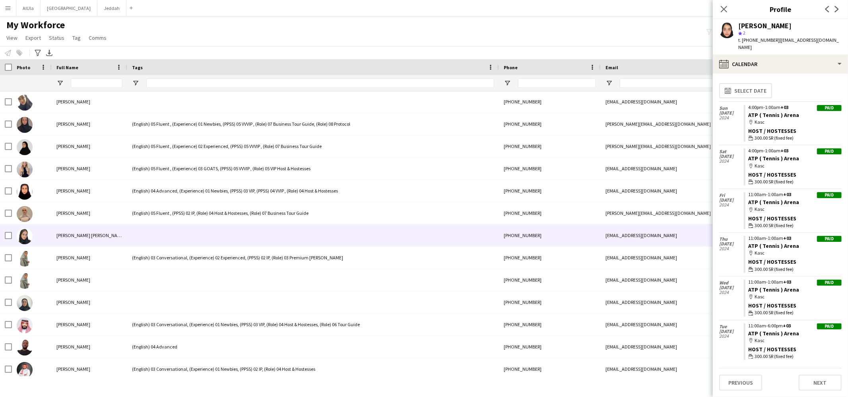
click at [76, 233] on span "[PERSON_NAME] [PERSON_NAME]" at bounding box center [90, 235] width 68 height 6
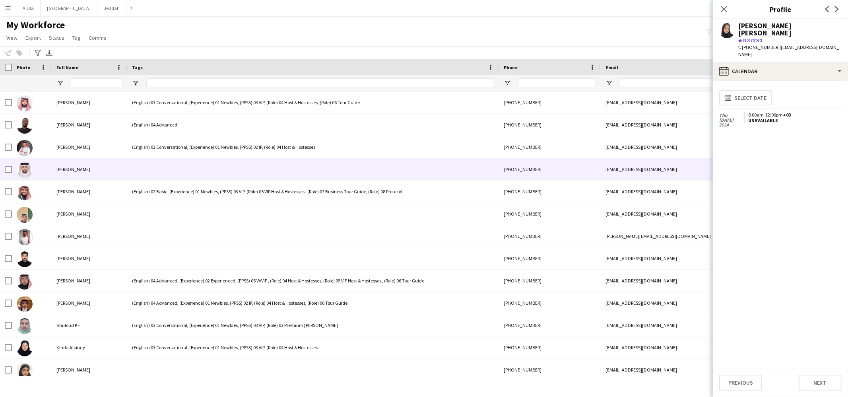
click at [77, 169] on span "[PERSON_NAME]" at bounding box center [73, 169] width 34 height 6
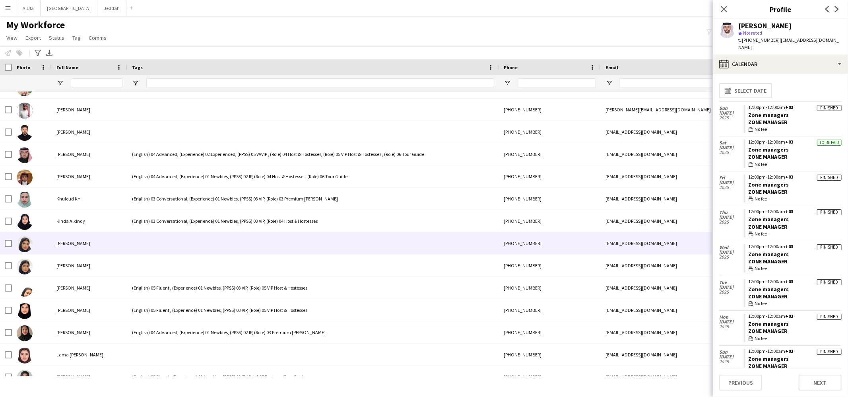
click at [72, 245] on span "[PERSON_NAME]" at bounding box center [73, 243] width 34 height 6
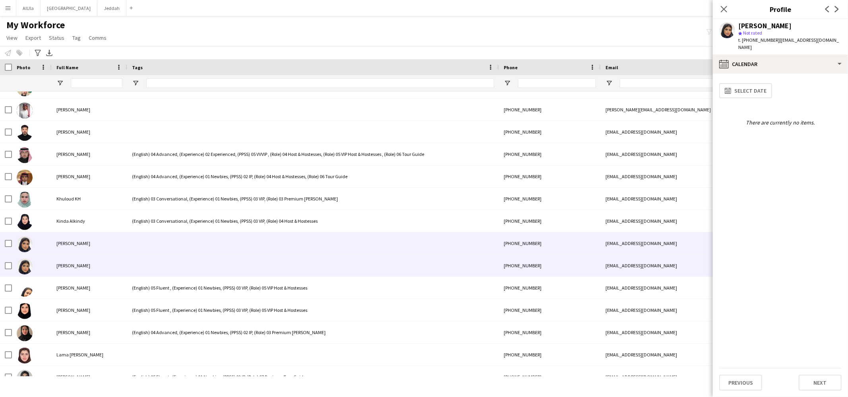
click at [74, 263] on span "[PERSON_NAME]" at bounding box center [73, 265] width 34 height 6
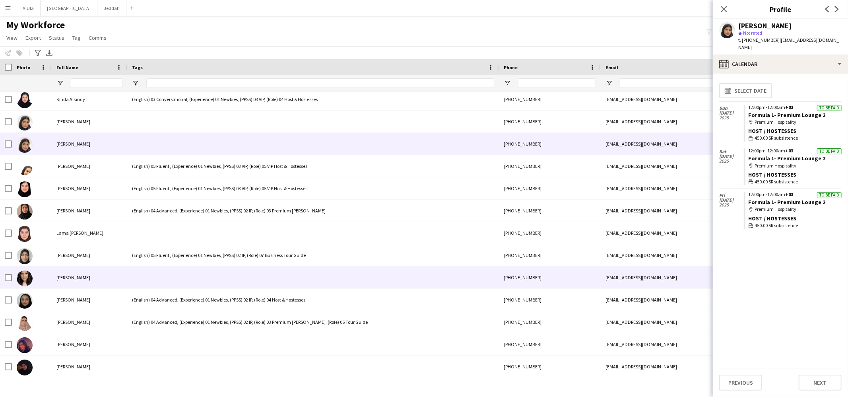
click at [86, 278] on div "[PERSON_NAME]" at bounding box center [90, 277] width 76 height 22
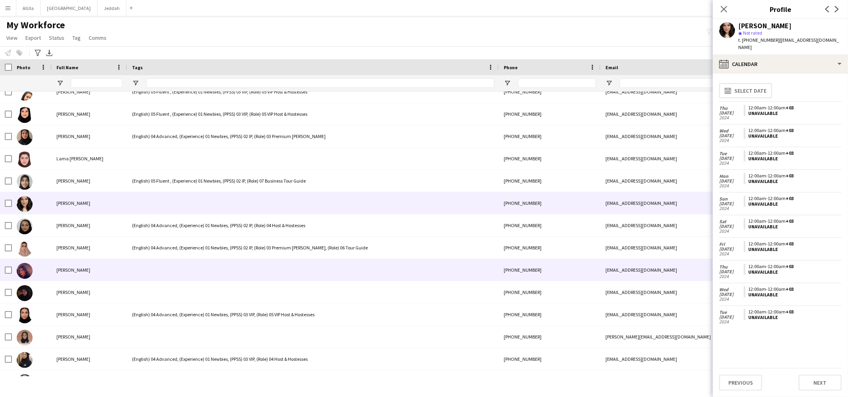
click at [101, 268] on div "[PERSON_NAME]" at bounding box center [90, 270] width 76 height 22
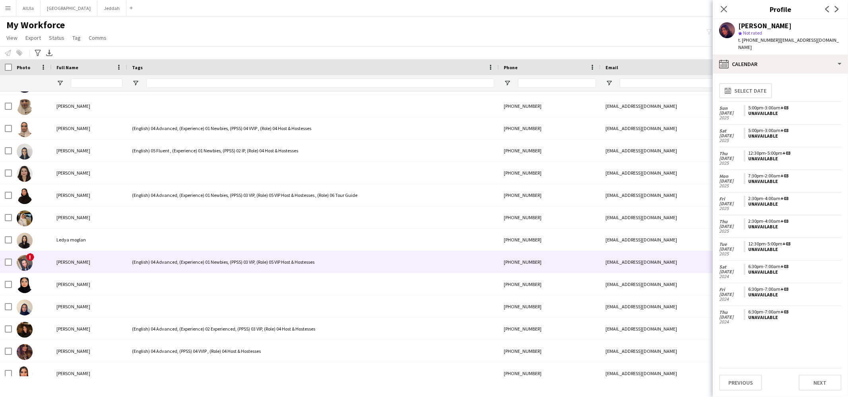
click at [99, 265] on div "[PERSON_NAME]" at bounding box center [90, 262] width 76 height 22
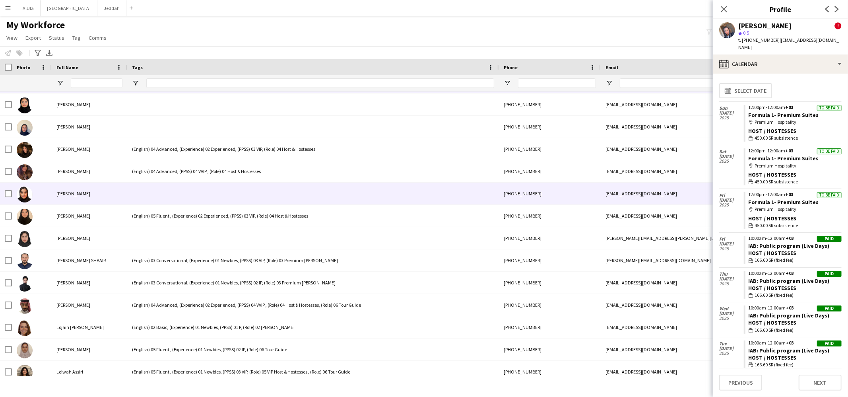
click at [95, 187] on div "[PERSON_NAME]" at bounding box center [90, 193] width 76 height 22
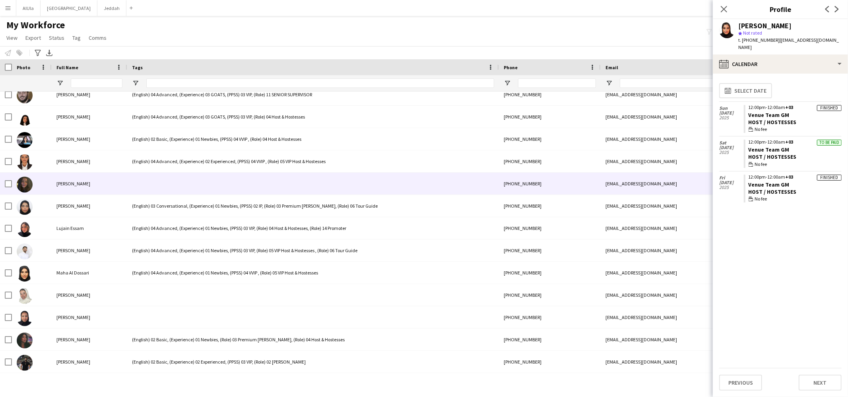
click at [87, 191] on div "[PERSON_NAME]" at bounding box center [90, 183] width 76 height 22
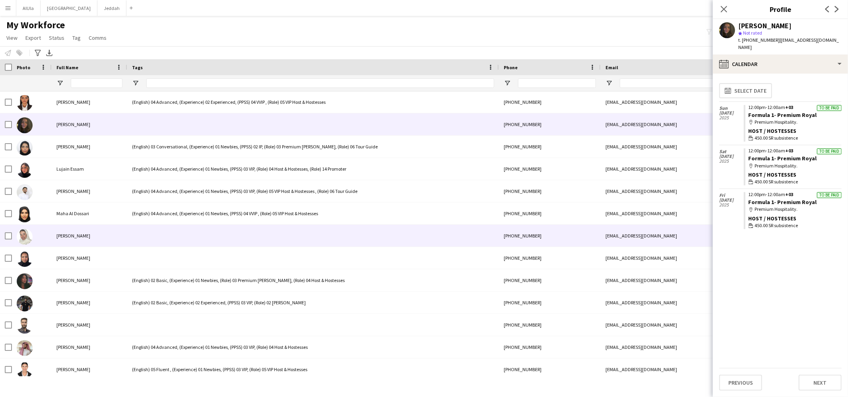
click at [93, 231] on div "[PERSON_NAME]" at bounding box center [90, 236] width 76 height 22
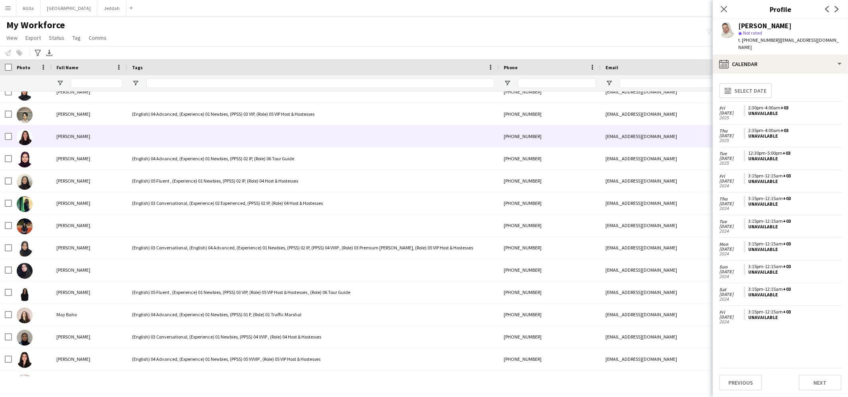
click at [91, 138] on div "[PERSON_NAME]" at bounding box center [90, 136] width 76 height 22
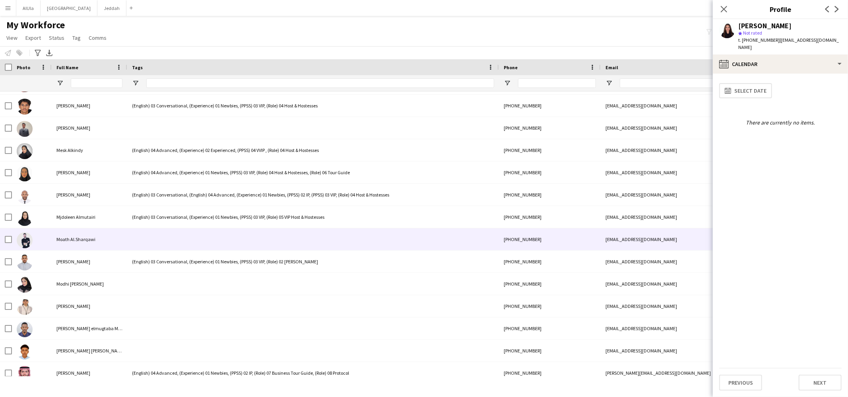
click at [88, 235] on div "Moath Al.Sharqawi" at bounding box center [90, 239] width 76 height 22
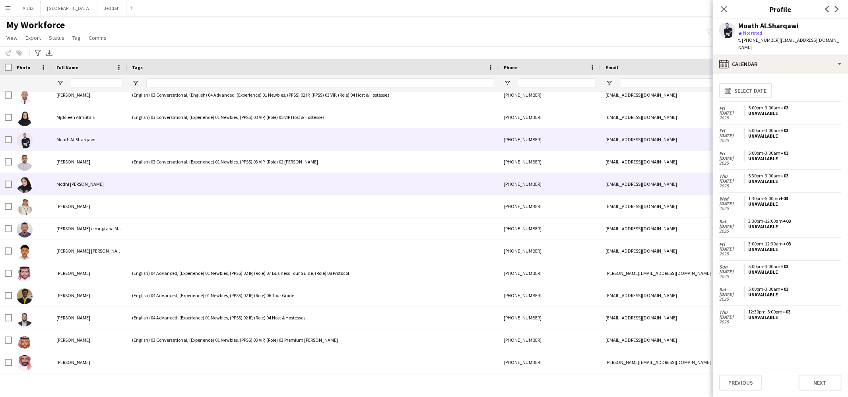
click at [91, 186] on div "Modhi [PERSON_NAME]" at bounding box center [90, 184] width 76 height 22
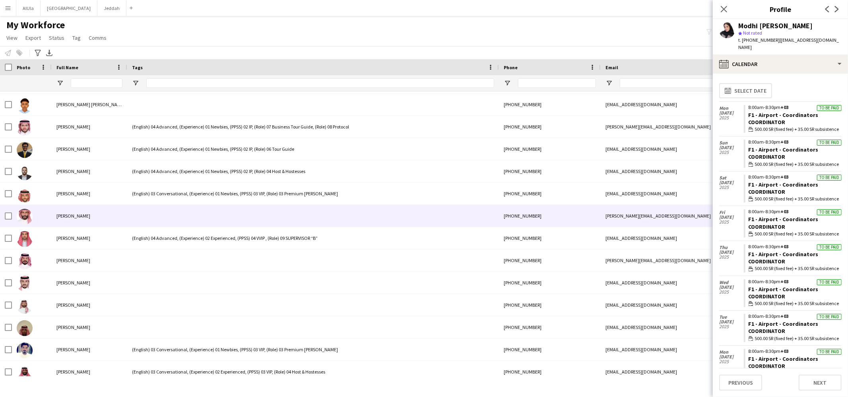
click at [82, 221] on div "[PERSON_NAME]" at bounding box center [90, 216] width 76 height 22
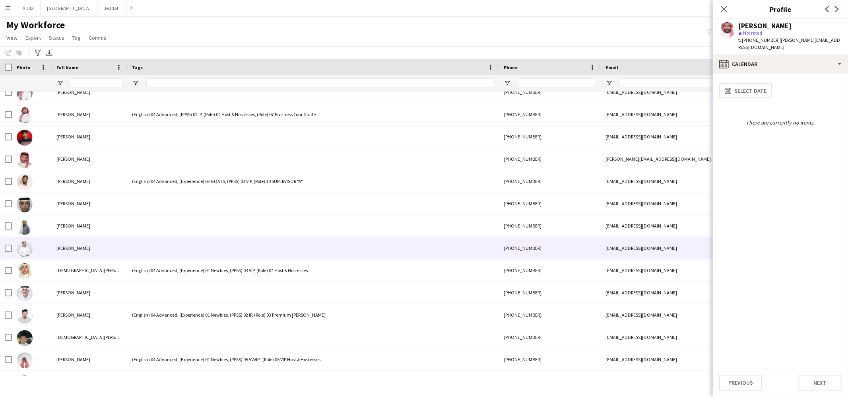
click at [79, 250] on span "[PERSON_NAME]" at bounding box center [73, 248] width 34 height 6
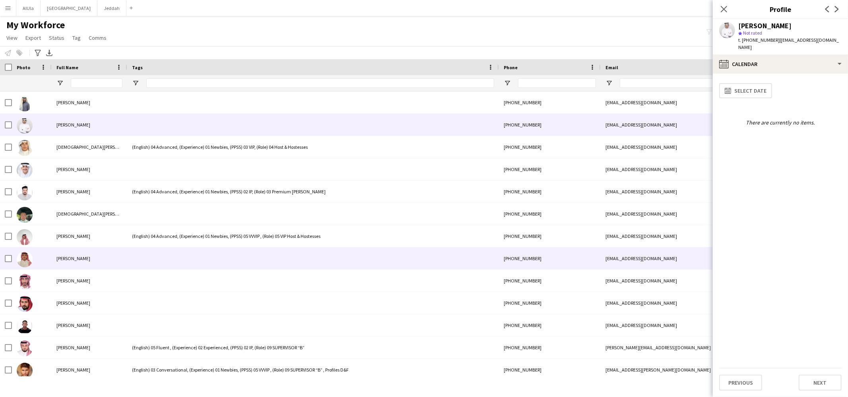
click at [76, 251] on div "[PERSON_NAME]" at bounding box center [90, 258] width 76 height 22
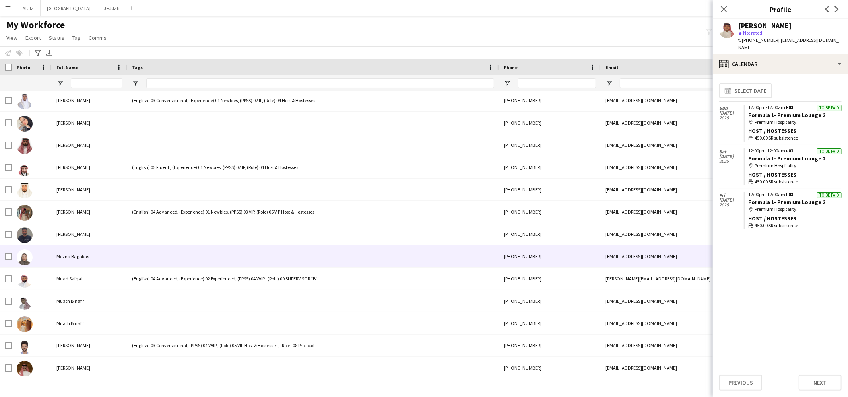
click at [76, 254] on span "Mozna Bagabas" at bounding box center [72, 256] width 33 height 6
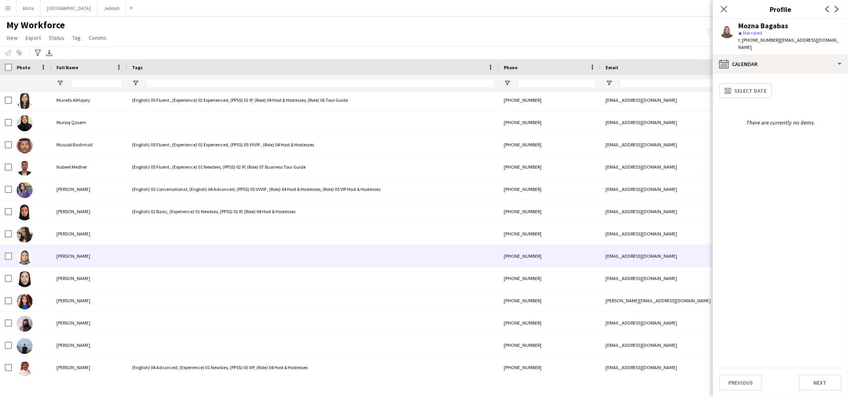
click at [76, 258] on span "[PERSON_NAME]" at bounding box center [73, 256] width 34 height 6
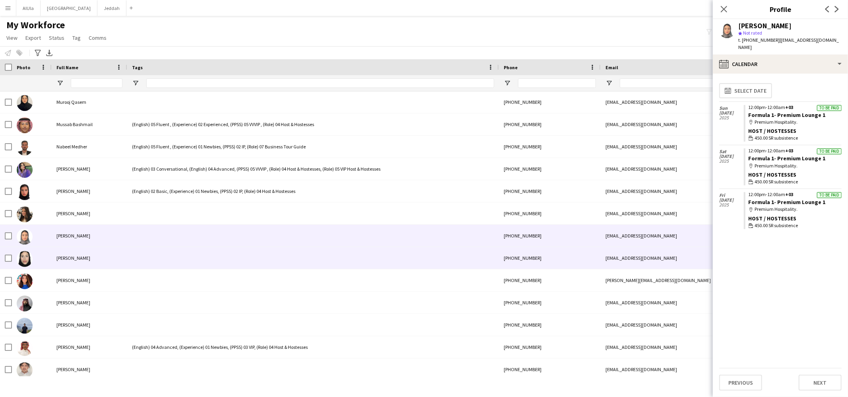
click at [76, 256] on span "[PERSON_NAME]" at bounding box center [73, 258] width 34 height 6
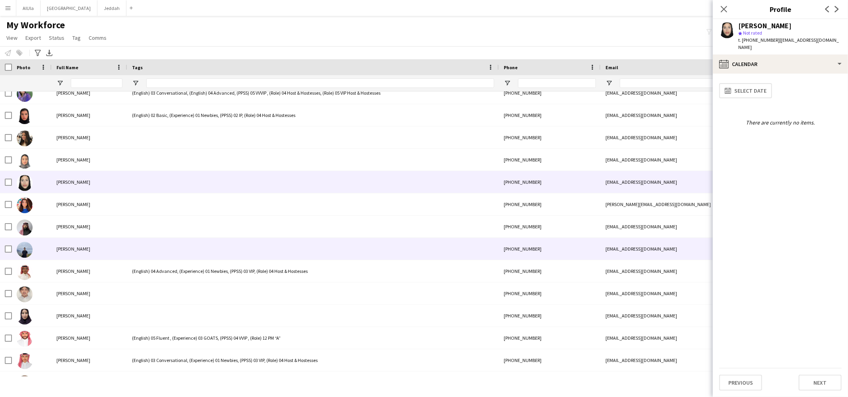
click at [76, 254] on div "[PERSON_NAME]" at bounding box center [90, 249] width 76 height 22
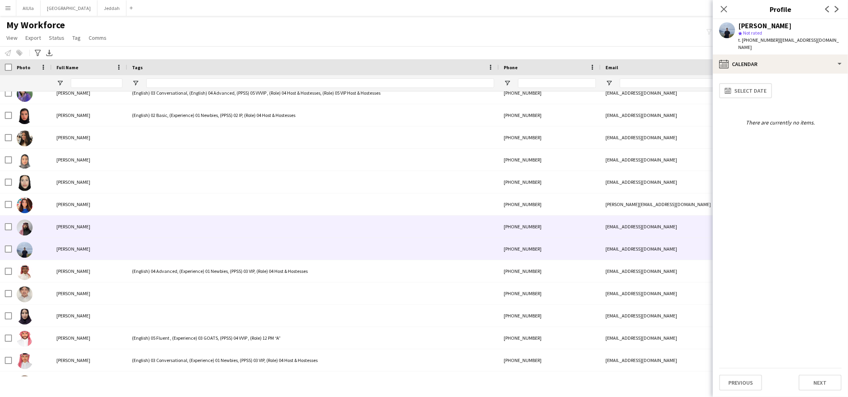
click at [79, 227] on span "[PERSON_NAME]" at bounding box center [73, 226] width 34 height 6
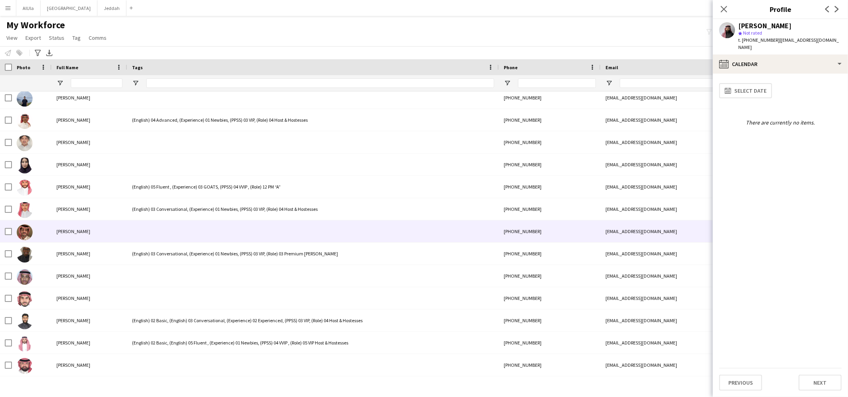
click at [78, 231] on span "[PERSON_NAME]" at bounding box center [73, 231] width 34 height 6
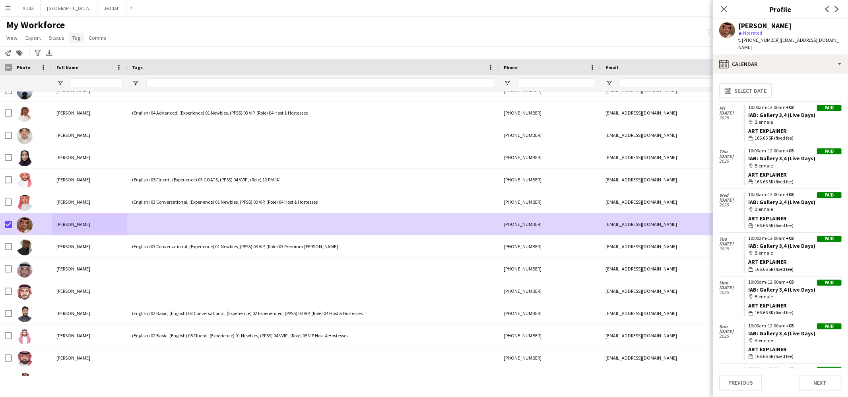
click at [76, 37] on span "Tag" at bounding box center [76, 37] width 8 height 7
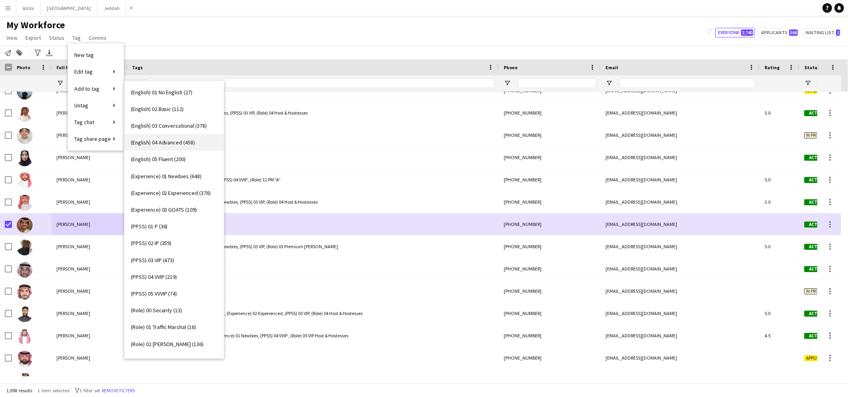
click at [167, 136] on link "(English) 04 Advanced (458)" at bounding box center [173, 142] width 99 height 17
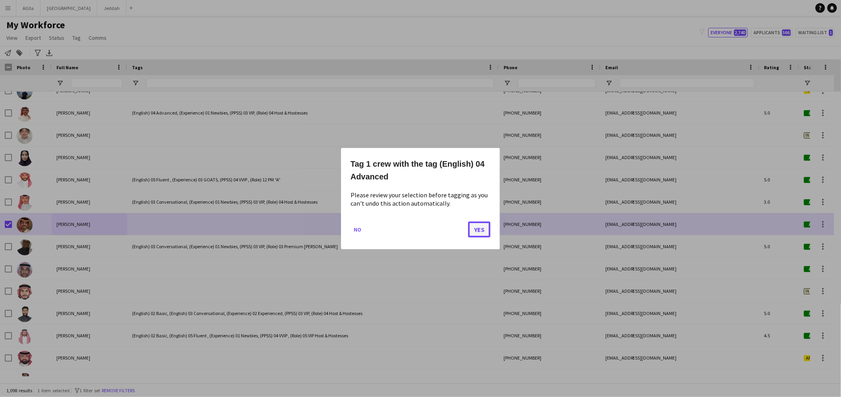
click at [485, 227] on button "Yes" at bounding box center [479, 229] width 22 height 16
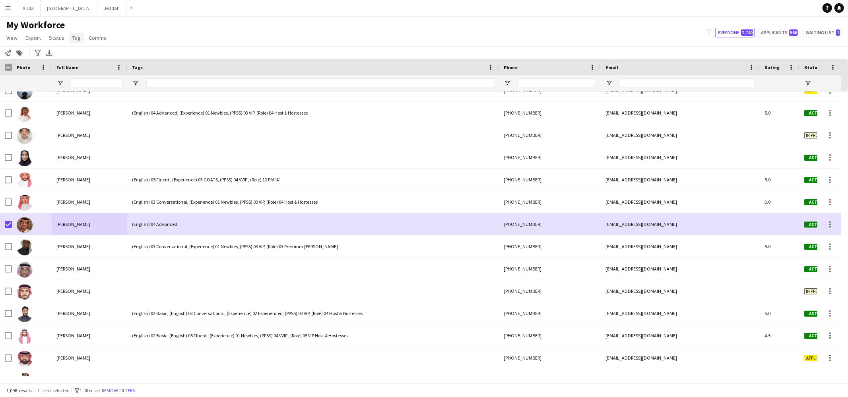
click at [78, 39] on span "Tag" at bounding box center [76, 37] width 8 height 7
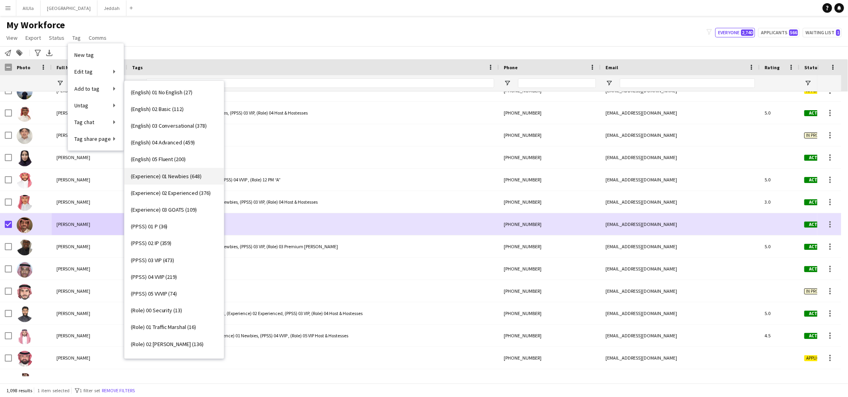
click at [165, 180] on link "(Experience) 01 Newbies (648)" at bounding box center [173, 176] width 99 height 17
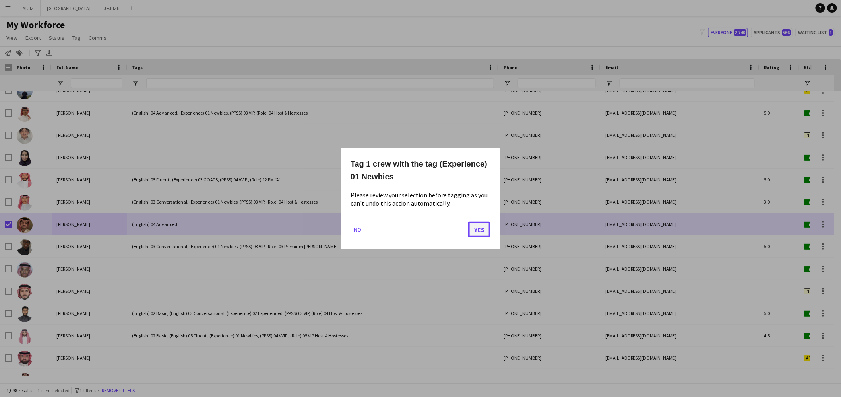
click at [476, 229] on button "Yes" at bounding box center [479, 229] width 22 height 16
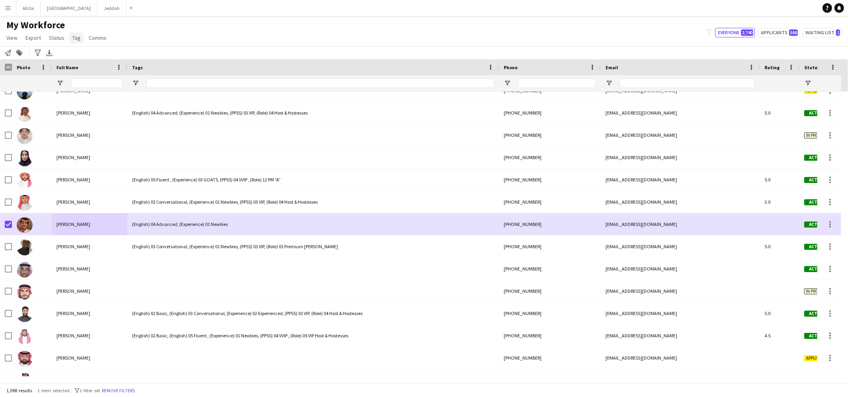
click at [73, 39] on span "Tag" at bounding box center [76, 37] width 8 height 7
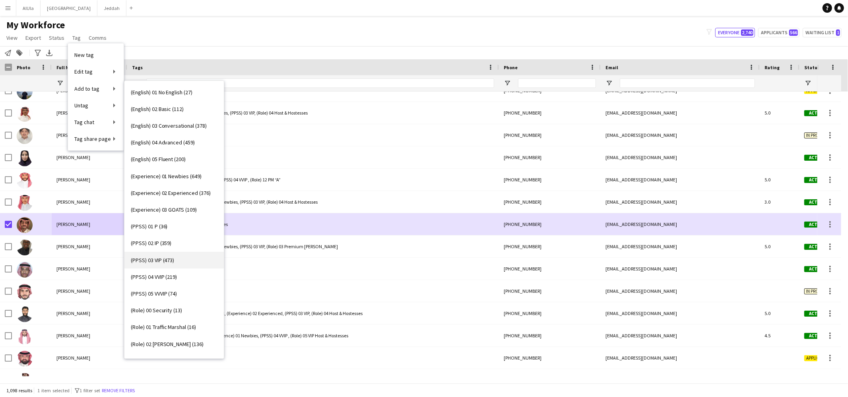
click at [157, 262] on span "(PPSS) 03 VIP (473)" at bounding box center [153, 259] width 44 height 7
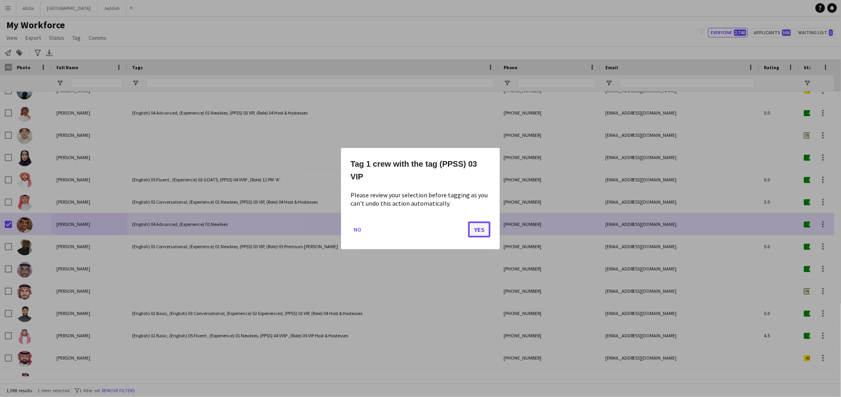
click at [486, 227] on button "Yes" at bounding box center [479, 229] width 22 height 16
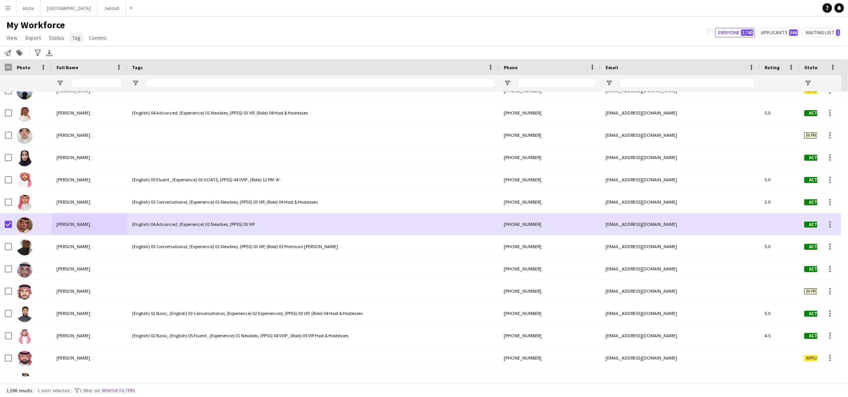
click at [75, 37] on span "Tag" at bounding box center [76, 37] width 8 height 7
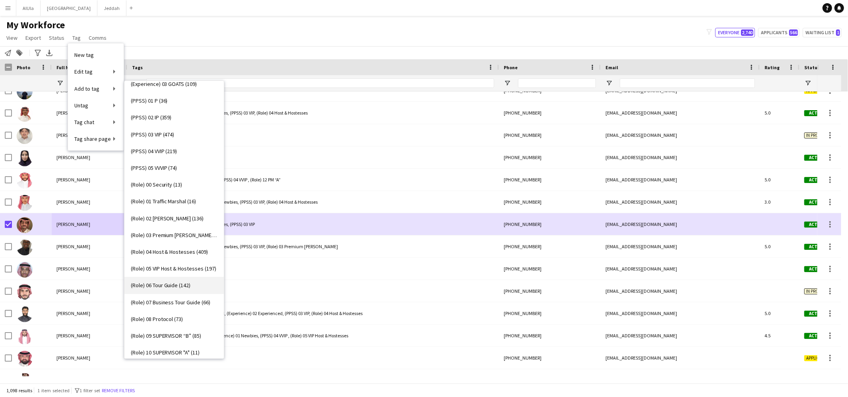
click at [178, 284] on span "(Role) 06 Tour Guide (142)" at bounding box center [161, 284] width 60 height 7
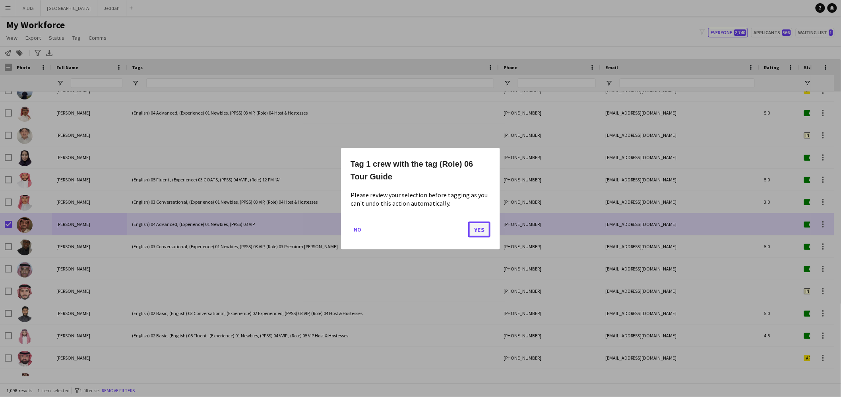
drag, startPoint x: 477, startPoint y: 228, endPoint x: 471, endPoint y: 227, distance: 6.4
click at [477, 228] on button "Yes" at bounding box center [479, 229] width 22 height 16
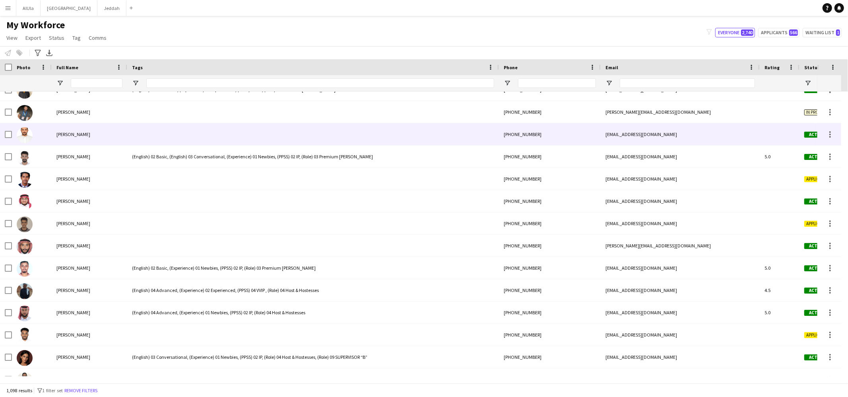
click at [132, 138] on div at bounding box center [313, 134] width 372 height 22
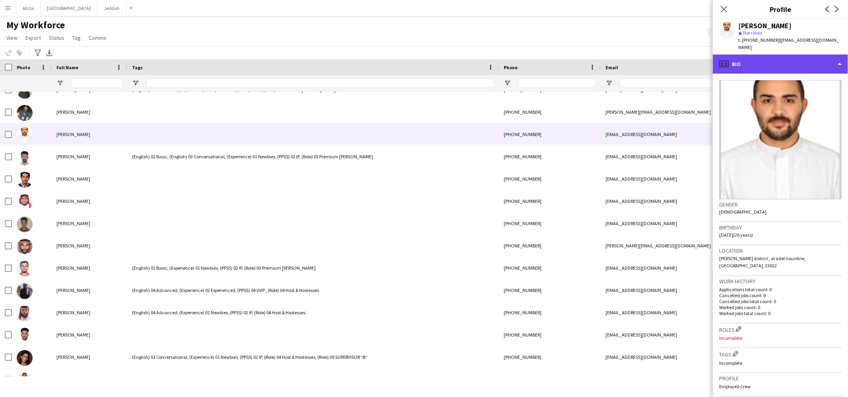
click at [771, 54] on div "profile Bio" at bounding box center [780, 63] width 135 height 19
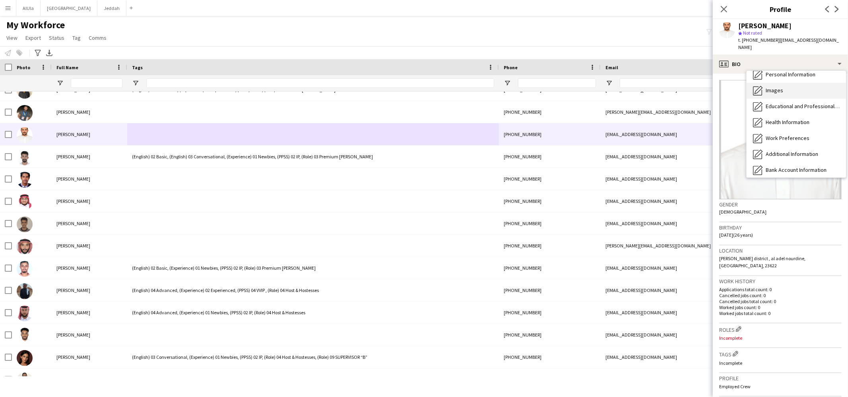
click at [779, 87] on span "Images" at bounding box center [773, 90] width 17 height 7
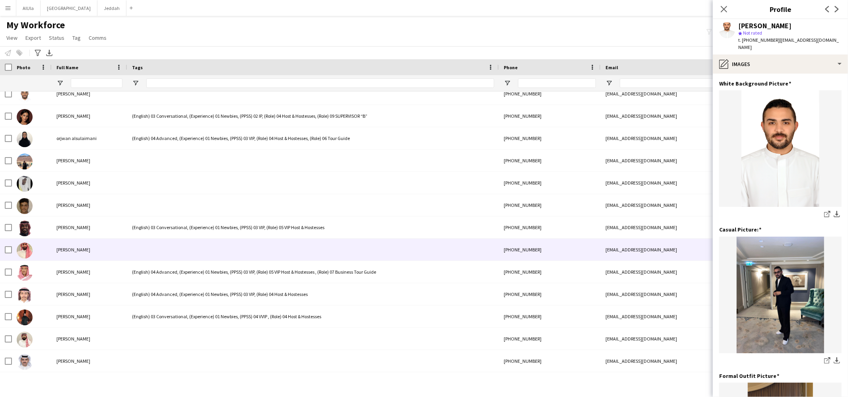
click at [65, 252] on span "[PERSON_NAME]" at bounding box center [73, 249] width 34 height 6
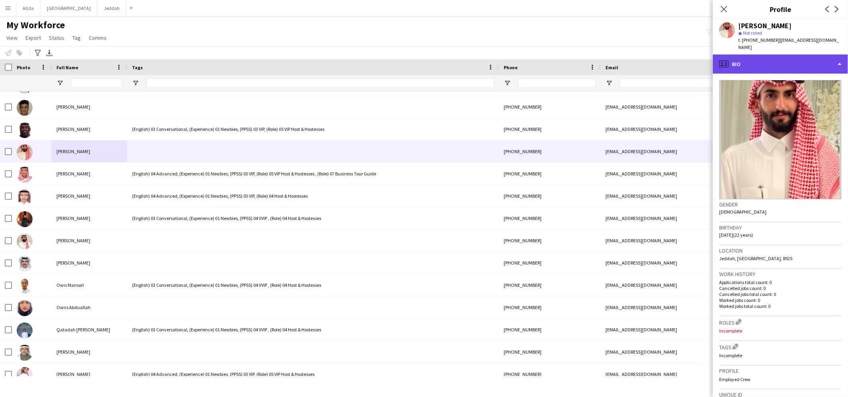
click at [755, 55] on div "profile Bio" at bounding box center [780, 63] width 135 height 19
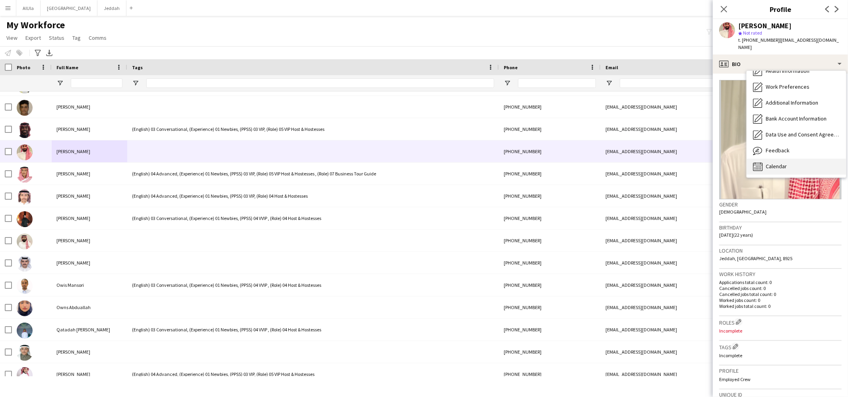
click at [771, 163] on span "Calendar" at bounding box center [775, 166] width 21 height 7
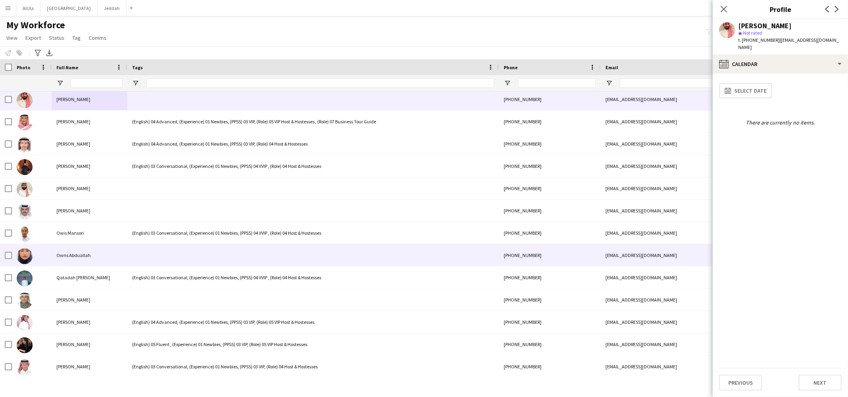
click at [90, 259] on div "Owns Abduallah" at bounding box center [90, 255] width 76 height 22
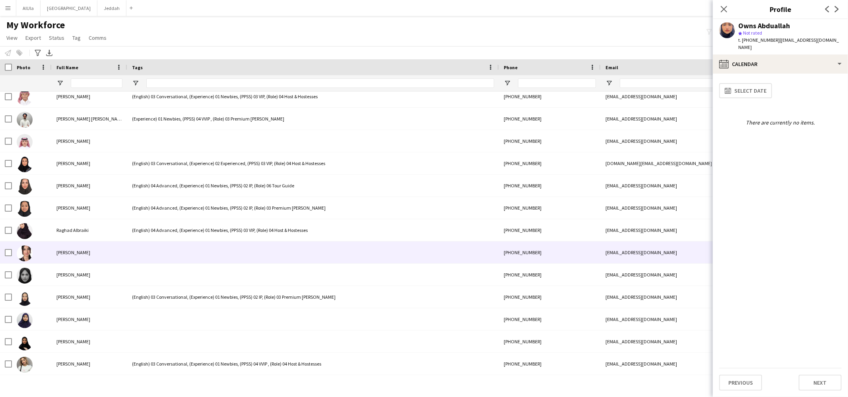
click at [90, 259] on div "[PERSON_NAME]" at bounding box center [90, 252] width 76 height 22
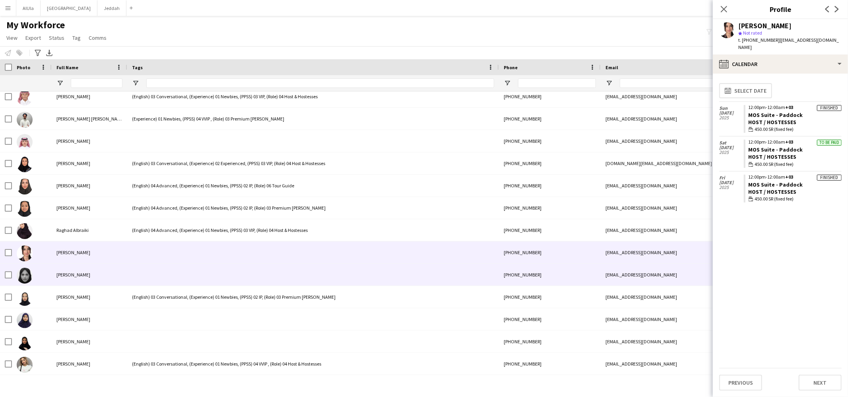
click at [93, 272] on div "[PERSON_NAME]" at bounding box center [90, 274] width 76 height 22
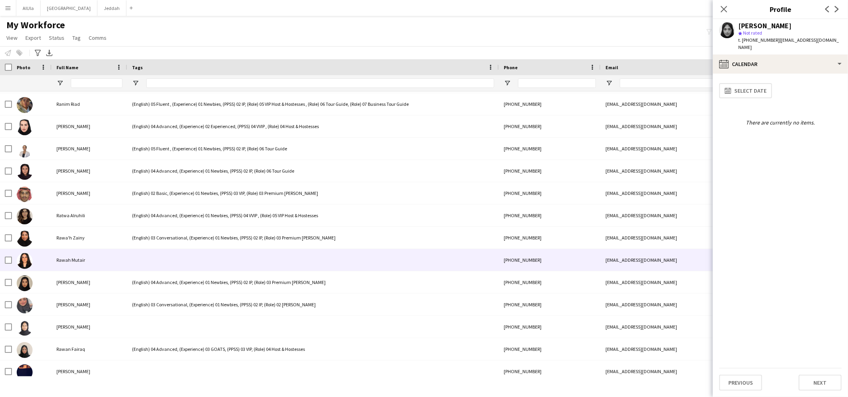
click at [95, 252] on div "Rawah Mutair" at bounding box center [90, 260] width 76 height 22
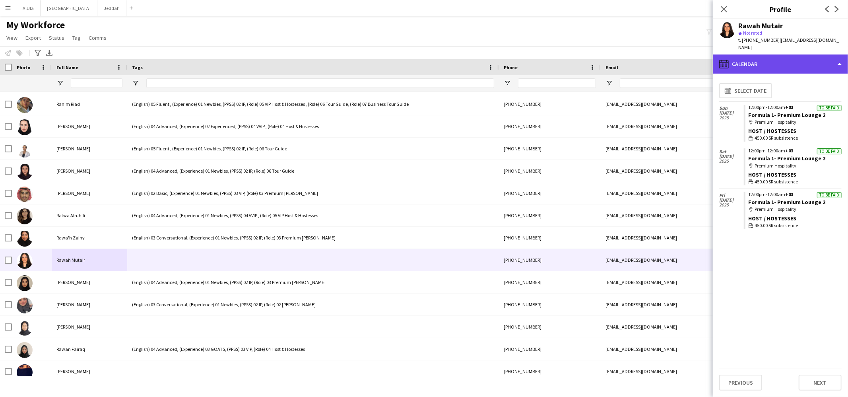
click at [742, 55] on div "calendar-full Calendar" at bounding box center [780, 63] width 135 height 19
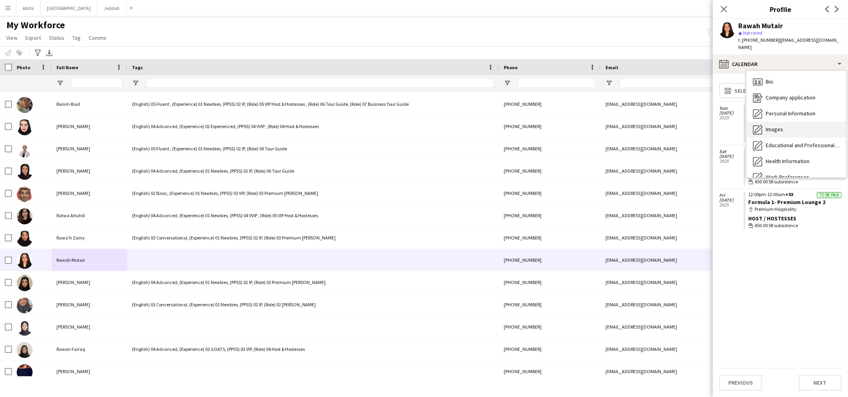
click at [776, 126] on span "Images" at bounding box center [773, 129] width 17 height 7
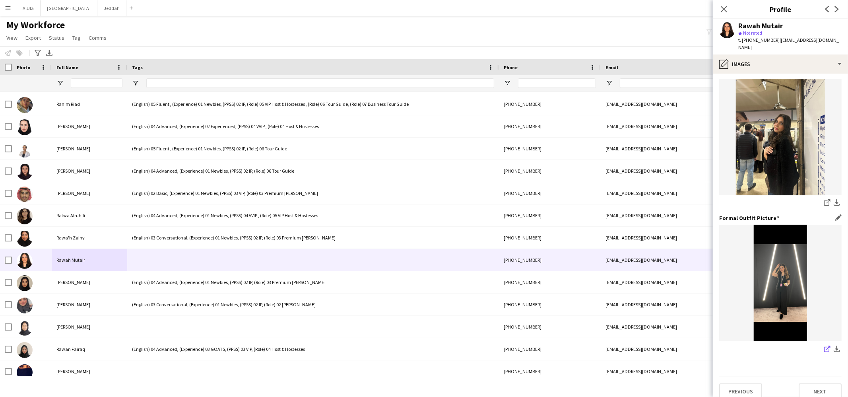
click at [824, 345] on icon "share-external-link-1" at bounding box center [827, 348] width 6 height 6
click at [824, 199] on icon "share-external-link-1" at bounding box center [827, 202] width 6 height 6
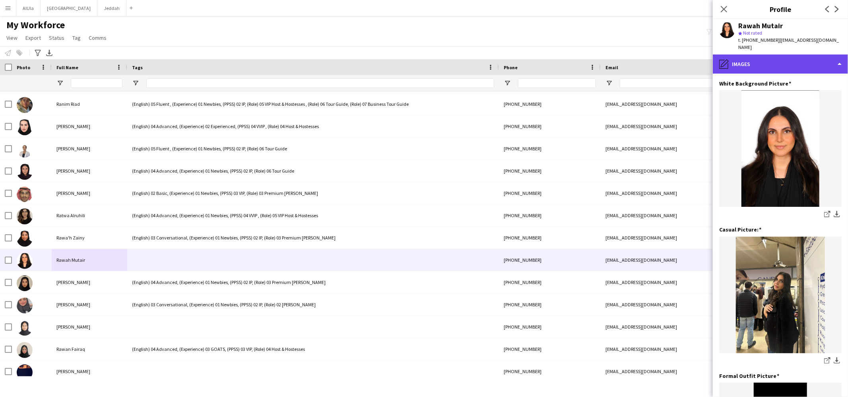
click at [767, 56] on div "pencil4 Images" at bounding box center [780, 63] width 135 height 19
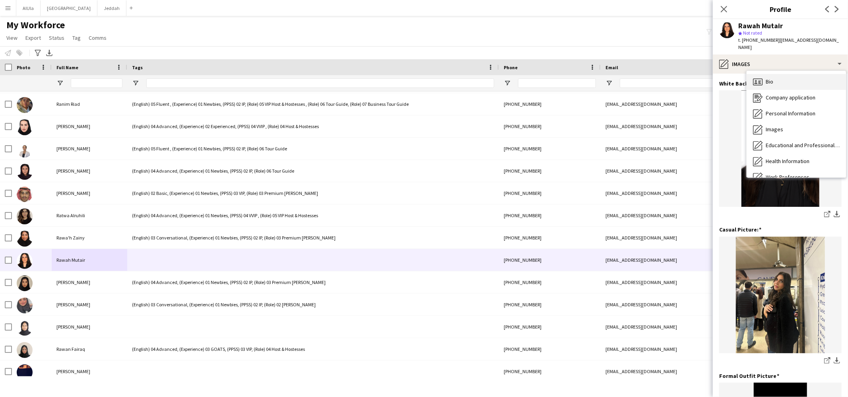
click at [767, 78] on span "Bio" at bounding box center [769, 81] width 8 height 7
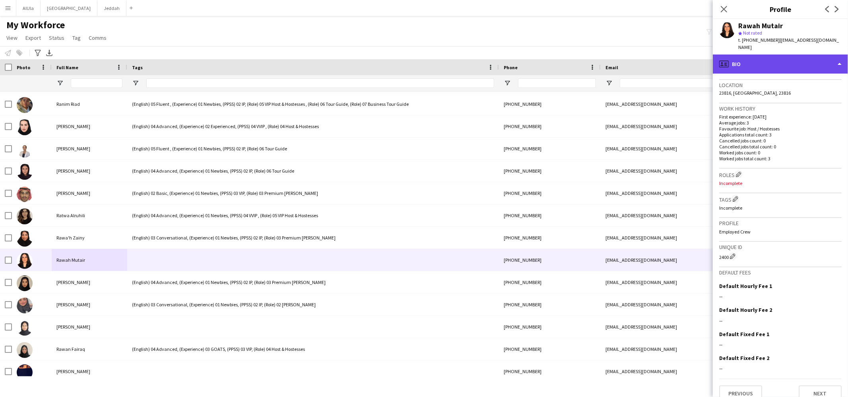
click at [773, 56] on div "profile Bio" at bounding box center [780, 63] width 135 height 19
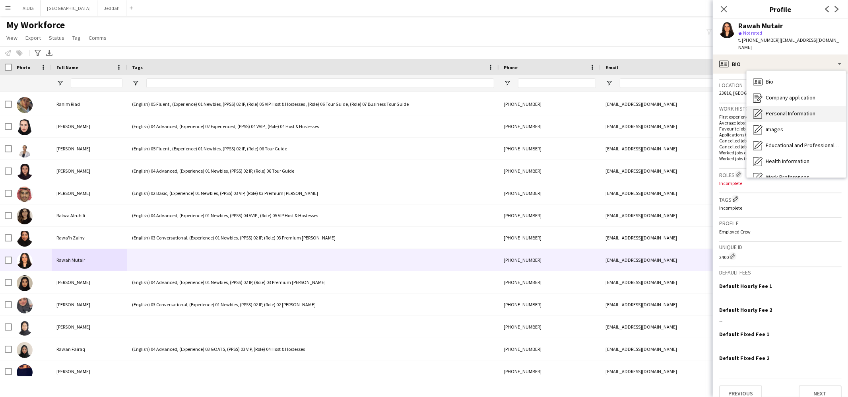
click at [769, 111] on div "Personal Information Personal Information" at bounding box center [795, 114] width 99 height 16
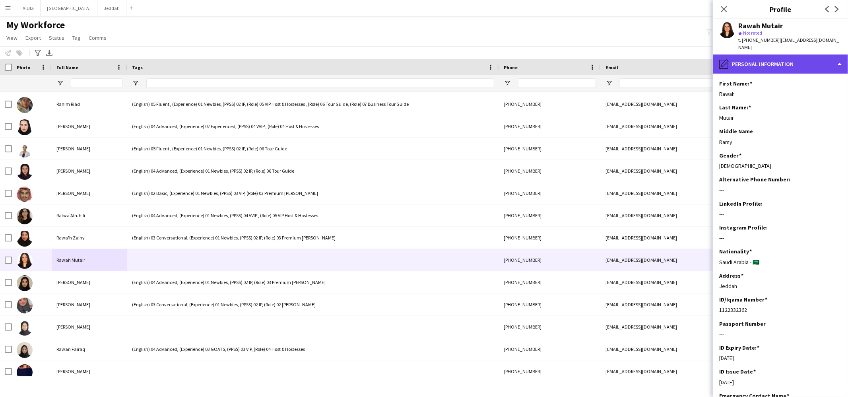
click at [744, 62] on div "pencil4 Personal Information" at bounding box center [780, 63] width 135 height 19
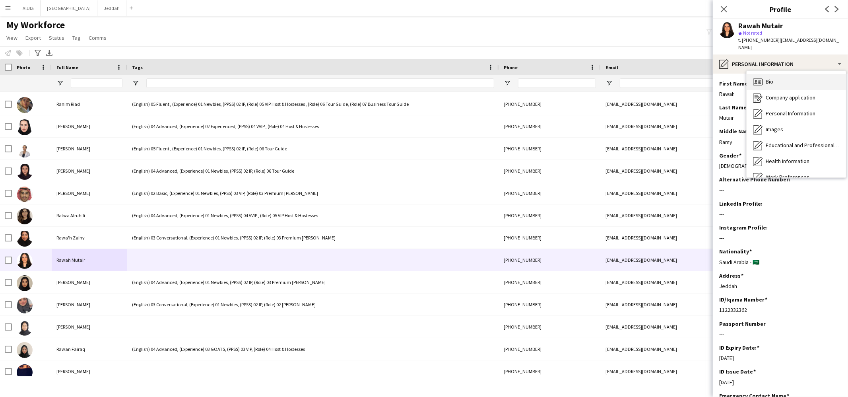
click at [766, 78] on span "Bio" at bounding box center [769, 81] width 8 height 7
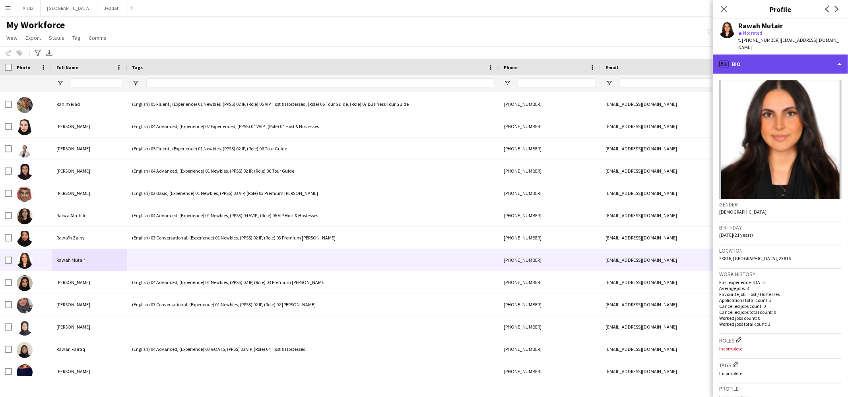
click at [763, 62] on div "profile Bio" at bounding box center [780, 63] width 135 height 19
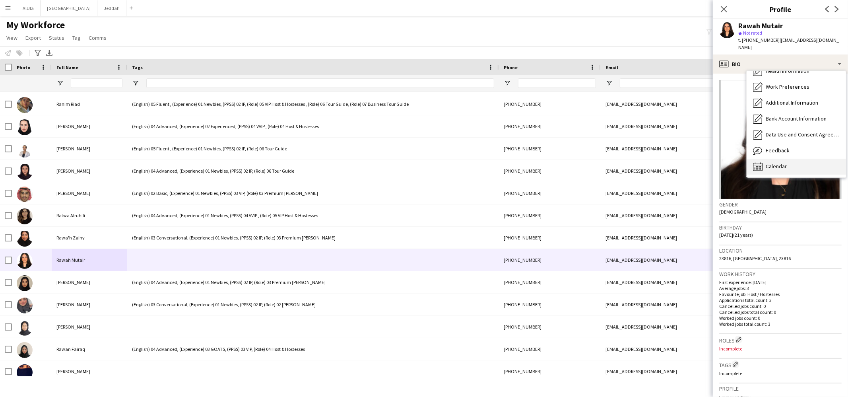
click at [777, 163] on span "Calendar" at bounding box center [775, 166] width 21 height 7
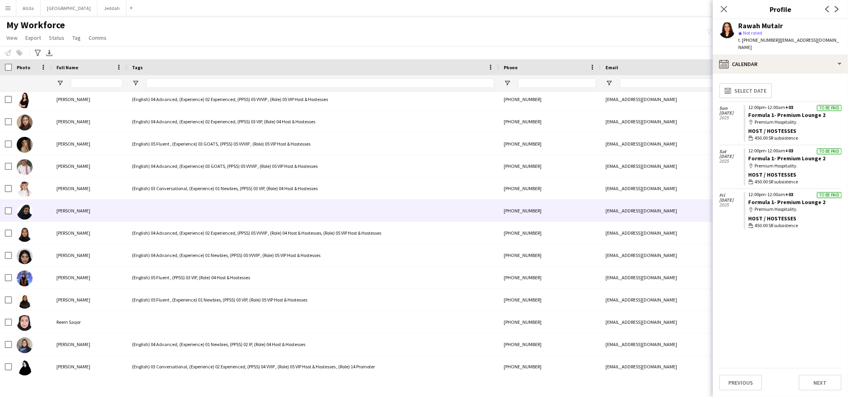
click at [83, 213] on div "[PERSON_NAME]" at bounding box center [90, 210] width 76 height 22
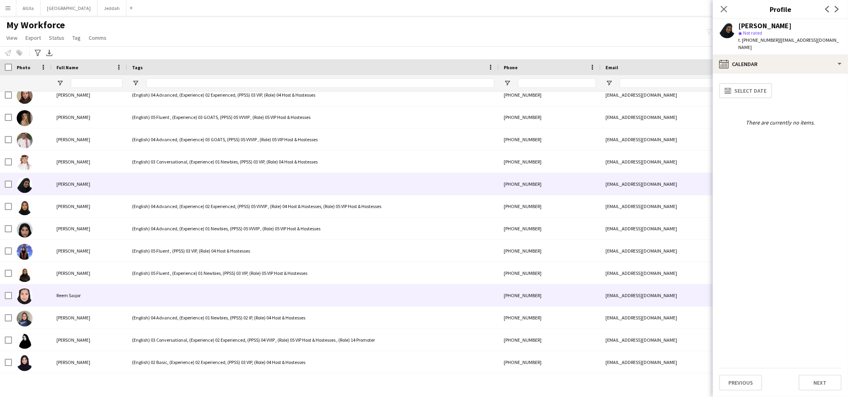
click at [110, 295] on div "Reem Saqor" at bounding box center [90, 295] width 76 height 22
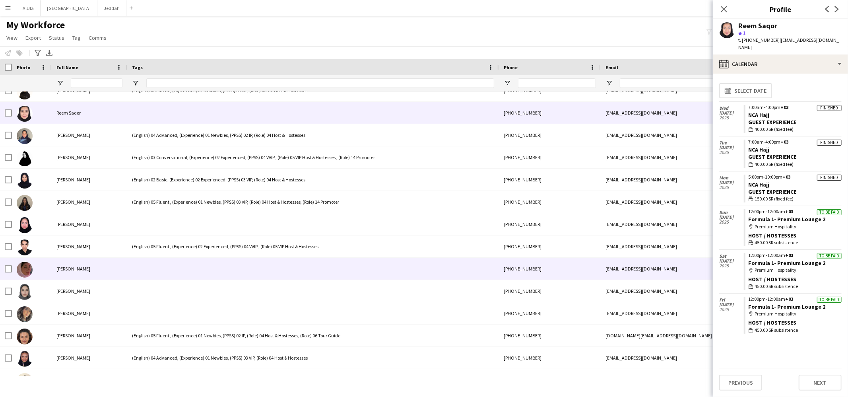
click at [114, 271] on div "[PERSON_NAME]" at bounding box center [90, 269] width 76 height 22
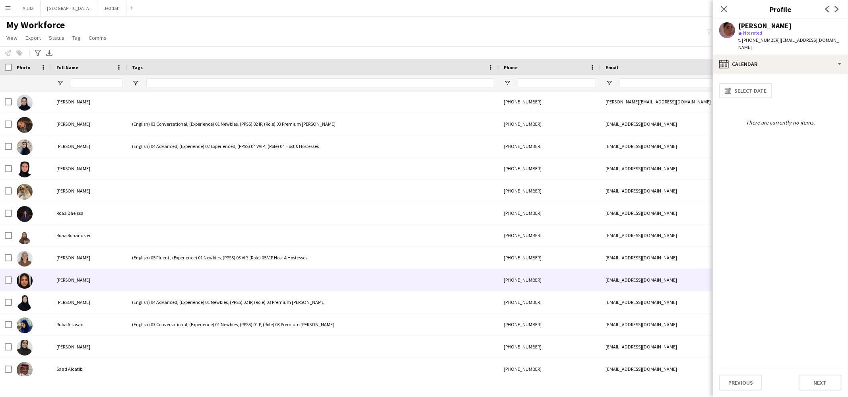
click at [95, 279] on div "[PERSON_NAME]" at bounding box center [90, 280] width 76 height 22
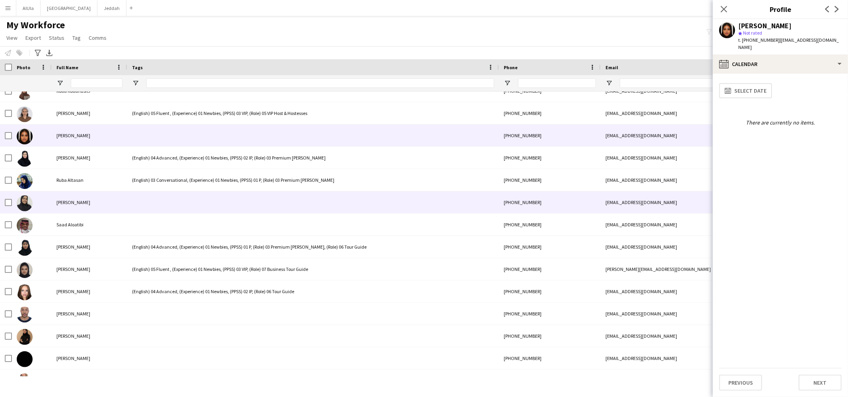
click at [188, 209] on div at bounding box center [313, 202] width 372 height 22
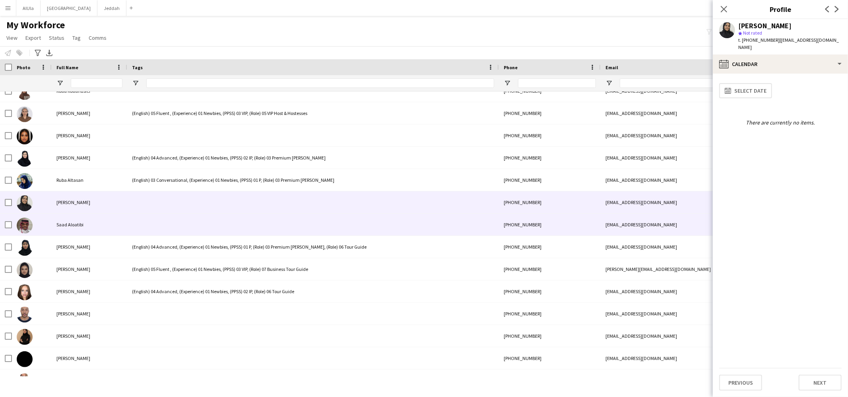
click at [115, 224] on div "Saad Aloatibi" at bounding box center [90, 224] width 76 height 22
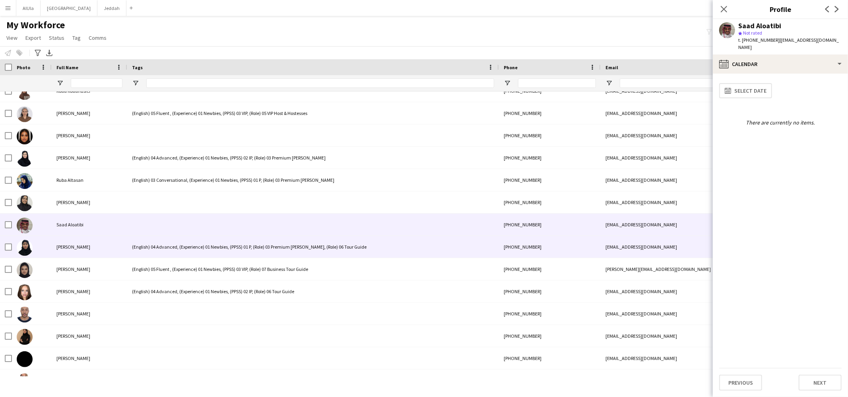
click at [106, 248] on div "[PERSON_NAME]" at bounding box center [90, 247] width 76 height 22
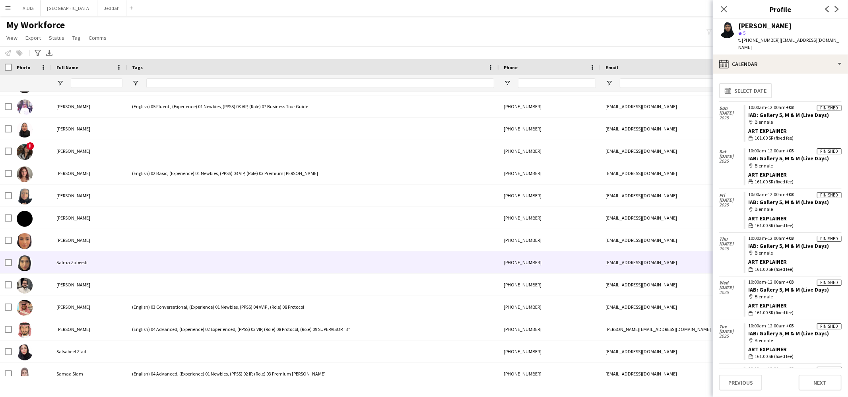
click at [122, 258] on div "Salma Zabeedi" at bounding box center [90, 262] width 76 height 22
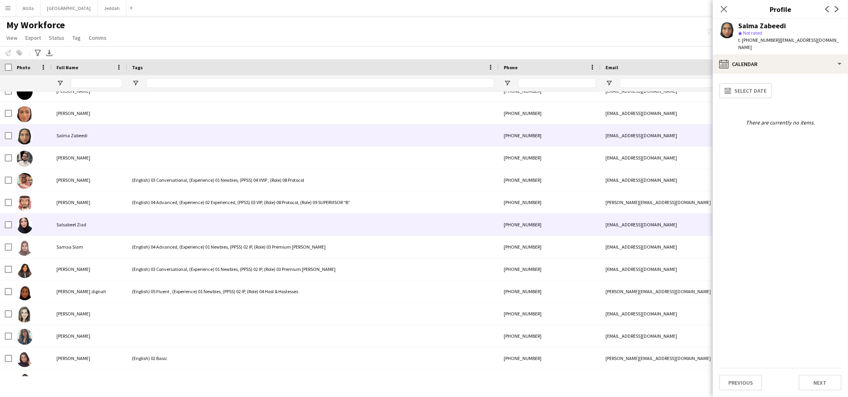
click at [127, 230] on div at bounding box center [313, 224] width 372 height 22
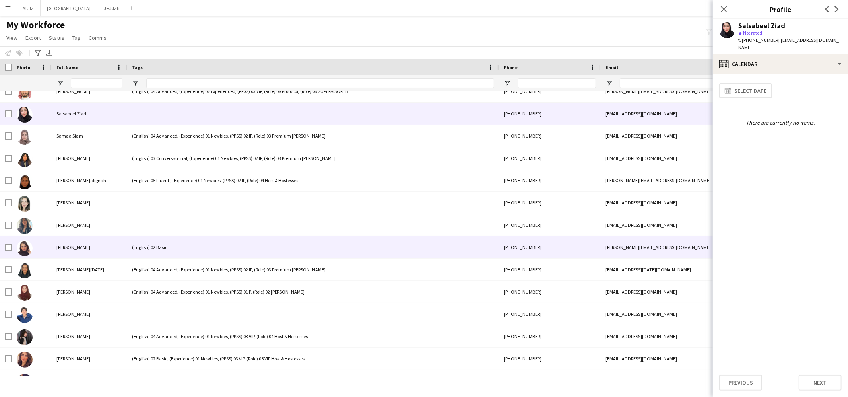
click at [133, 245] on div "(English) 02 Basic" at bounding box center [313, 247] width 372 height 22
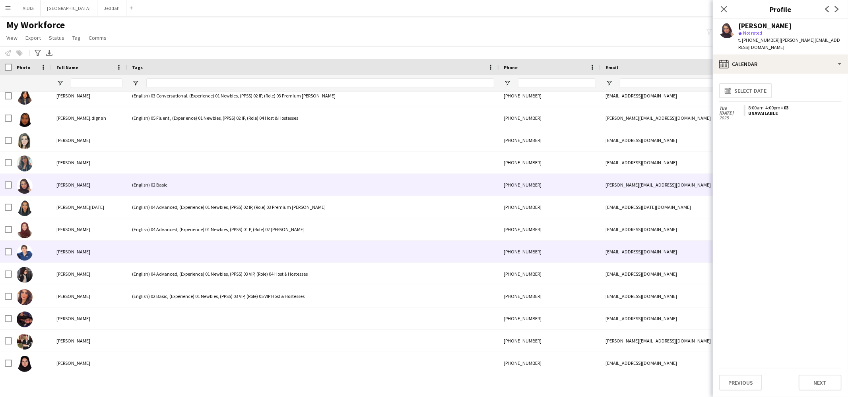
click at [126, 255] on div "[PERSON_NAME]" at bounding box center [90, 251] width 76 height 22
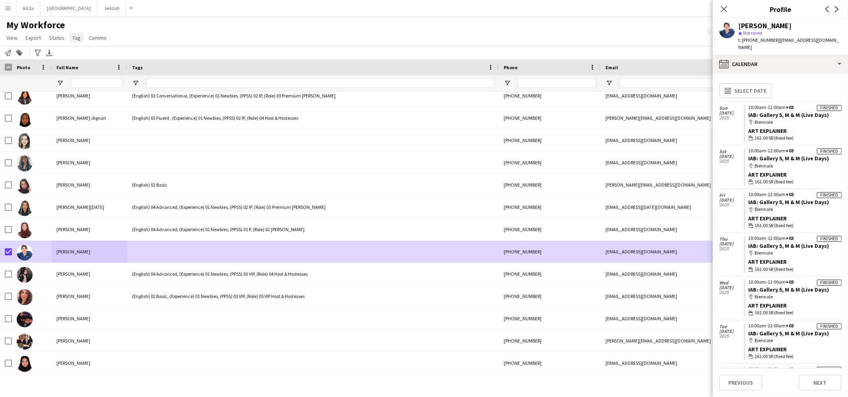
click at [74, 34] on span "Tag" at bounding box center [76, 37] width 8 height 7
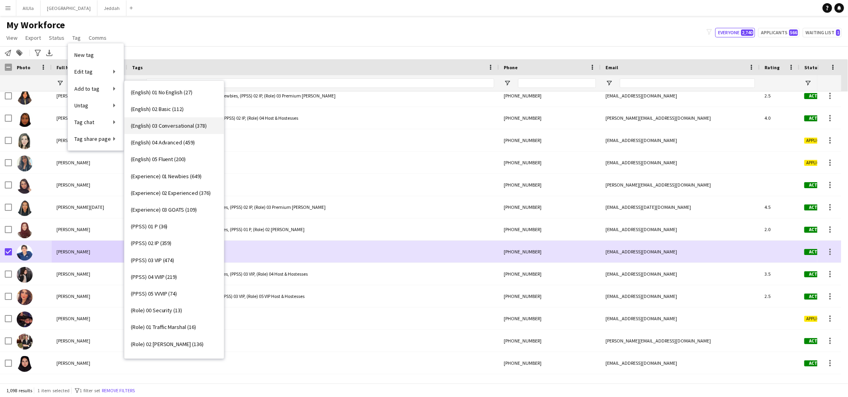
click at [162, 127] on span "(English) 03 Conversational (378)" at bounding box center [169, 125] width 76 height 7
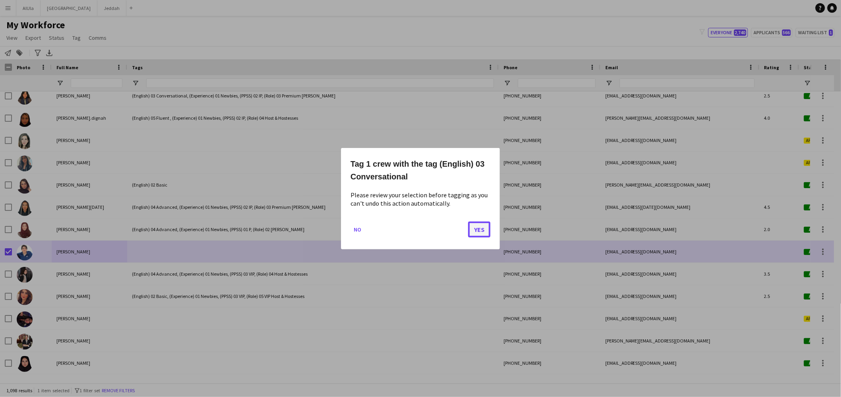
click at [484, 228] on button "Yes" at bounding box center [479, 229] width 22 height 16
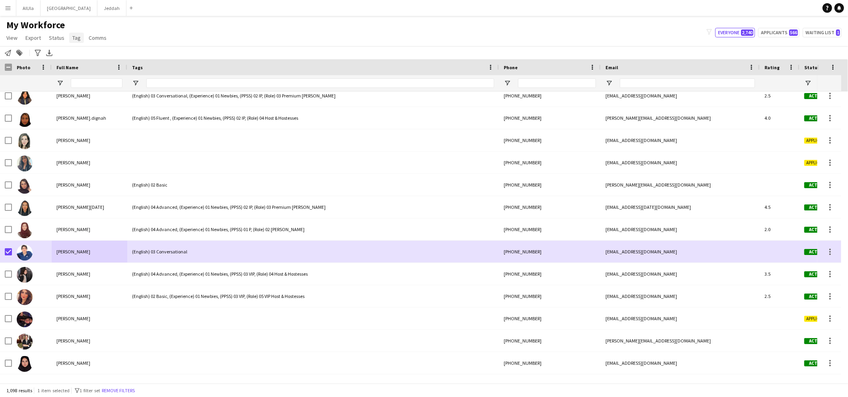
click at [76, 39] on span "Tag" at bounding box center [76, 37] width 8 height 7
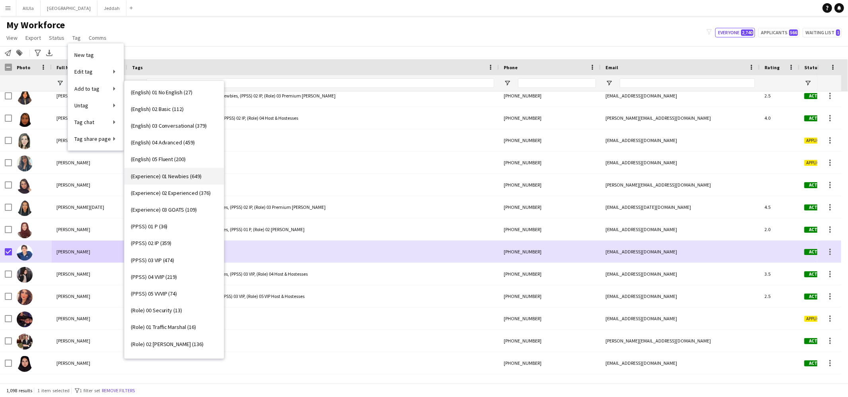
click at [170, 174] on span "(Experience) 01 Newbies (649)" at bounding box center [166, 175] width 71 height 7
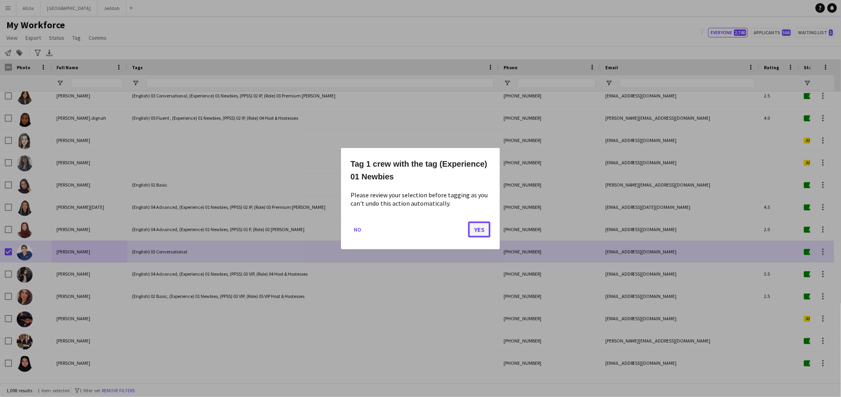
click at [482, 230] on button "Yes" at bounding box center [479, 229] width 22 height 16
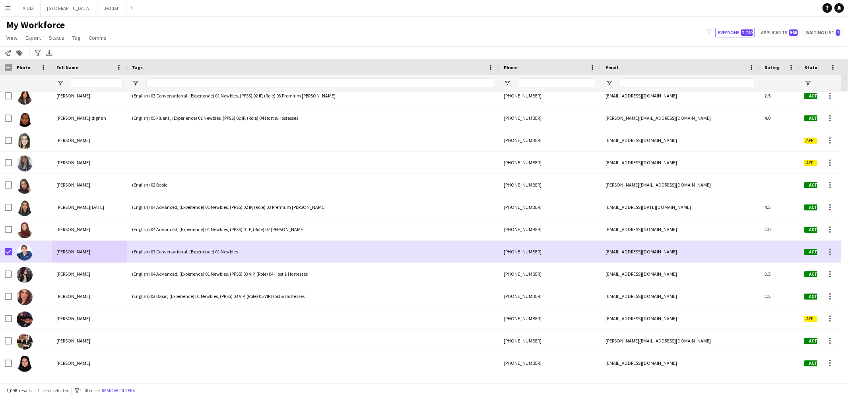
click at [70, 27] on h1 "My Workforce" at bounding box center [57, 25] width 114 height 12
click at [76, 36] on span "Tag" at bounding box center [76, 37] width 8 height 7
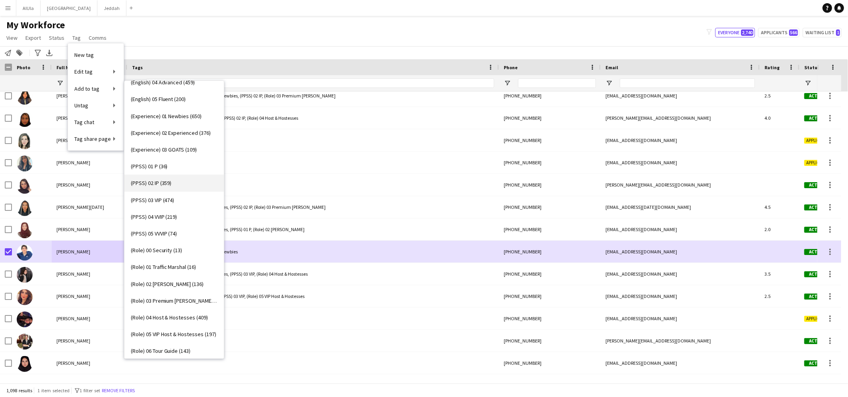
click at [176, 181] on link "(PPSS) 02 IP (359)" at bounding box center [173, 182] width 99 height 17
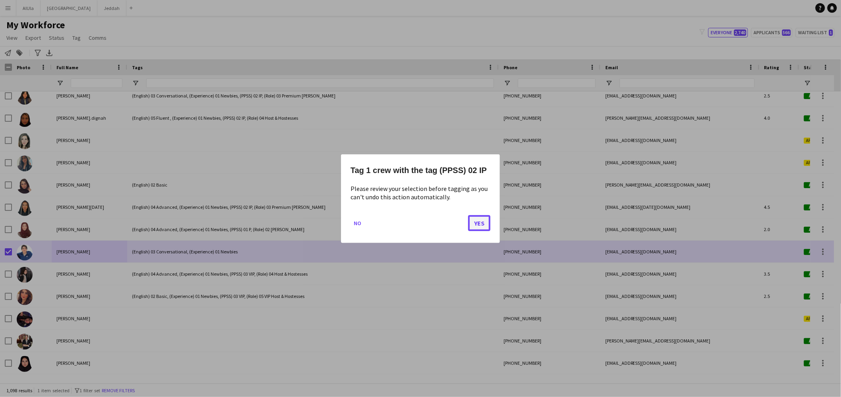
click at [471, 223] on button "Yes" at bounding box center [479, 223] width 22 height 16
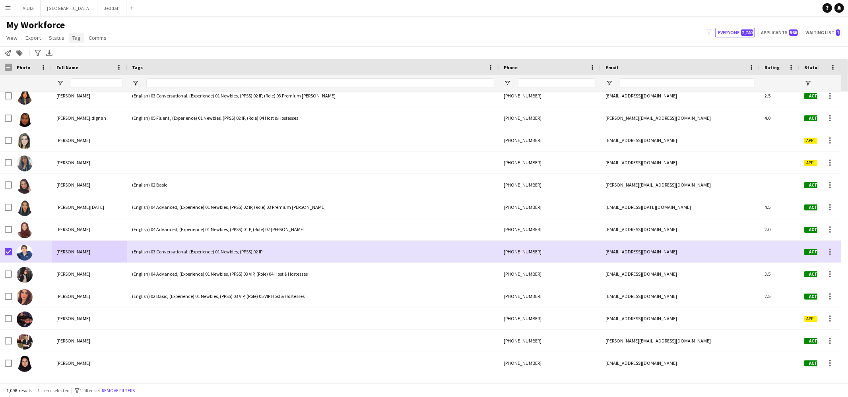
click at [76, 35] on span "Tag" at bounding box center [76, 37] width 8 height 7
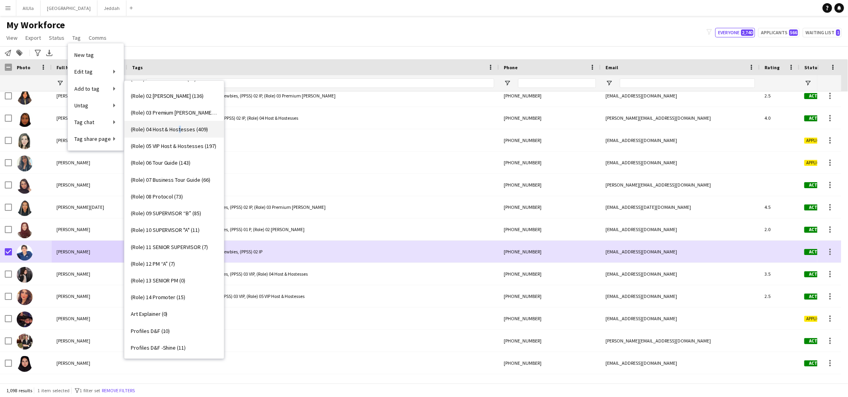
click at [178, 127] on span "(Role) 04 Host & Hostesses (409)" at bounding box center [169, 129] width 77 height 7
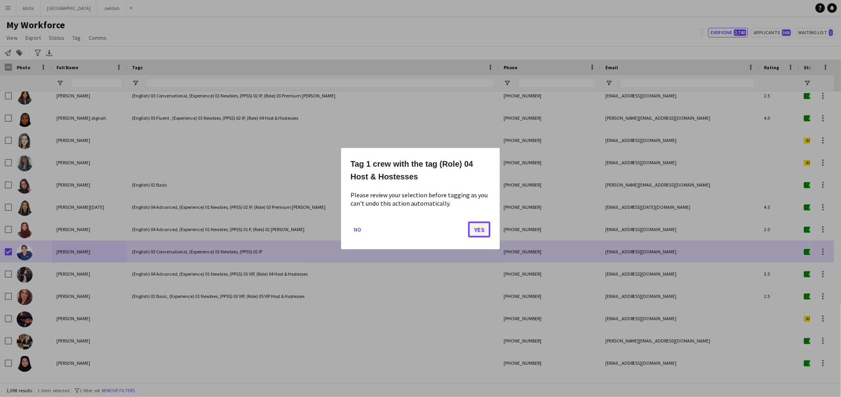
click at [470, 229] on button "Yes" at bounding box center [479, 229] width 22 height 16
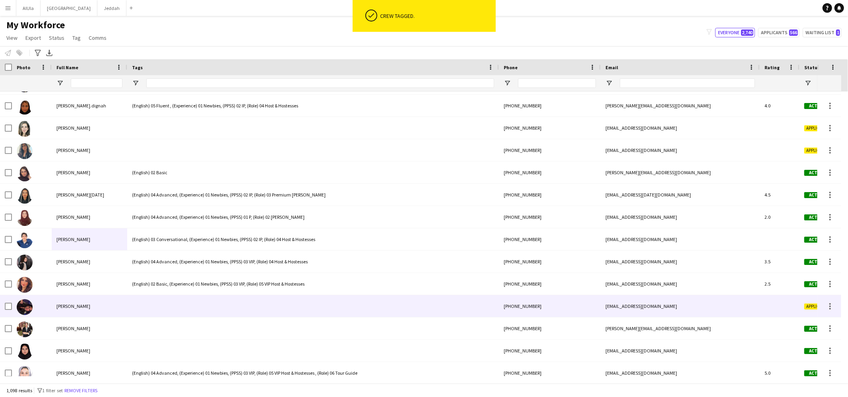
scroll to position [19915, 0]
click at [77, 304] on span "[PERSON_NAME]" at bounding box center [73, 305] width 34 height 6
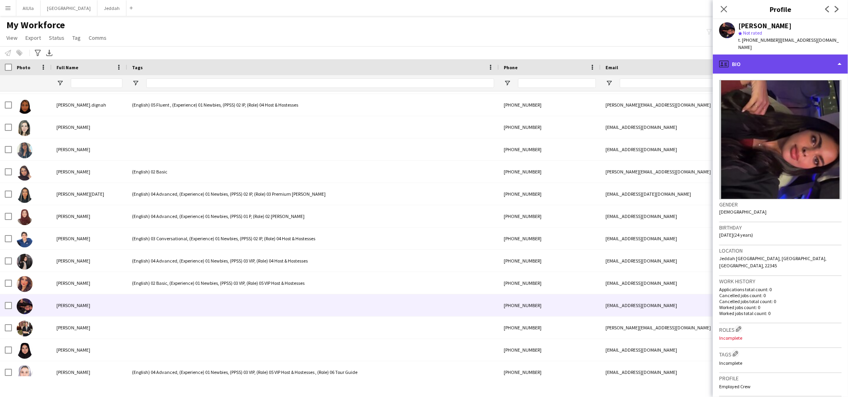
click at [791, 57] on div "profile Bio" at bounding box center [780, 63] width 135 height 19
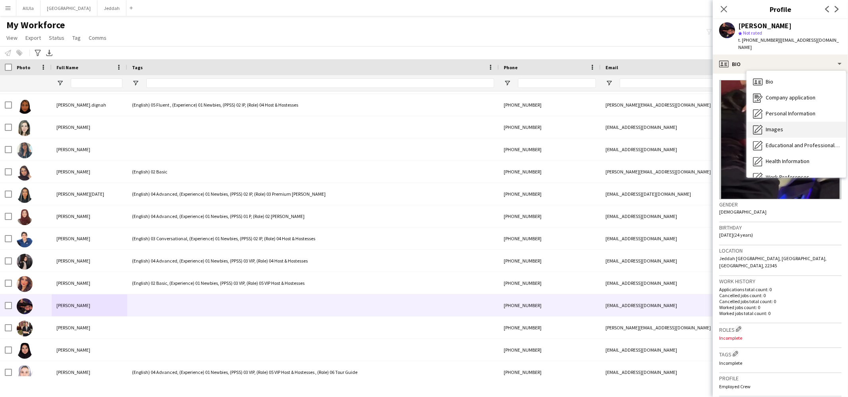
click at [778, 126] on span "Images" at bounding box center [773, 129] width 17 height 7
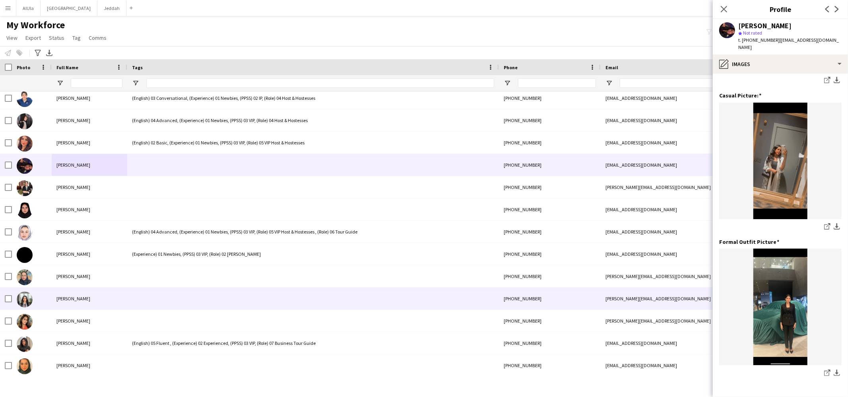
scroll to position [20070, 0]
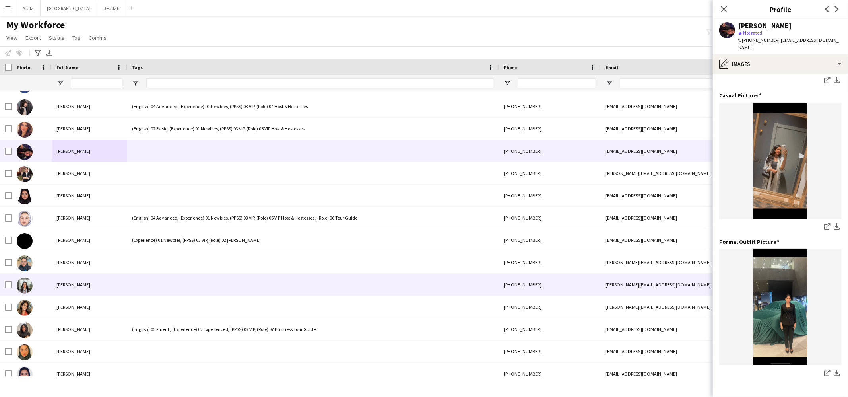
click at [99, 283] on div "[PERSON_NAME]" at bounding box center [90, 284] width 76 height 22
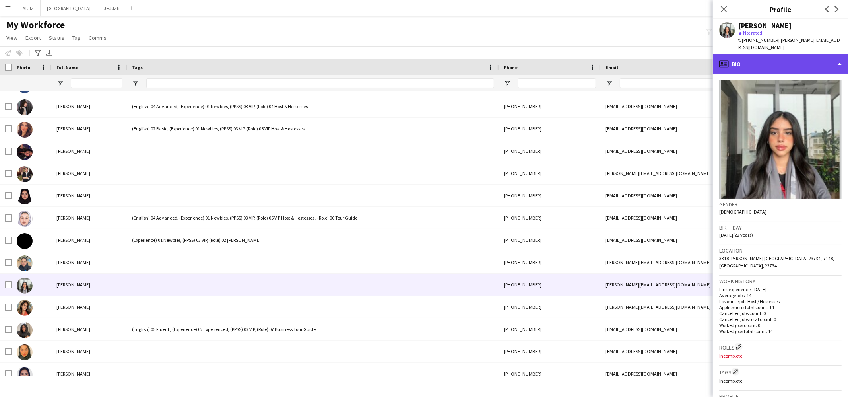
click at [738, 56] on div "profile Bio" at bounding box center [780, 63] width 135 height 19
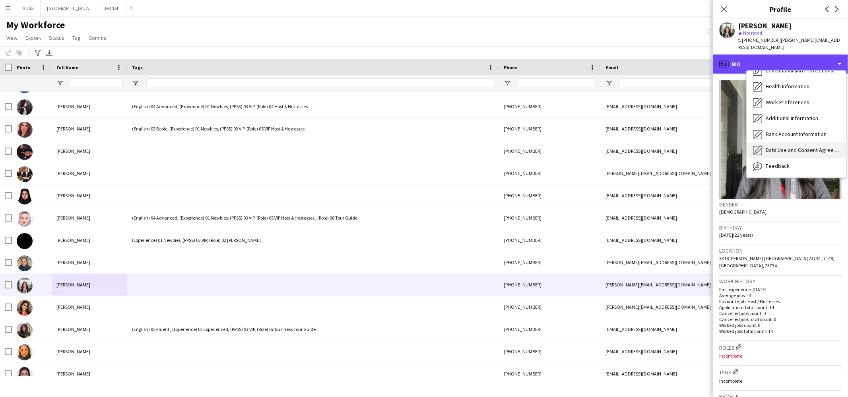
scroll to position [90, 0]
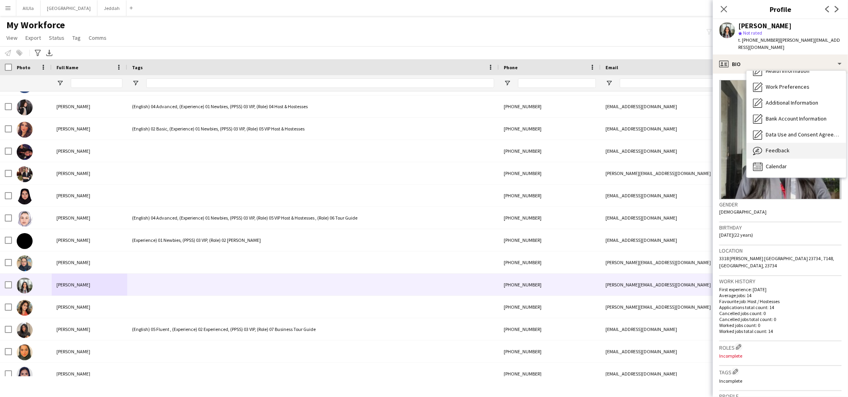
click at [776, 147] on span "Feedback" at bounding box center [777, 150] width 24 height 7
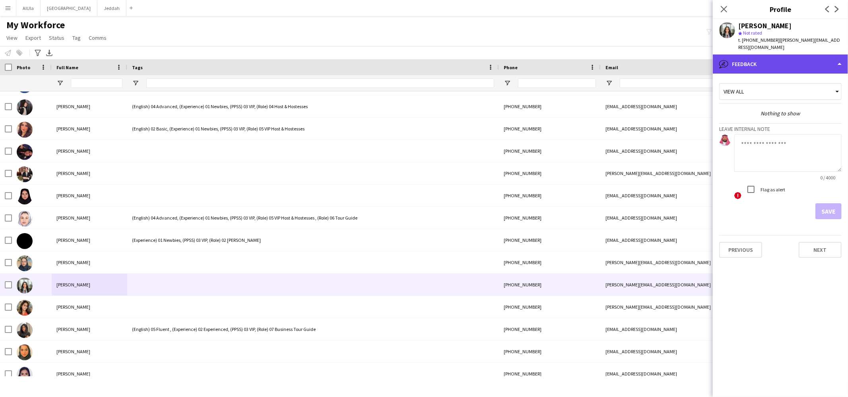
click at [767, 60] on div "bubble-pencil Feedback" at bounding box center [780, 63] width 135 height 19
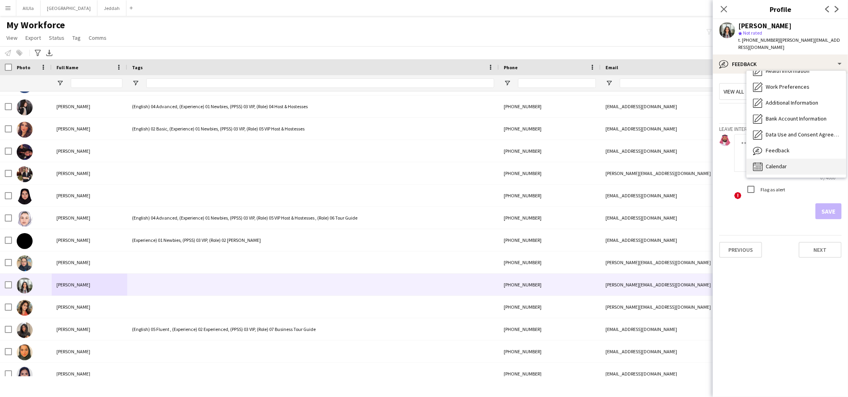
click at [794, 159] on div "Calendar Calendar" at bounding box center [795, 167] width 99 height 16
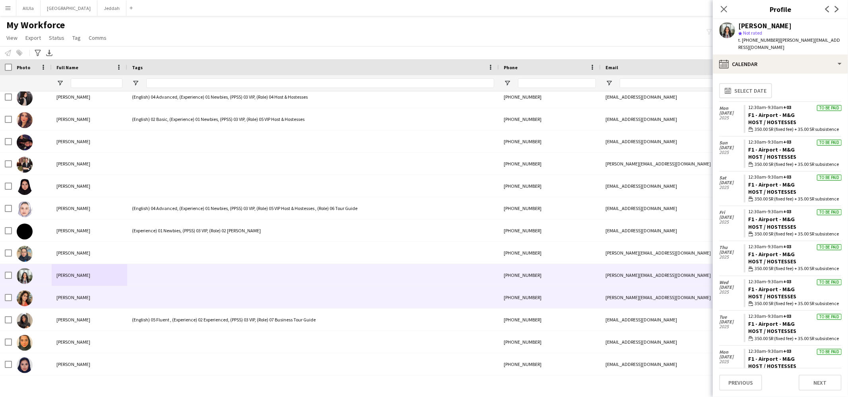
scroll to position [20080, 0]
click at [145, 295] on div at bounding box center [313, 297] width 372 height 22
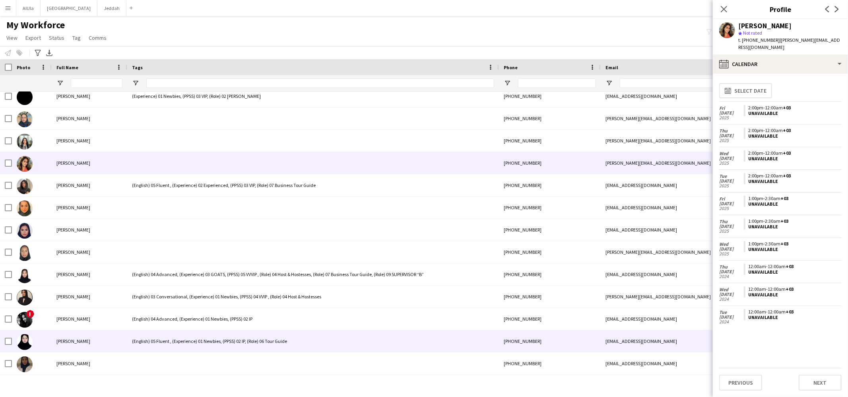
scroll to position [20233, 0]
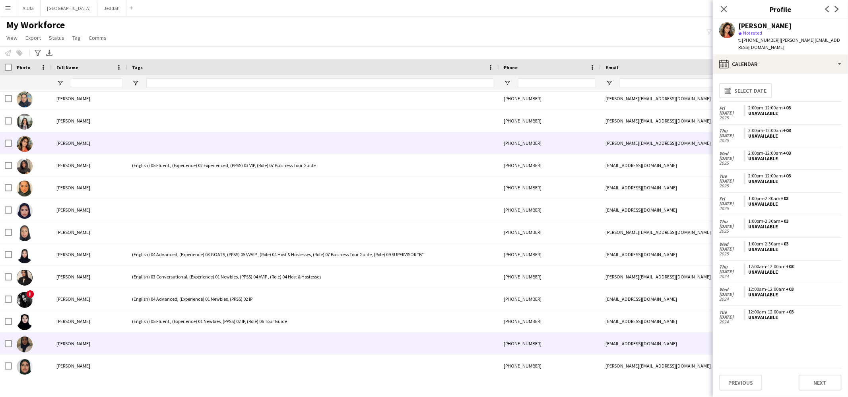
click at [114, 342] on div "[PERSON_NAME]" at bounding box center [90, 343] width 76 height 22
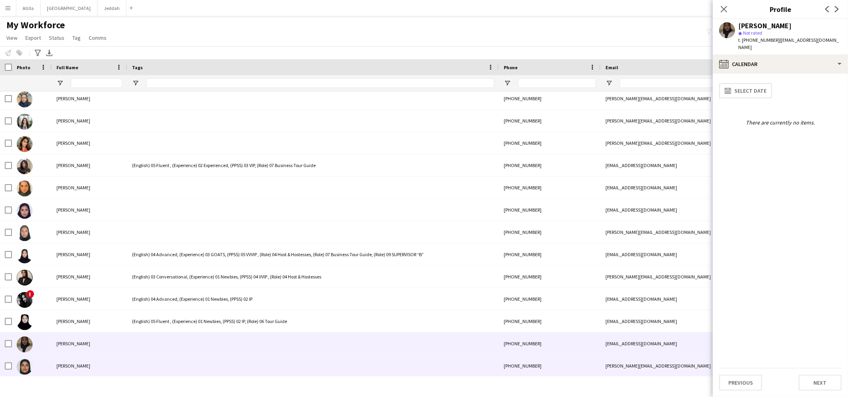
scroll to position [20243, 0]
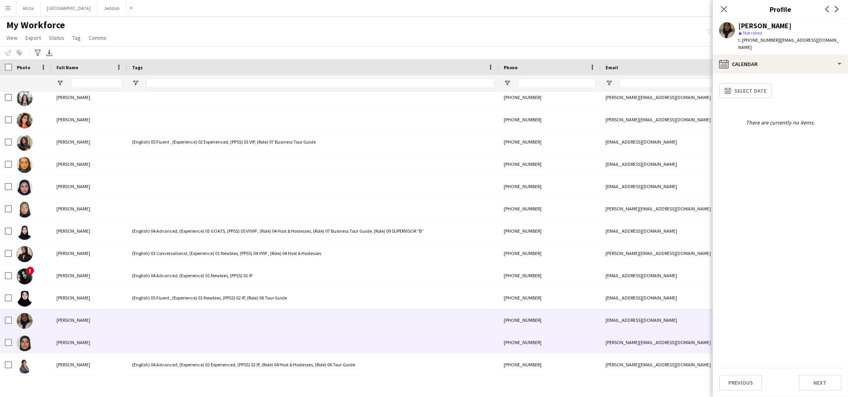
click at [113, 342] on div "[PERSON_NAME]" at bounding box center [90, 342] width 76 height 22
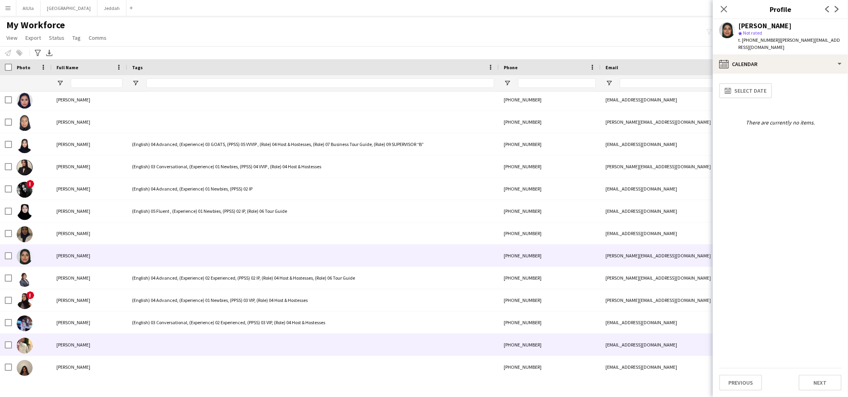
click at [145, 339] on div at bounding box center [313, 344] width 372 height 22
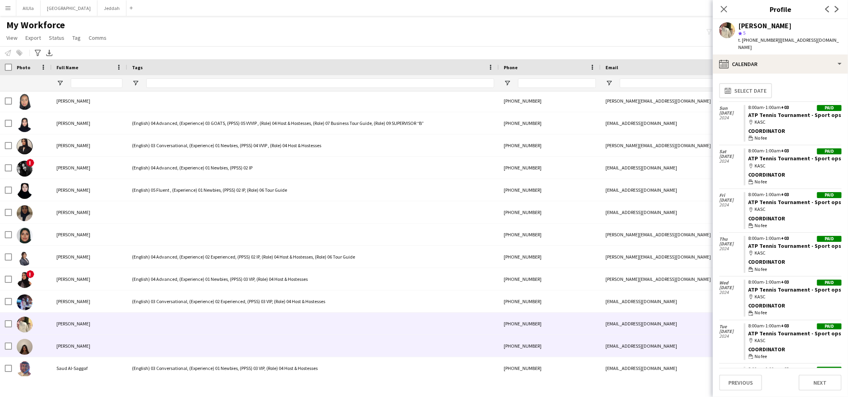
click at [145, 339] on div at bounding box center [313, 346] width 372 height 22
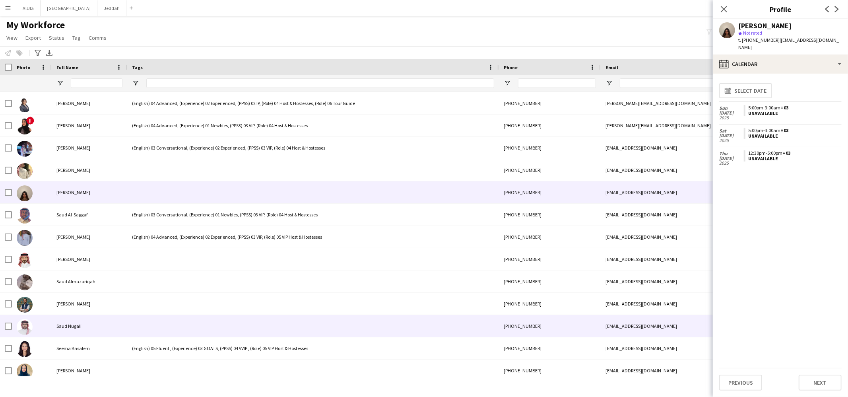
click at [141, 326] on div at bounding box center [313, 326] width 372 height 22
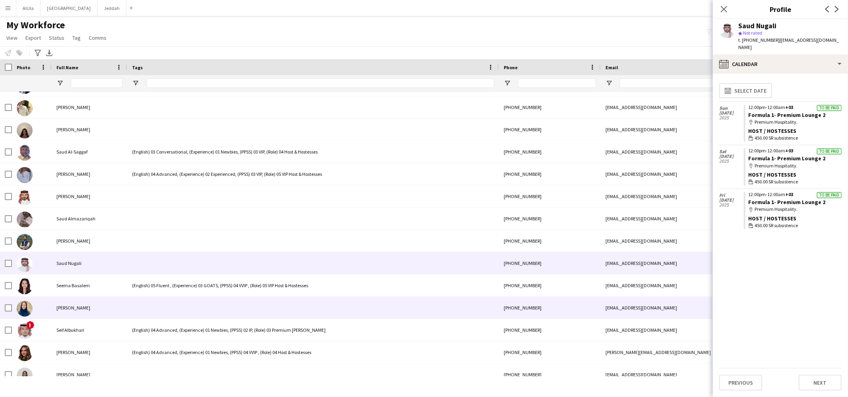
click at [129, 310] on div at bounding box center [313, 307] width 372 height 22
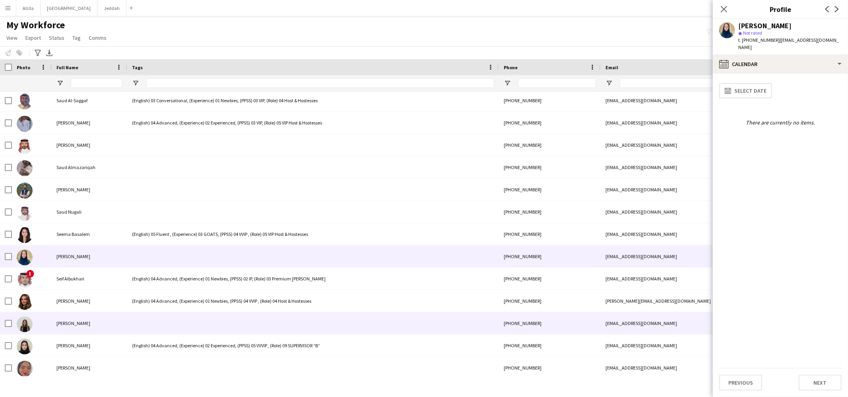
click at [132, 326] on div at bounding box center [313, 323] width 372 height 22
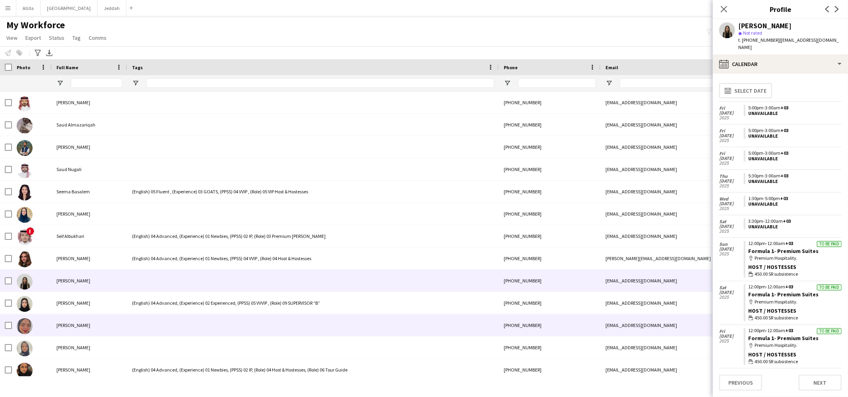
click at [131, 324] on div at bounding box center [313, 325] width 372 height 22
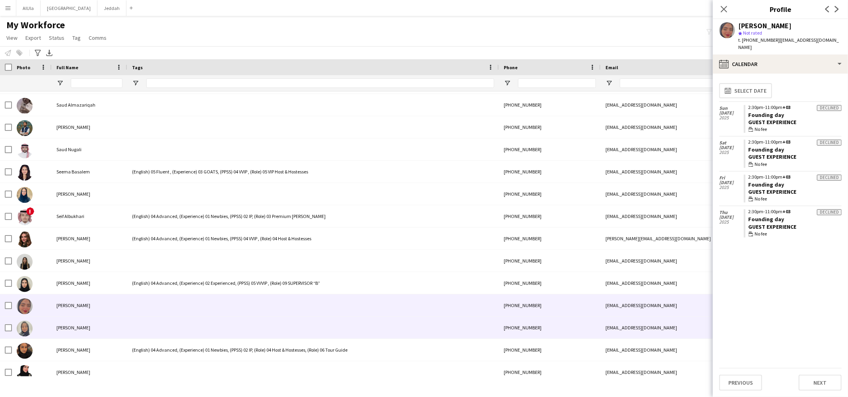
click at [131, 324] on div at bounding box center [313, 327] width 372 height 22
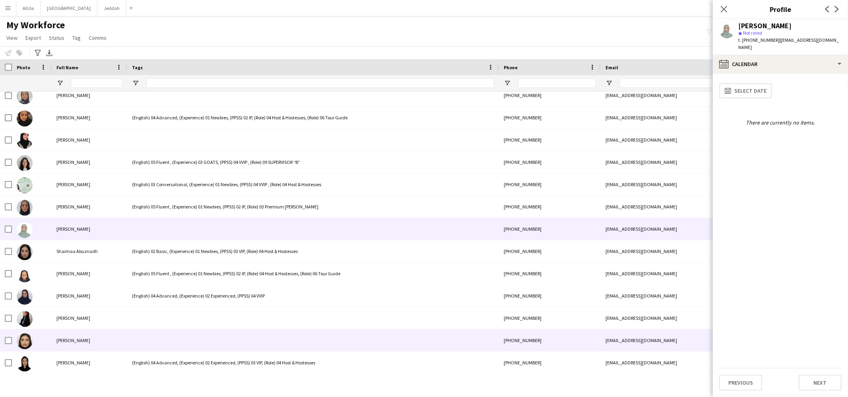
scroll to position [20957, 0]
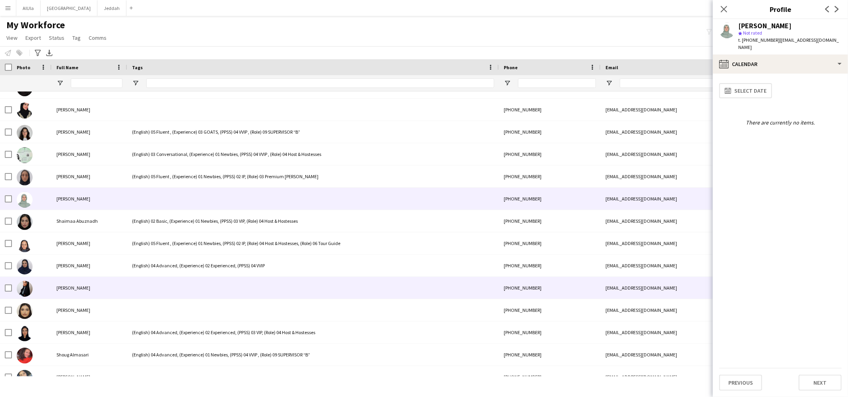
click at [129, 289] on div at bounding box center [313, 288] width 372 height 22
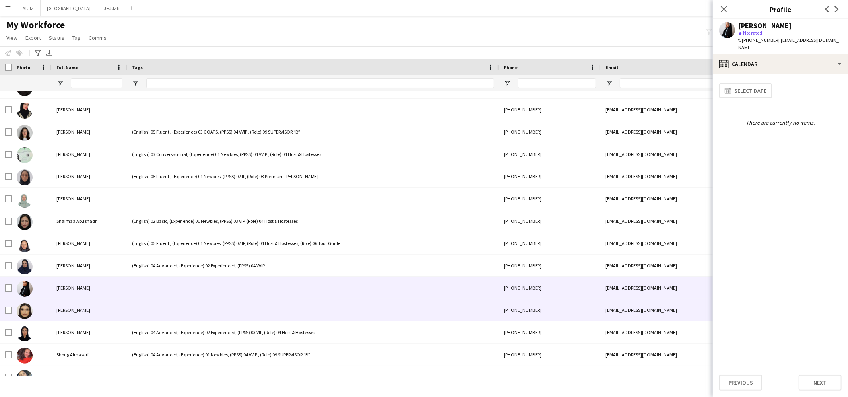
scroll to position [20958, 0]
click at [132, 310] on div at bounding box center [313, 308] width 372 height 22
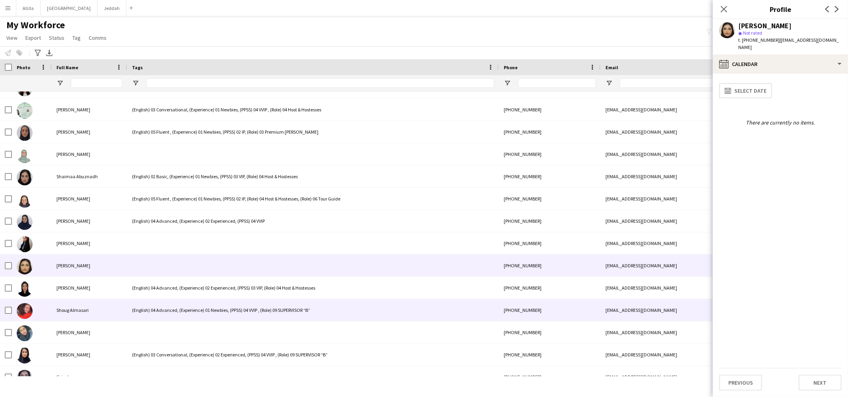
scroll to position [21013, 0]
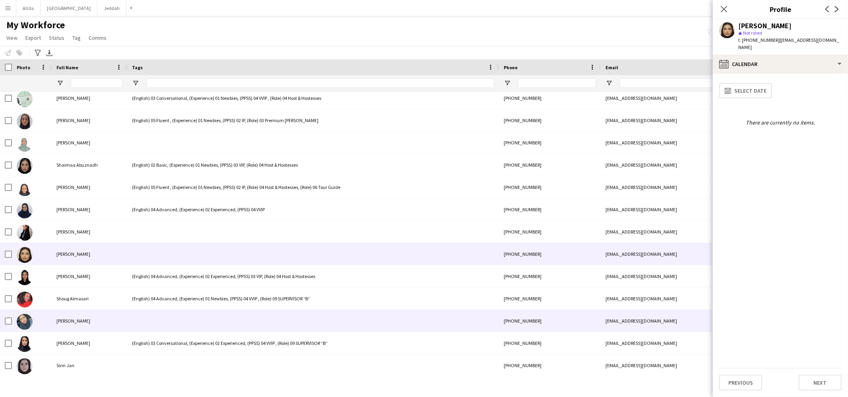
click at [132, 316] on div at bounding box center [313, 321] width 372 height 22
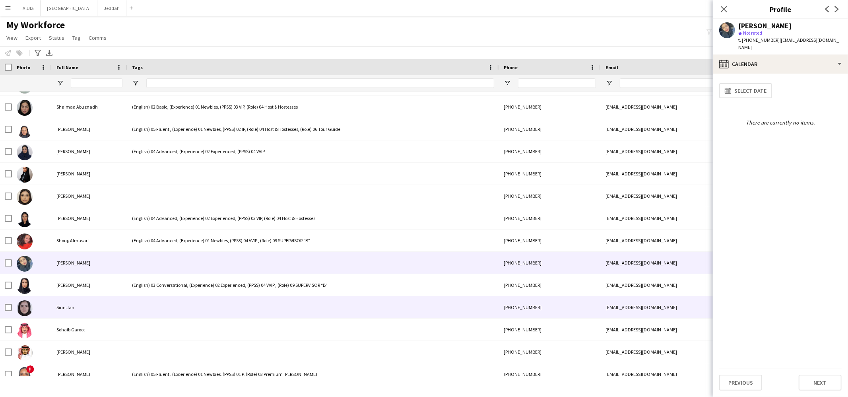
scroll to position [21087, 0]
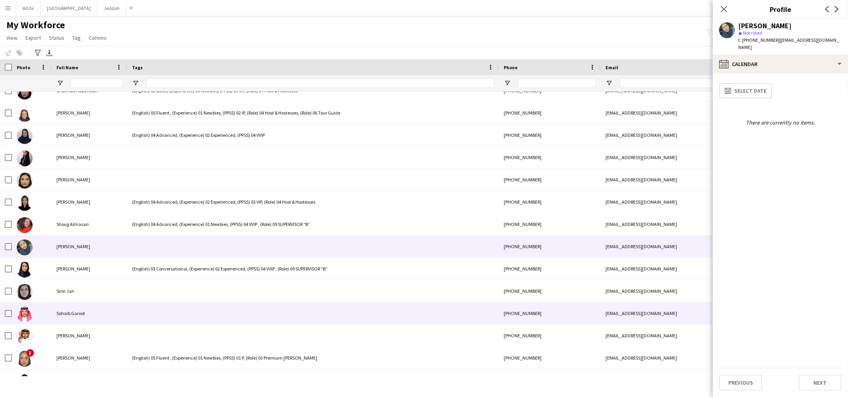
click at [132, 315] on div at bounding box center [313, 313] width 372 height 22
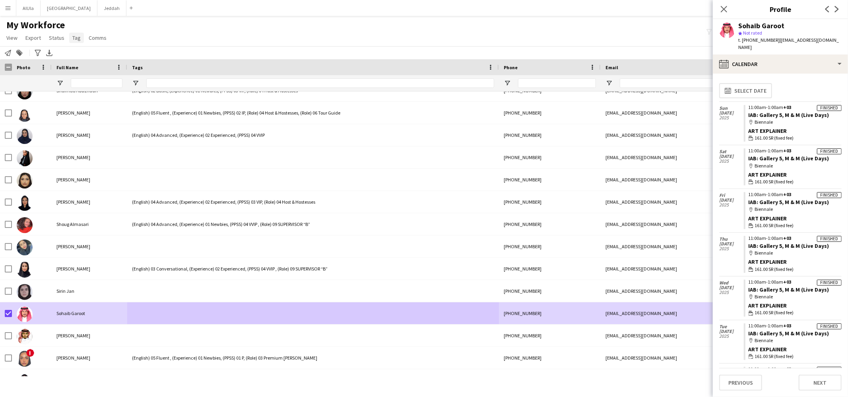
click at [69, 40] on link "Tag" at bounding box center [76, 38] width 15 height 10
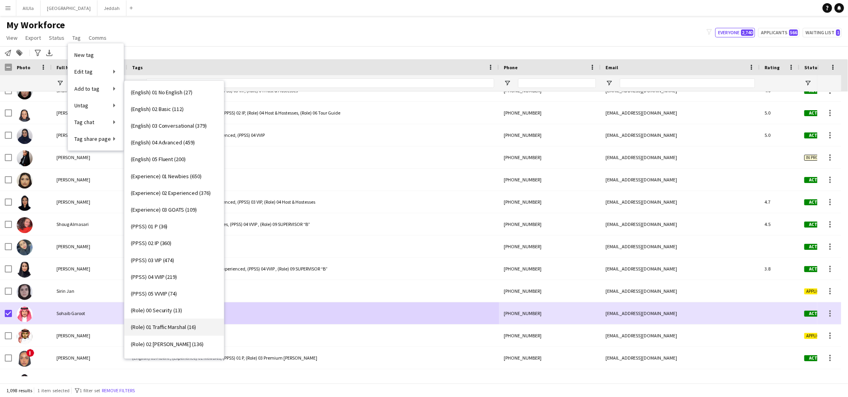
scroll to position [0, 0]
click at [174, 122] on span "(English) 03 Conversational (379)" at bounding box center [169, 125] width 76 height 7
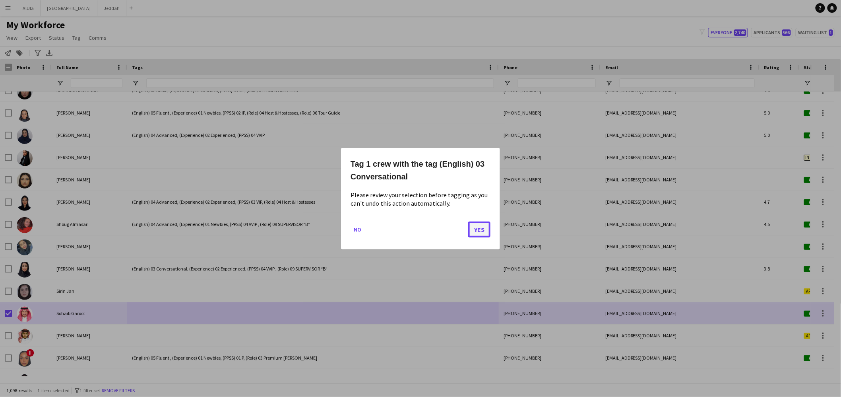
click at [478, 228] on button "Yes" at bounding box center [479, 229] width 22 height 16
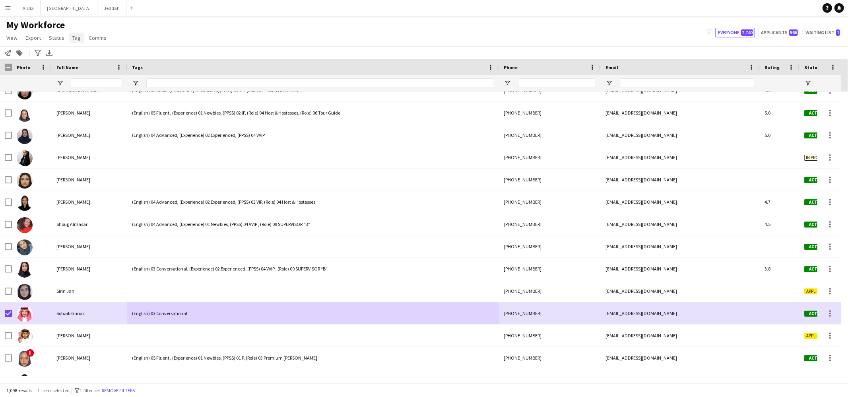
click at [79, 41] on link "Tag" at bounding box center [76, 38] width 15 height 10
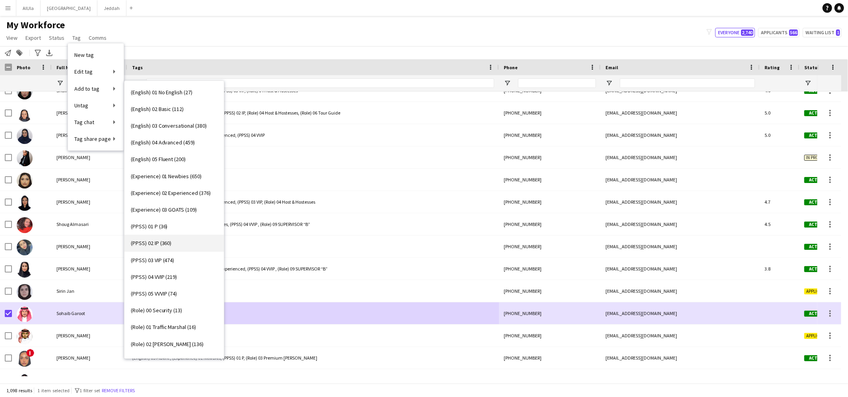
click at [176, 248] on link "(PPSS) 02 IP (360)" at bounding box center [173, 242] width 99 height 17
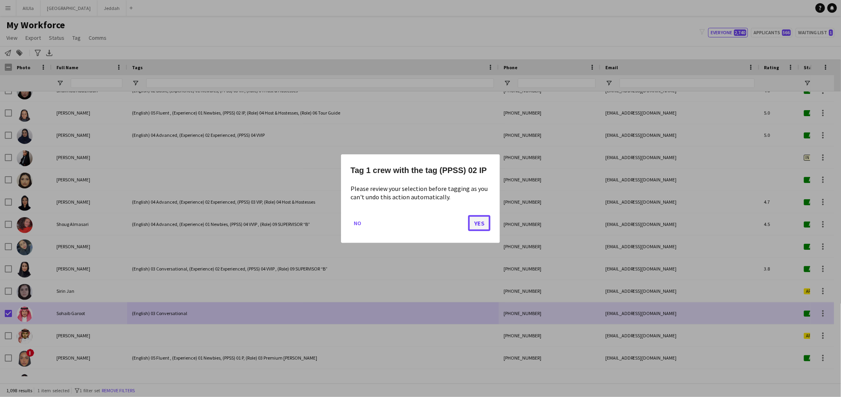
click at [482, 227] on button "Yes" at bounding box center [479, 223] width 22 height 16
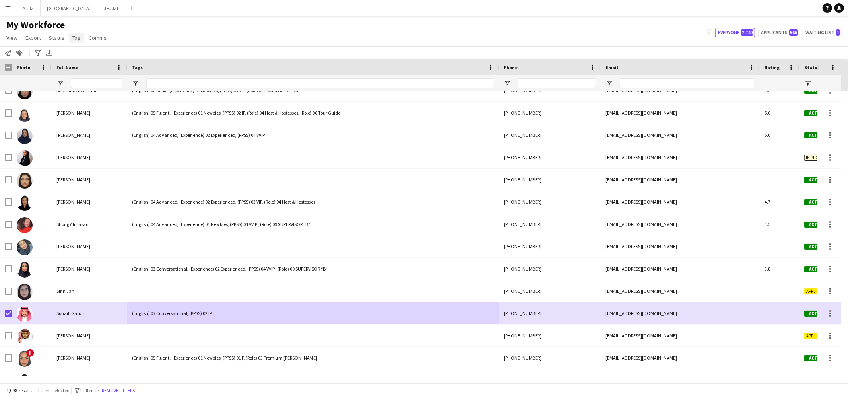
click at [79, 38] on link "Tag" at bounding box center [76, 38] width 15 height 10
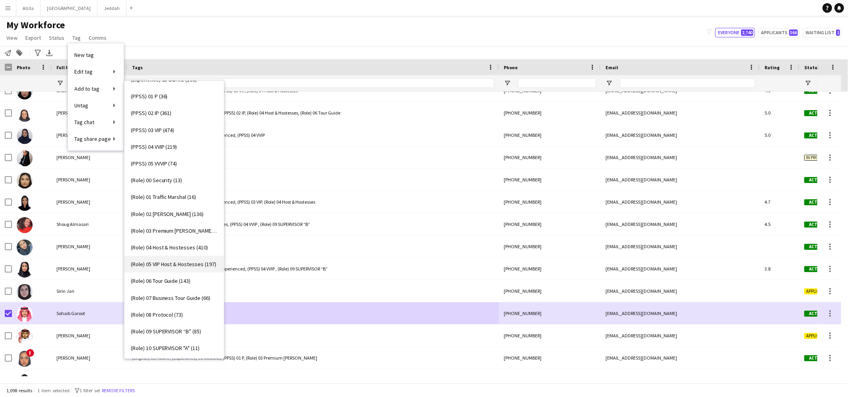
scroll to position [150, 0]
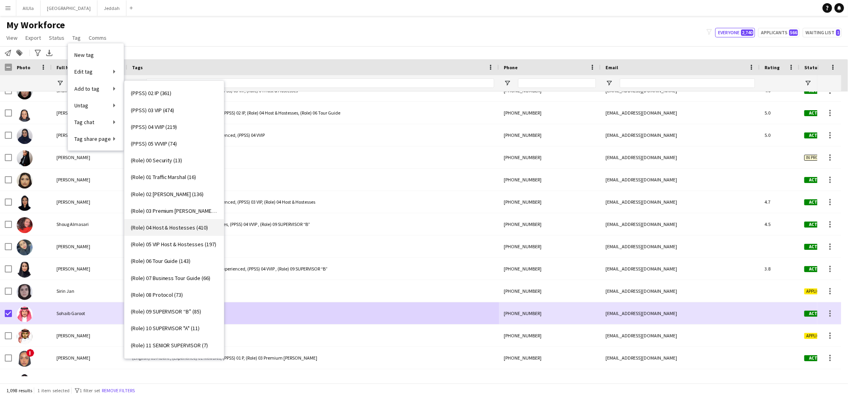
click at [172, 227] on span "(Role) 04 Host & Hostesses (410)" at bounding box center [169, 227] width 77 height 7
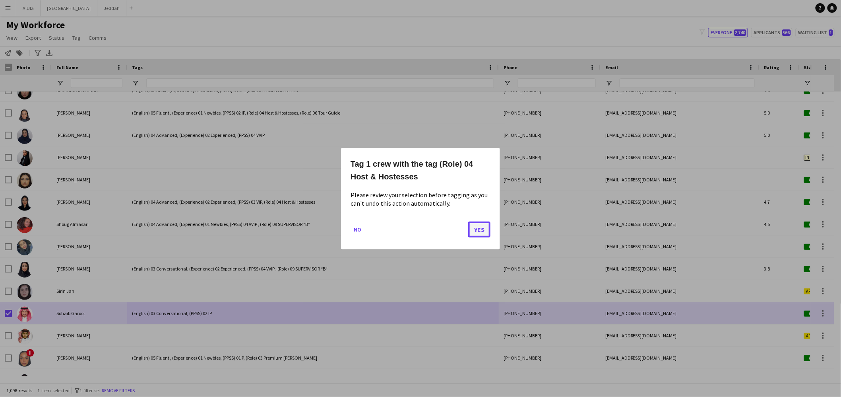
click at [480, 230] on button "Yes" at bounding box center [479, 229] width 22 height 16
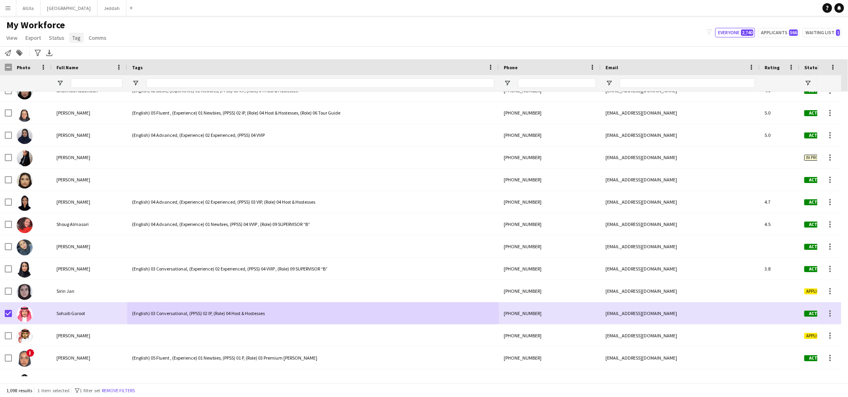
click at [74, 34] on span "Tag" at bounding box center [76, 37] width 8 height 7
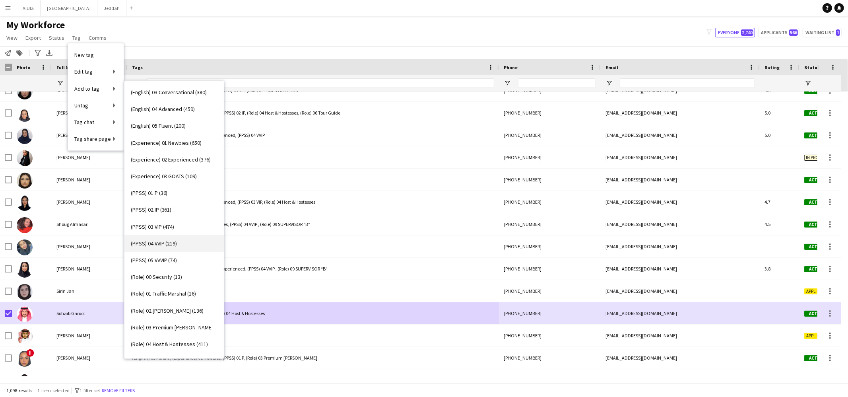
scroll to position [0, 0]
click at [167, 172] on span "(Experience) 01 Newbies (650)" at bounding box center [166, 175] width 71 height 7
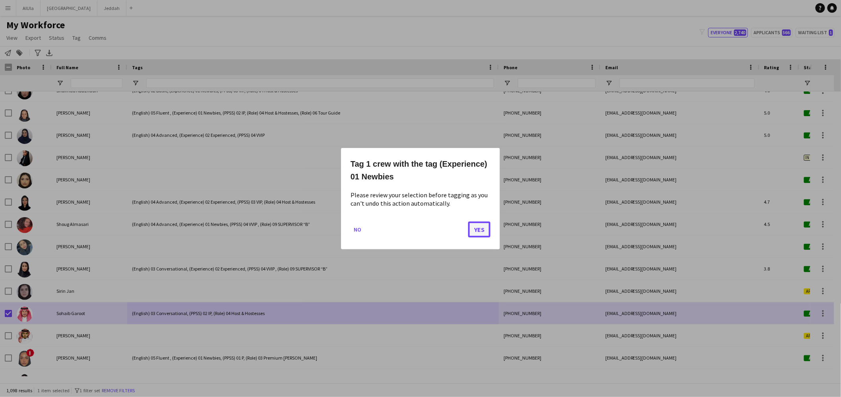
click at [482, 225] on button "Yes" at bounding box center [479, 229] width 22 height 16
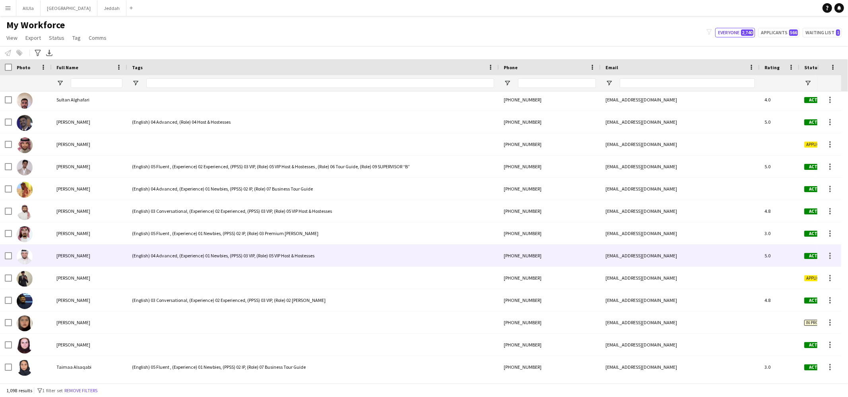
scroll to position [21540, 0]
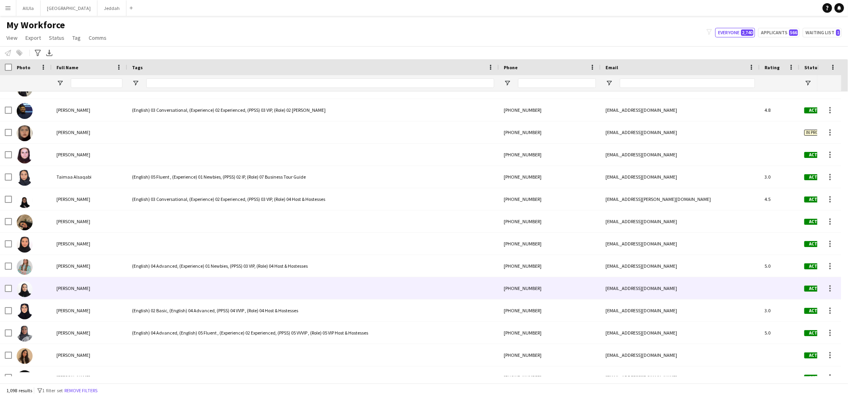
click at [149, 291] on div at bounding box center [313, 288] width 372 height 22
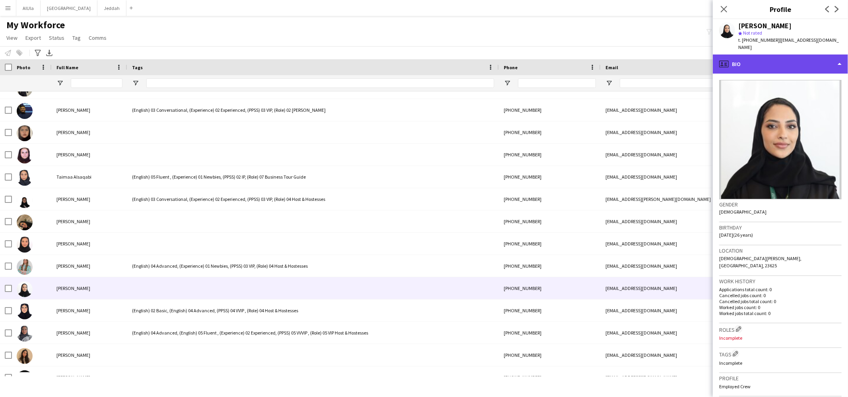
click at [743, 59] on div "profile Bio" at bounding box center [780, 63] width 135 height 19
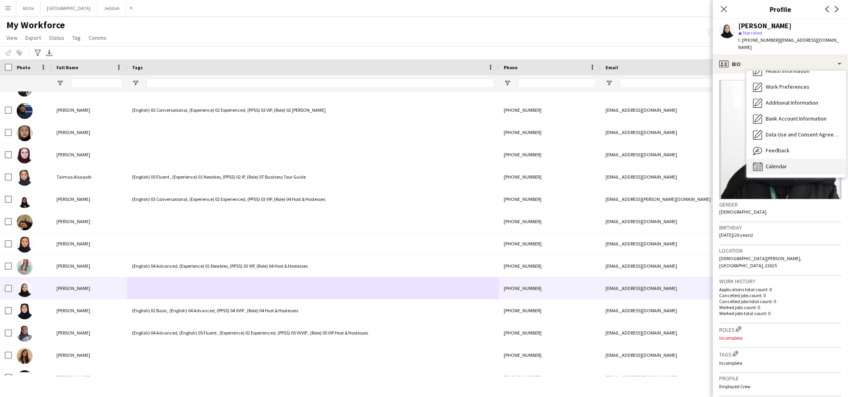
click at [769, 163] on span "Calendar" at bounding box center [775, 166] width 21 height 7
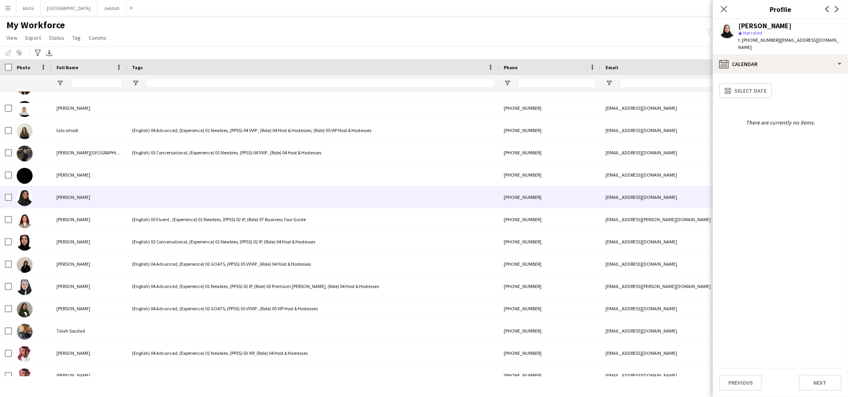
click at [143, 202] on div at bounding box center [313, 197] width 372 height 22
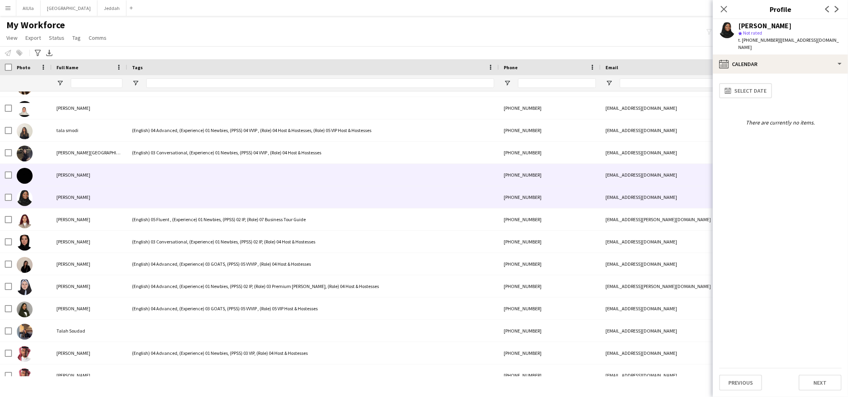
click at [141, 180] on div at bounding box center [313, 175] width 372 height 22
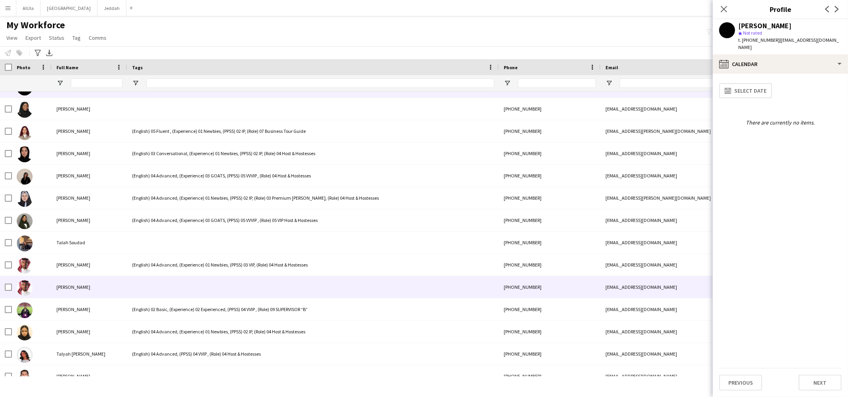
click at [128, 288] on div at bounding box center [313, 287] width 372 height 22
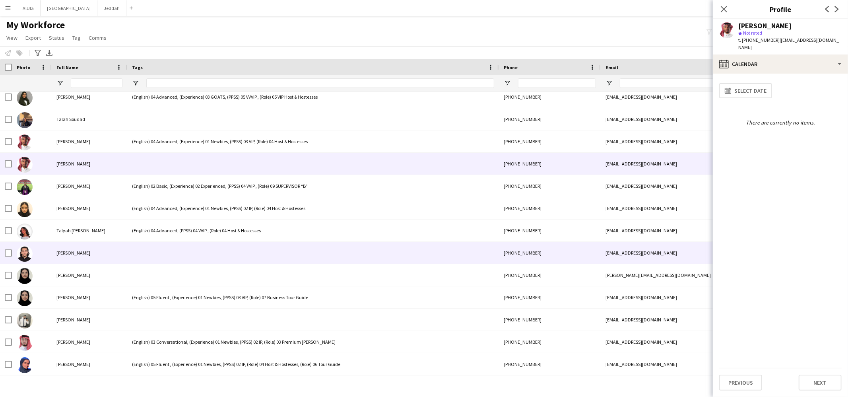
click at [126, 252] on div "Tamer Abdulrahman" at bounding box center [90, 253] width 76 height 22
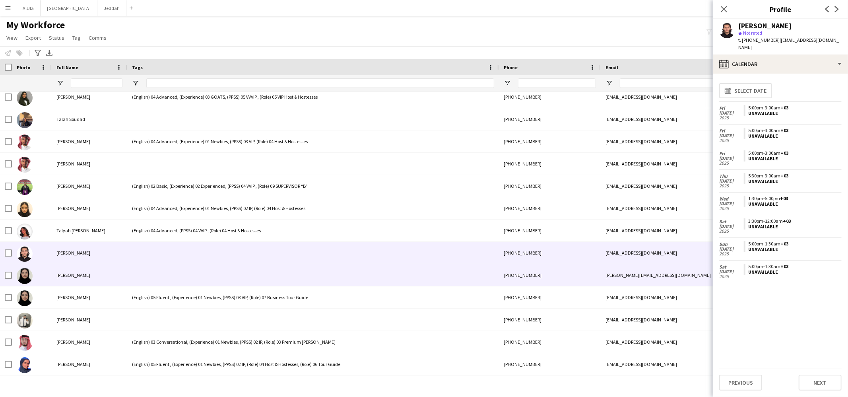
click at [83, 281] on div "tara tawfiq" at bounding box center [90, 275] width 76 height 22
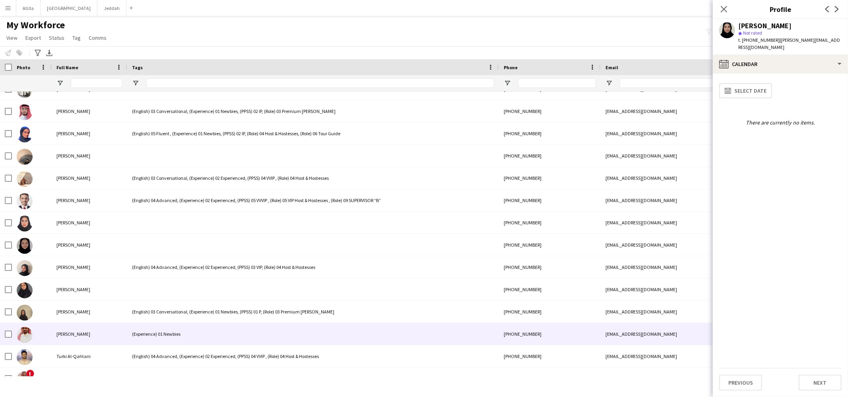
click at [104, 334] on div "Turki Al-Johani" at bounding box center [90, 334] width 76 height 22
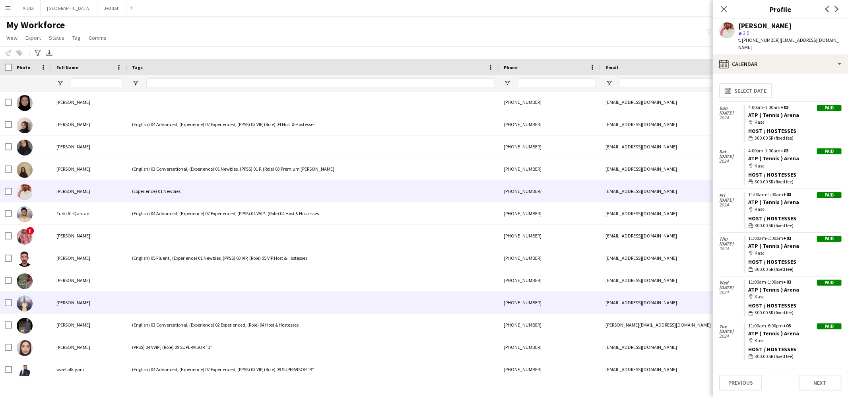
click at [123, 304] on div "Turki Alqahtani" at bounding box center [90, 302] width 76 height 22
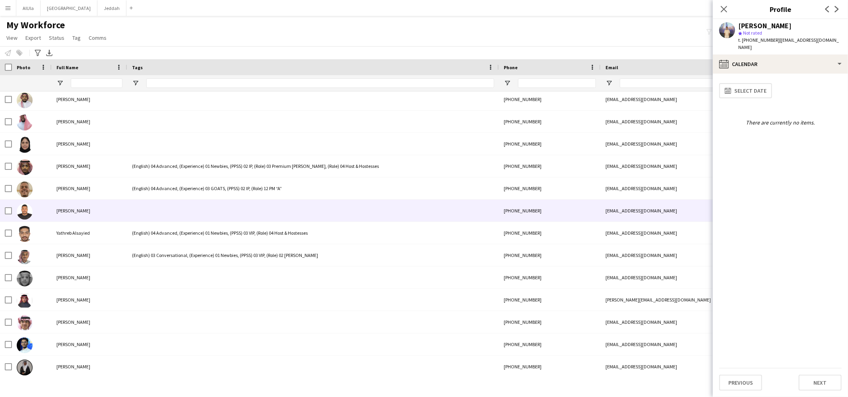
click at [143, 209] on div at bounding box center [313, 210] width 372 height 22
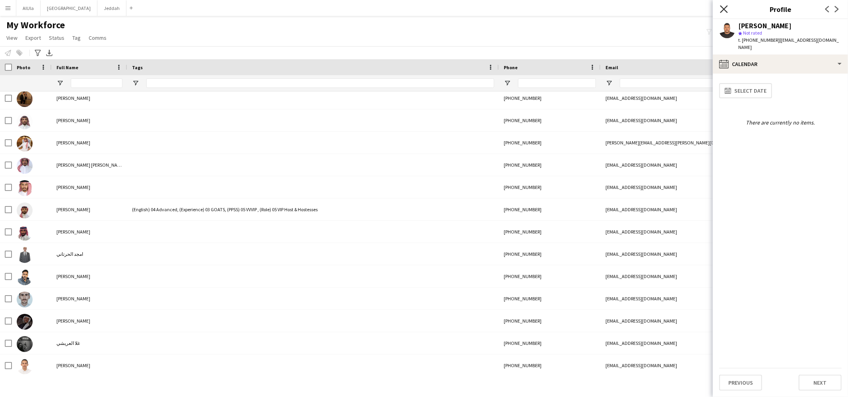
click at [726, 8] on icon "Close pop-in" at bounding box center [724, 9] width 8 height 8
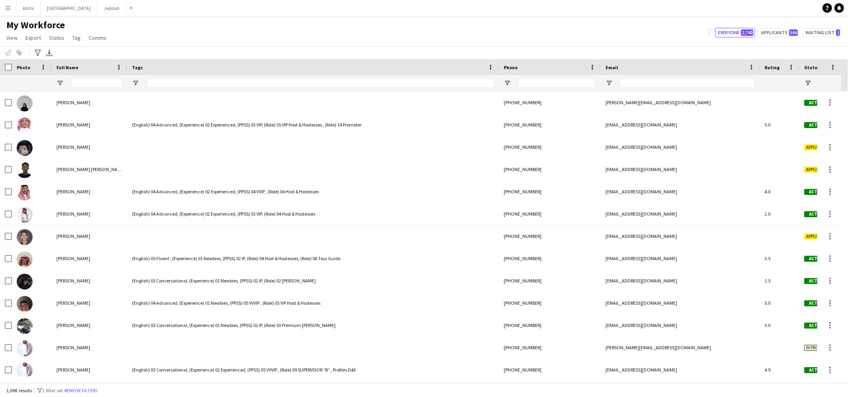
click at [375, 52] on div "Notify workforce Add to tag Select at least one crew to tag him or her. Advance…" at bounding box center [424, 52] width 848 height 13
click at [93, 83] on input "Full Name Filter Input" at bounding box center [97, 83] width 52 height 10
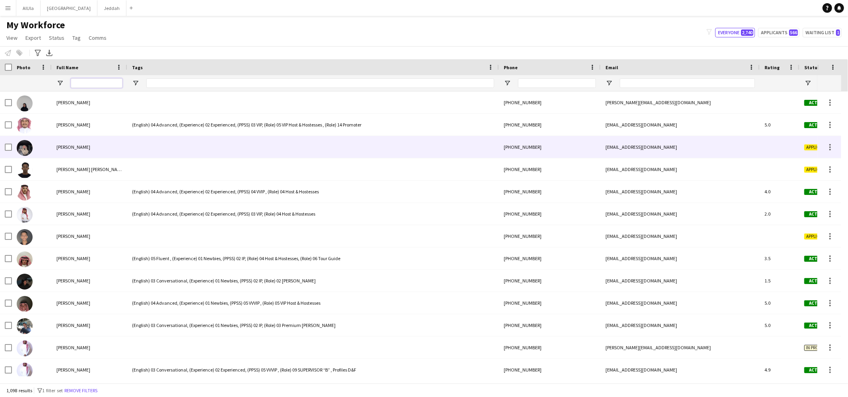
scroll to position [0, 507]
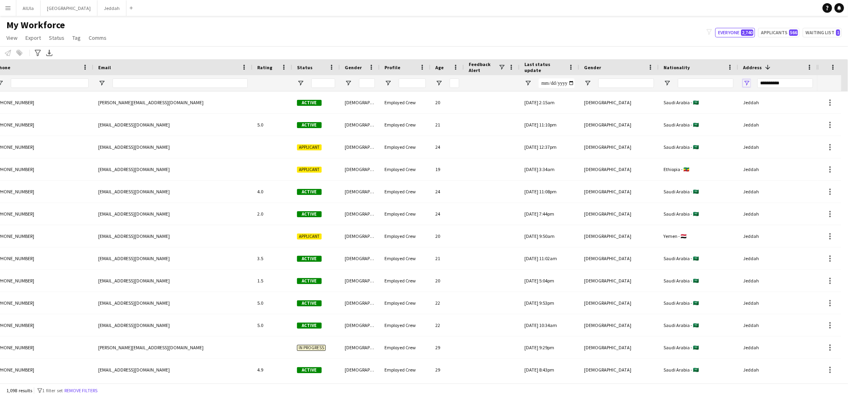
click at [749, 85] on span "Open Filter Menu" at bounding box center [746, 82] width 7 height 7
click at [748, 83] on span "Open Filter Menu" at bounding box center [746, 82] width 7 height 7
click at [810, 192] on button "Reset" at bounding box center [803, 194] width 23 height 13
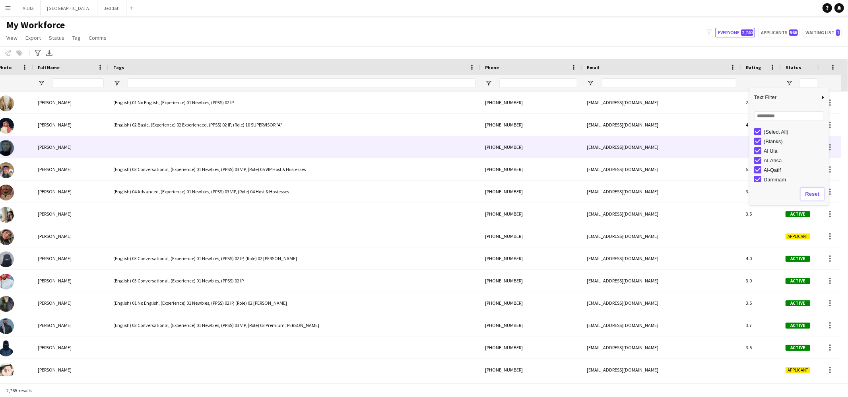
scroll to position [0, 0]
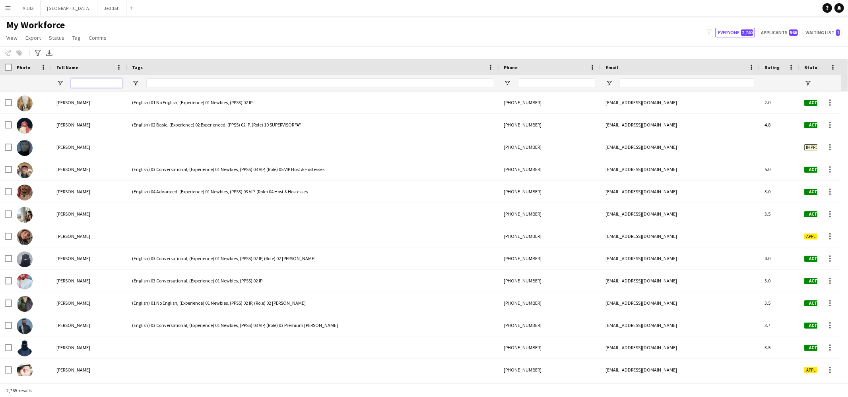
click at [101, 86] on input "Full Name Filter Input" at bounding box center [97, 83] width 52 height 10
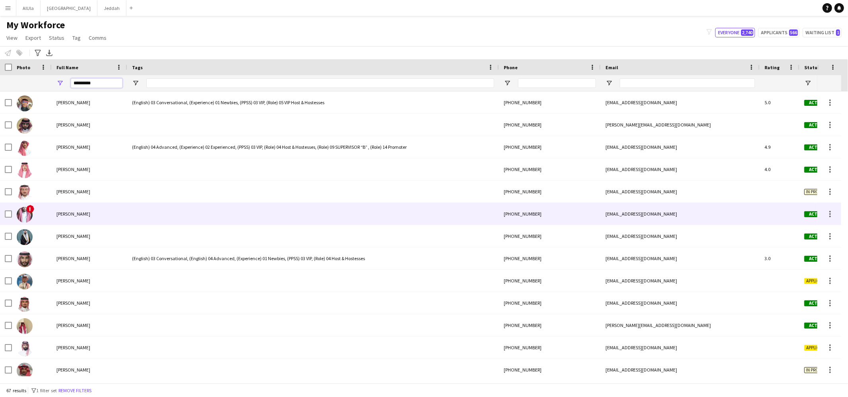
scroll to position [3, 0]
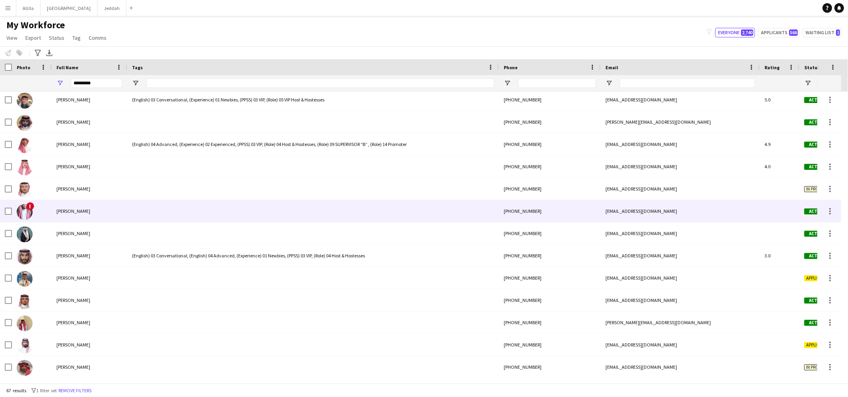
click at [77, 213] on span "Abdulaziz Alfaify" at bounding box center [73, 211] width 34 height 6
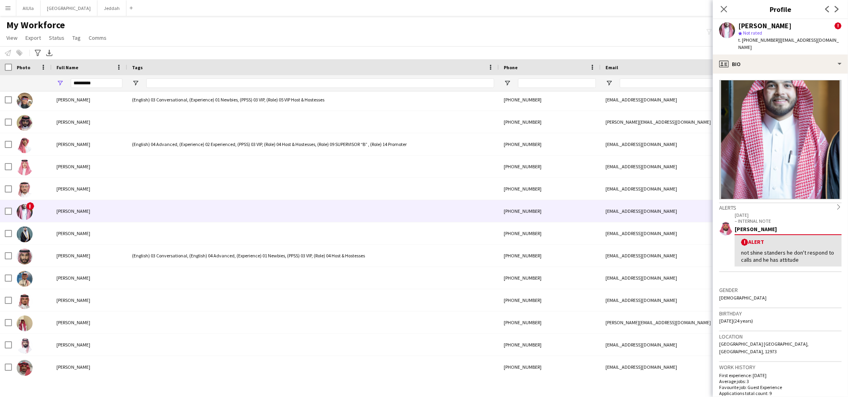
click at [742, 249] on div "not shine standers he don't respond to calls and he has attitude" at bounding box center [788, 256] width 94 height 14
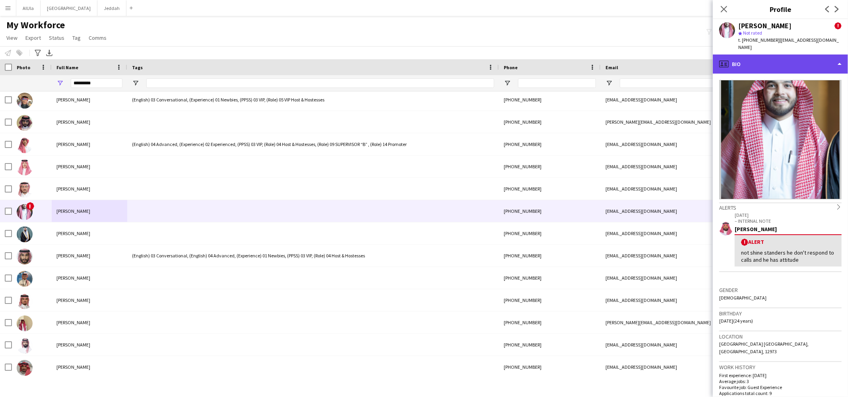
click at [772, 57] on div "profile Bio" at bounding box center [780, 63] width 135 height 19
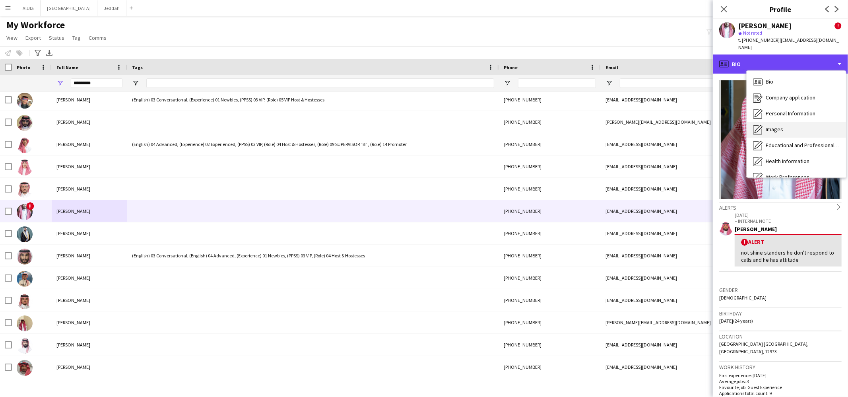
scroll to position [90, 0]
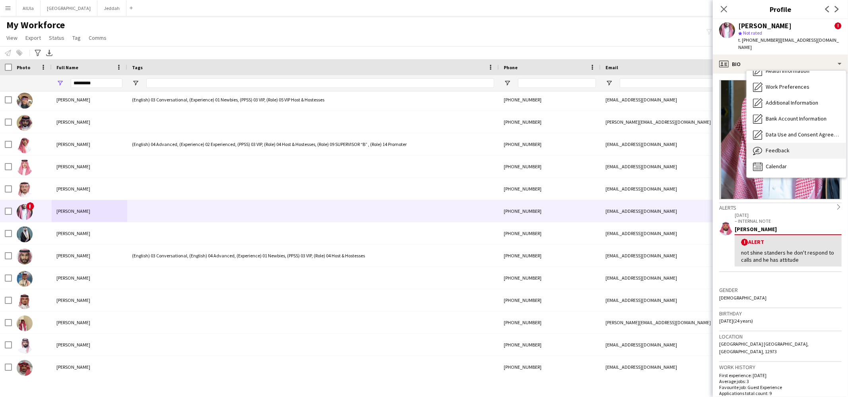
click at [779, 147] on span "Feedback" at bounding box center [777, 150] width 24 height 7
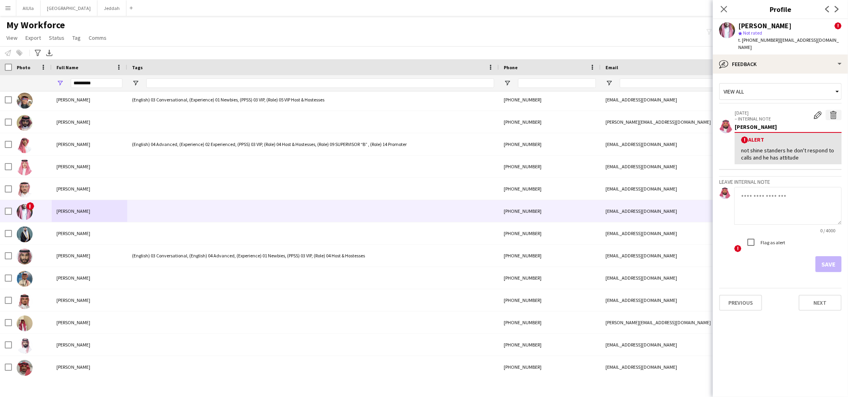
click at [832, 111] on app-icon "Delete alert" at bounding box center [833, 115] width 8 height 8
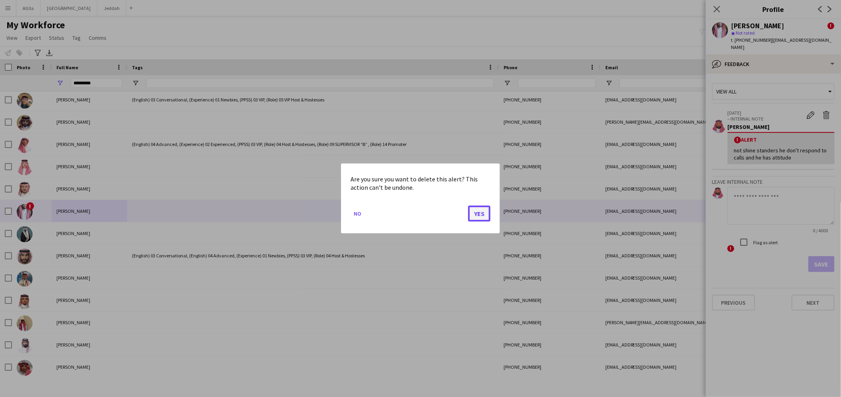
click at [482, 213] on button "Yes" at bounding box center [479, 213] width 22 height 16
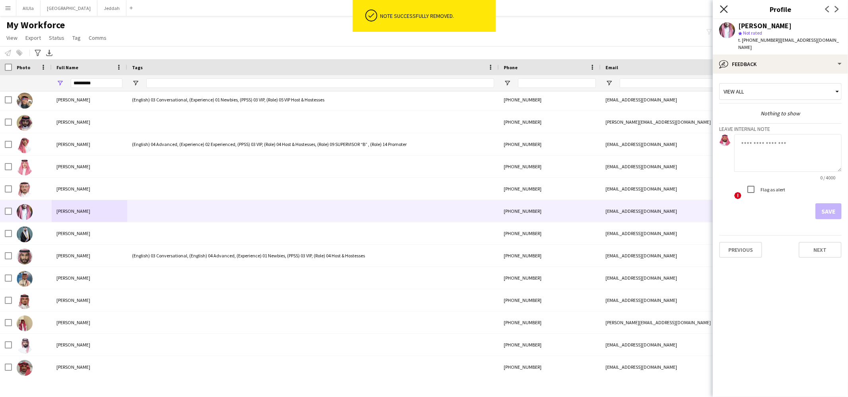
click at [720, 9] on icon "Close pop-in" at bounding box center [724, 9] width 8 height 8
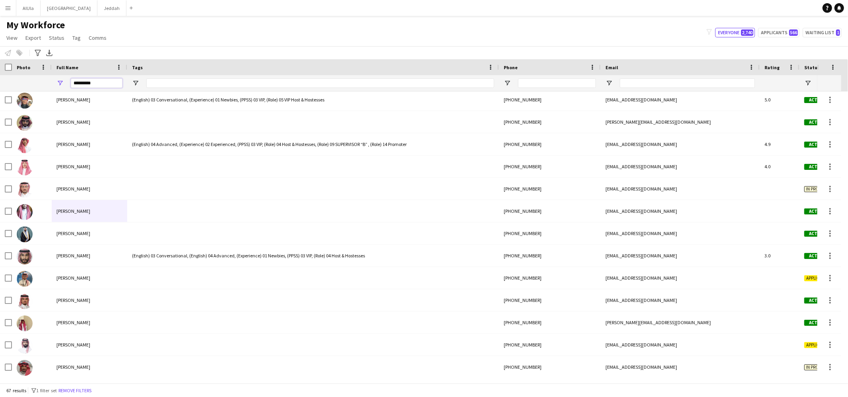
click at [84, 86] on input "*********" at bounding box center [97, 83] width 52 height 10
type input "*"
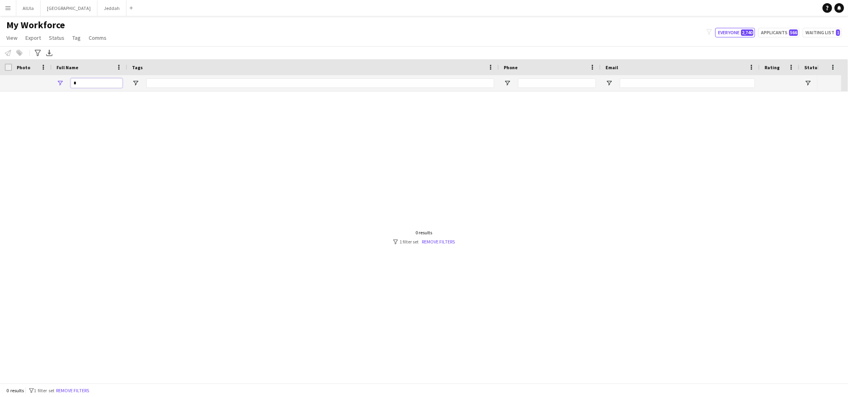
scroll to position [0, 0]
